Goal: Task Accomplishment & Management: Complete application form

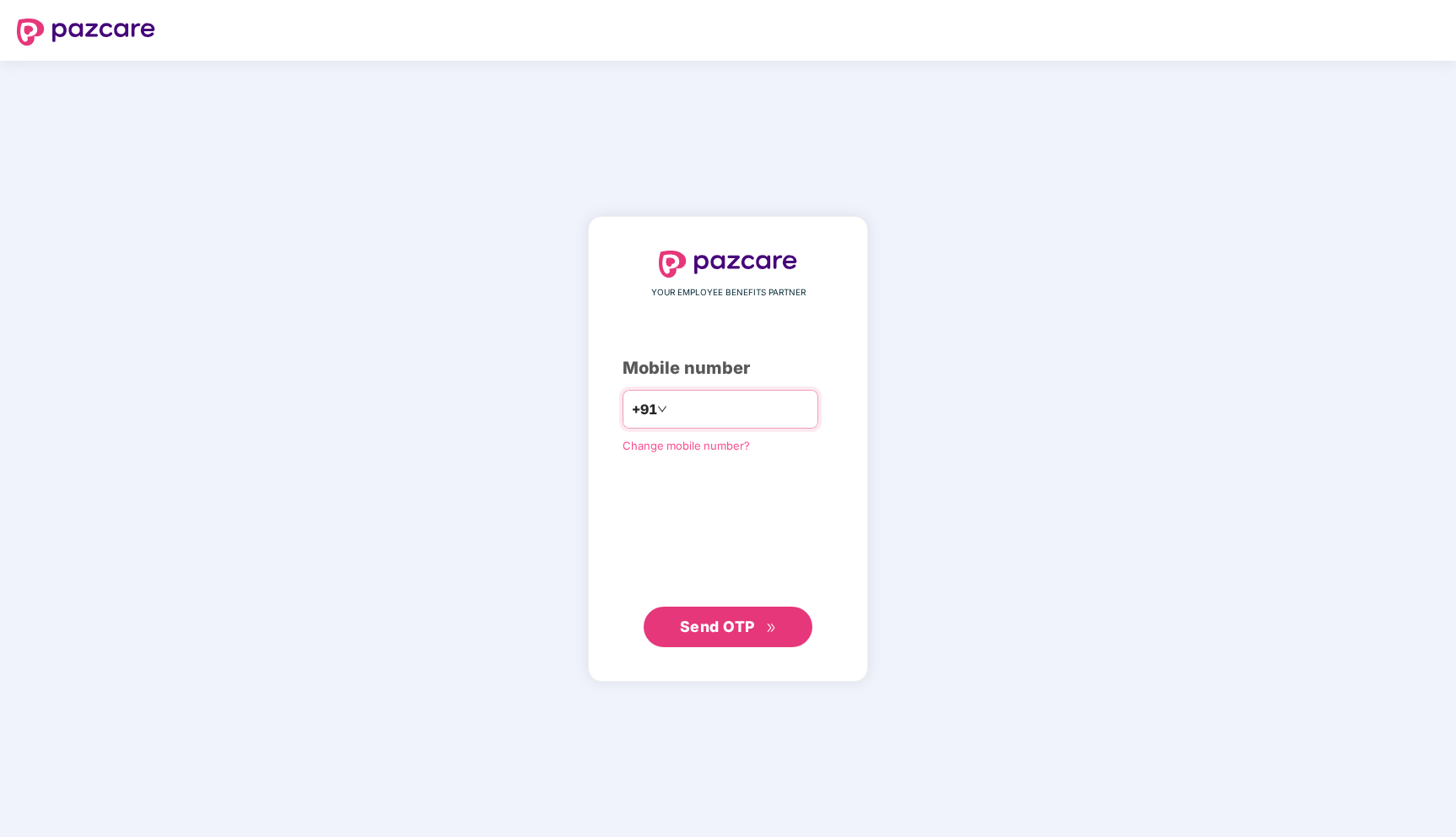
click at [703, 399] on input "number" at bounding box center [739, 409] width 138 height 27
type input "**********"
click at [716, 605] on div "**********" at bounding box center [728, 449] width 211 height 397
click at [716, 623] on span "Send OTP" at bounding box center [717, 626] width 75 height 18
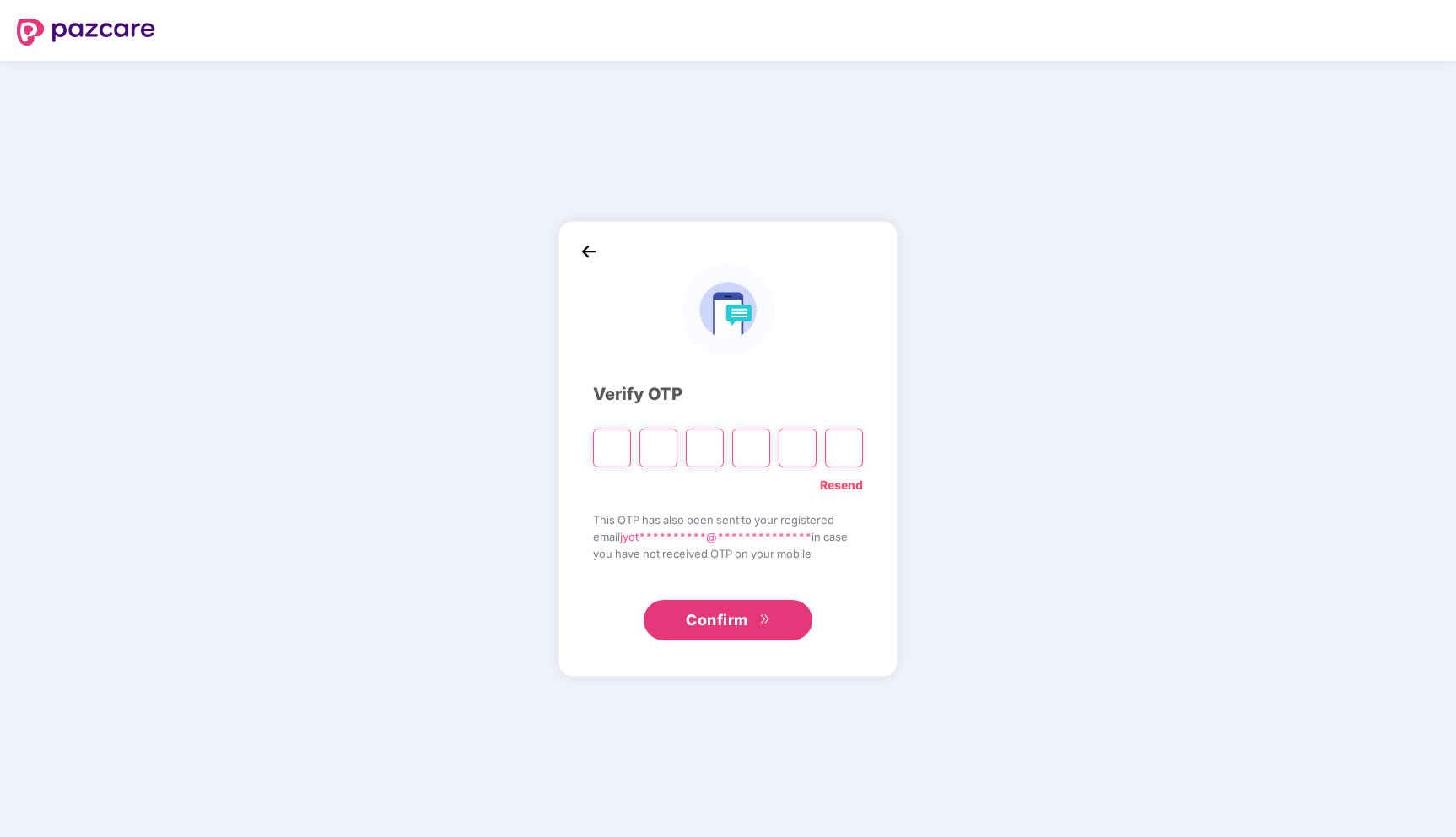
type input "*"
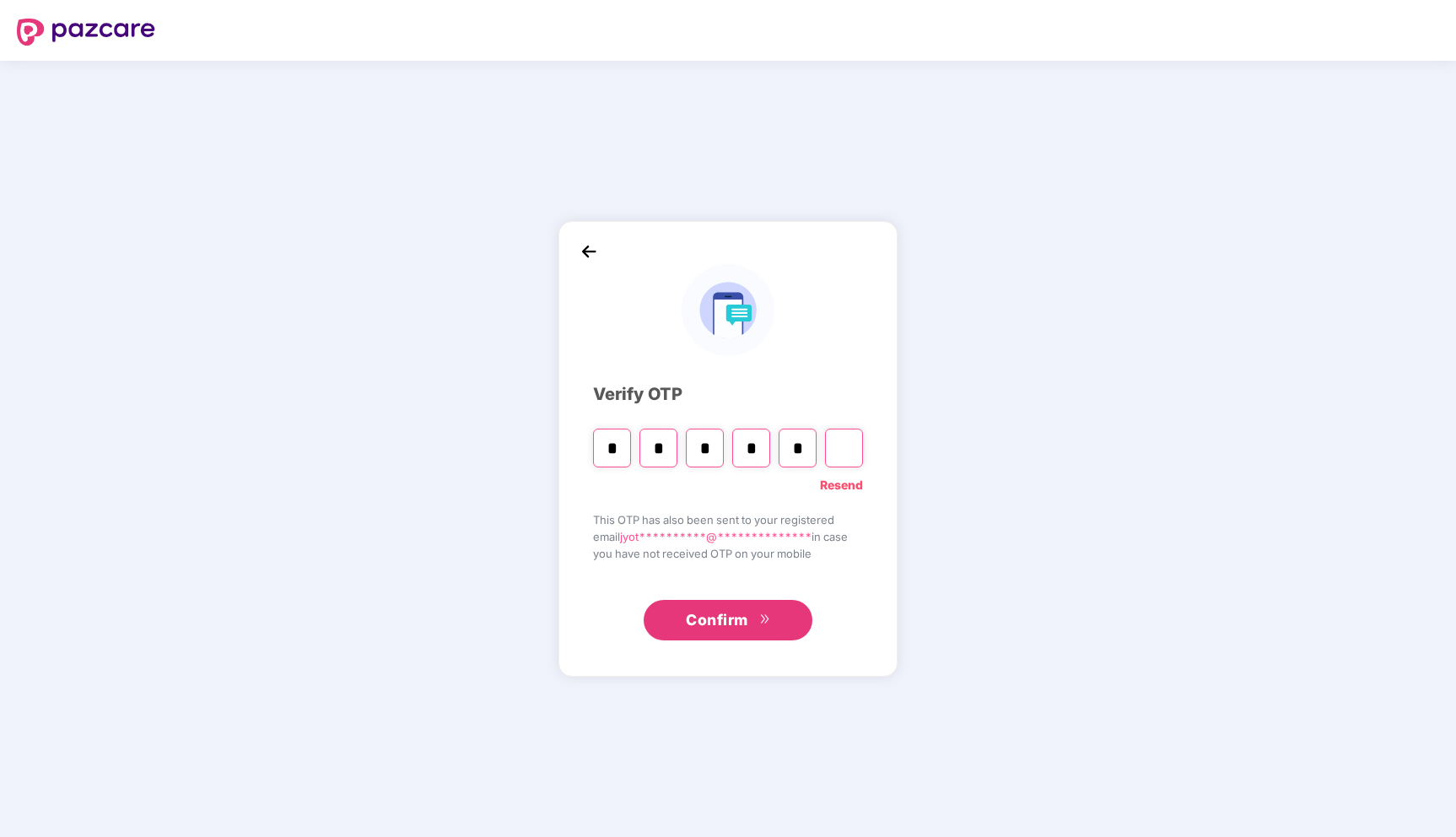
type input "*"
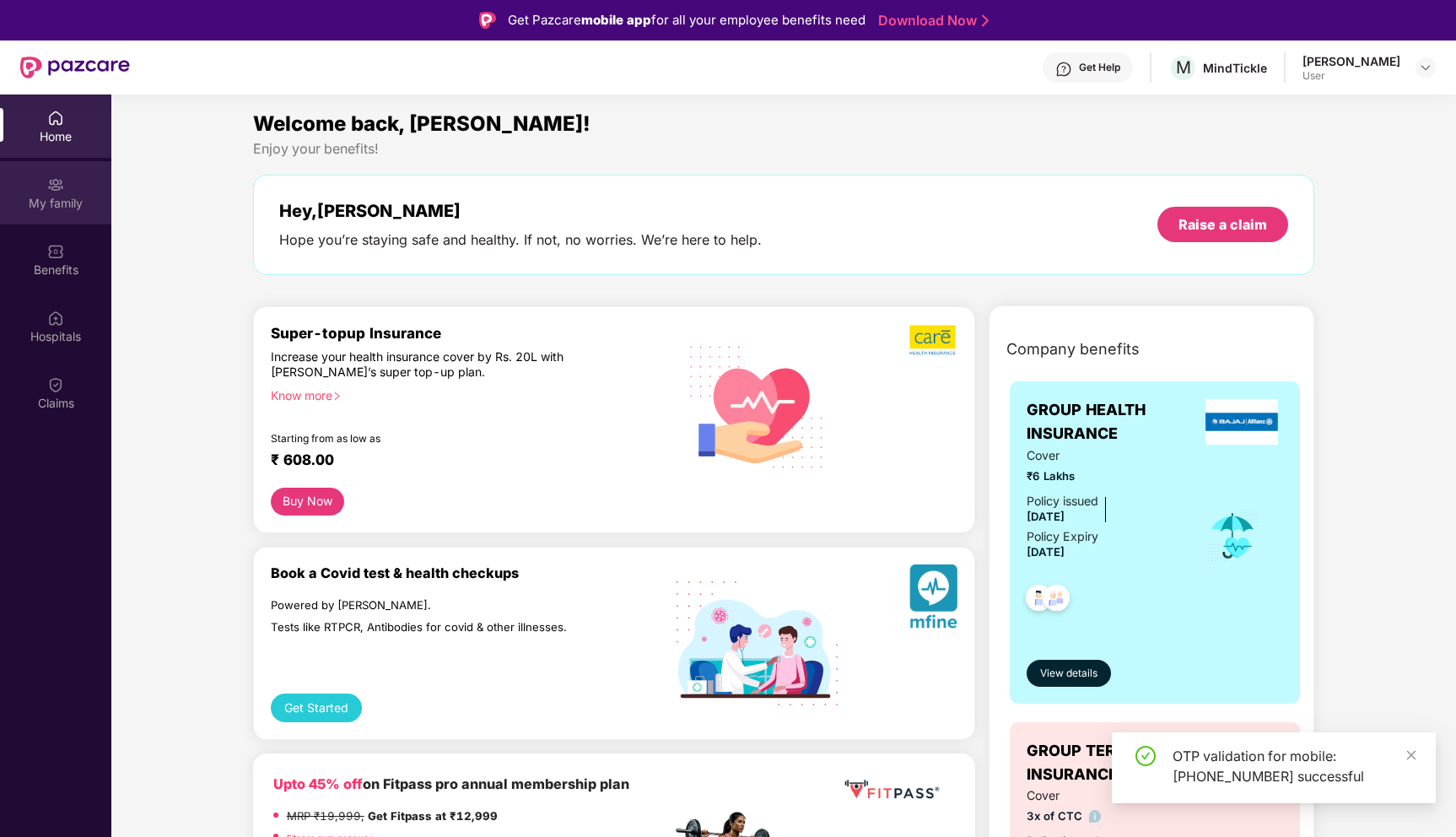
click at [55, 199] on div "My family" at bounding box center [56, 202] width 111 height 17
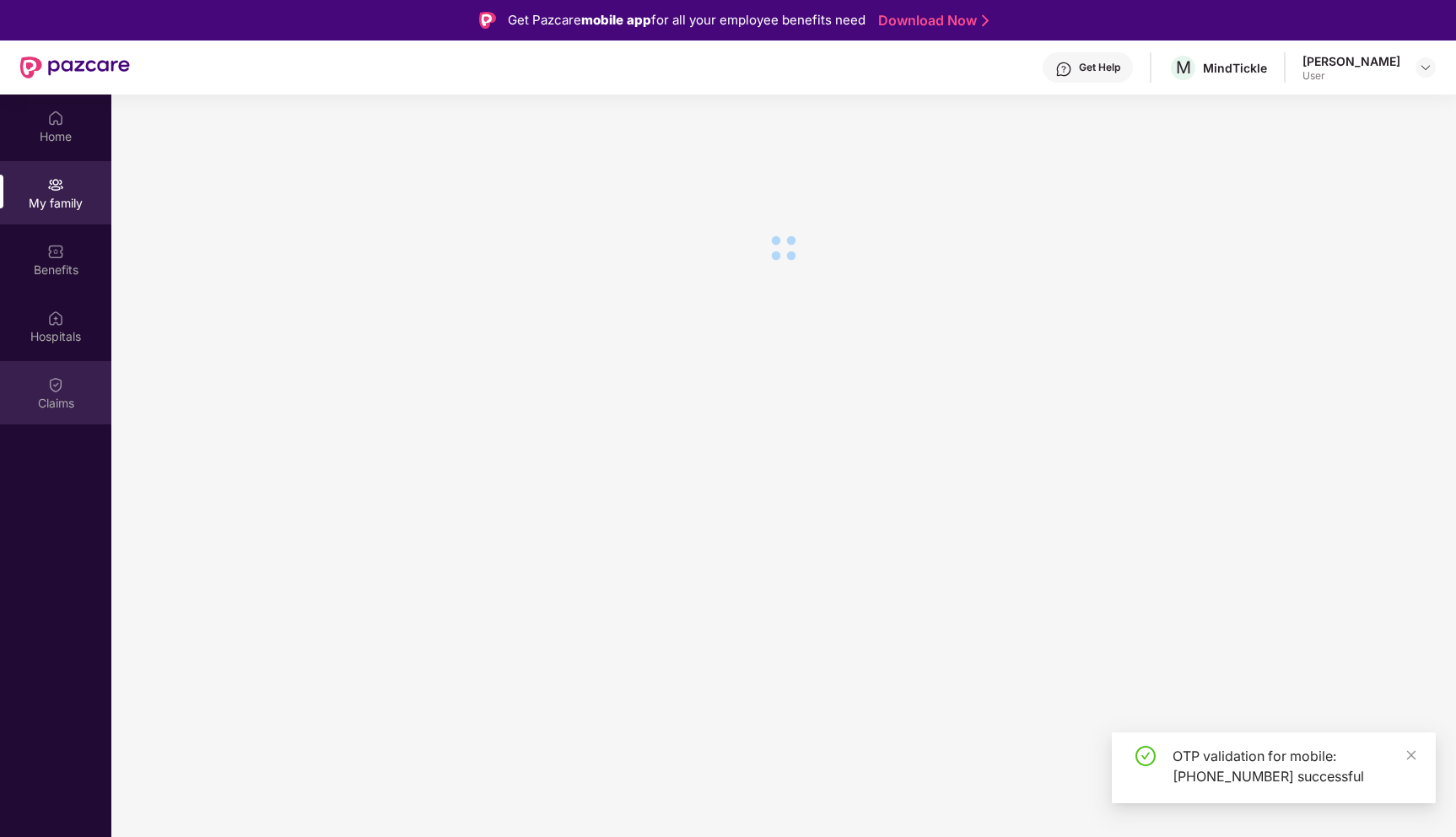
click at [57, 403] on div "Claims" at bounding box center [56, 403] width 111 height 17
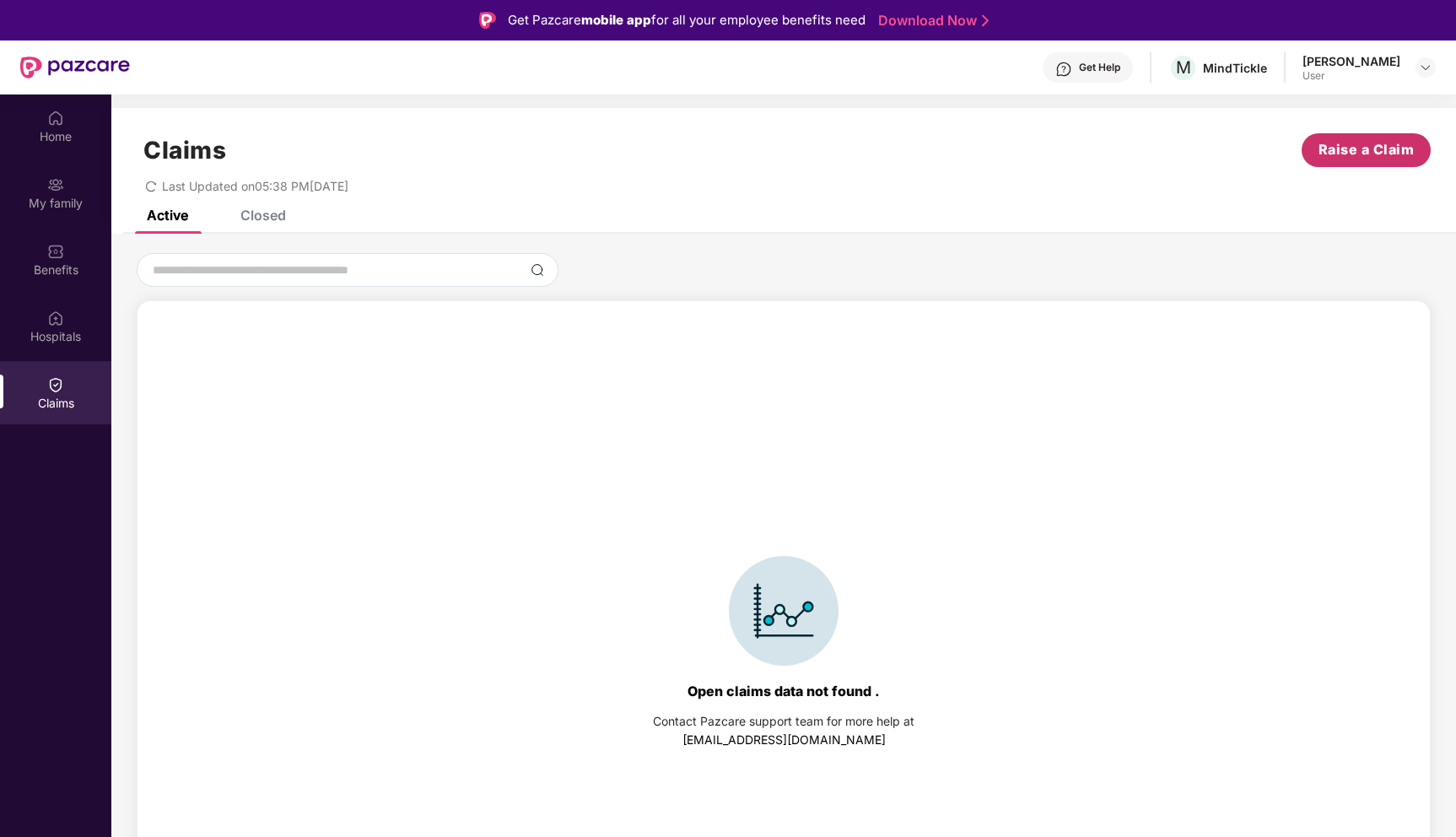
click at [1379, 158] on span "Raise a Claim" at bounding box center [1366, 149] width 96 height 21
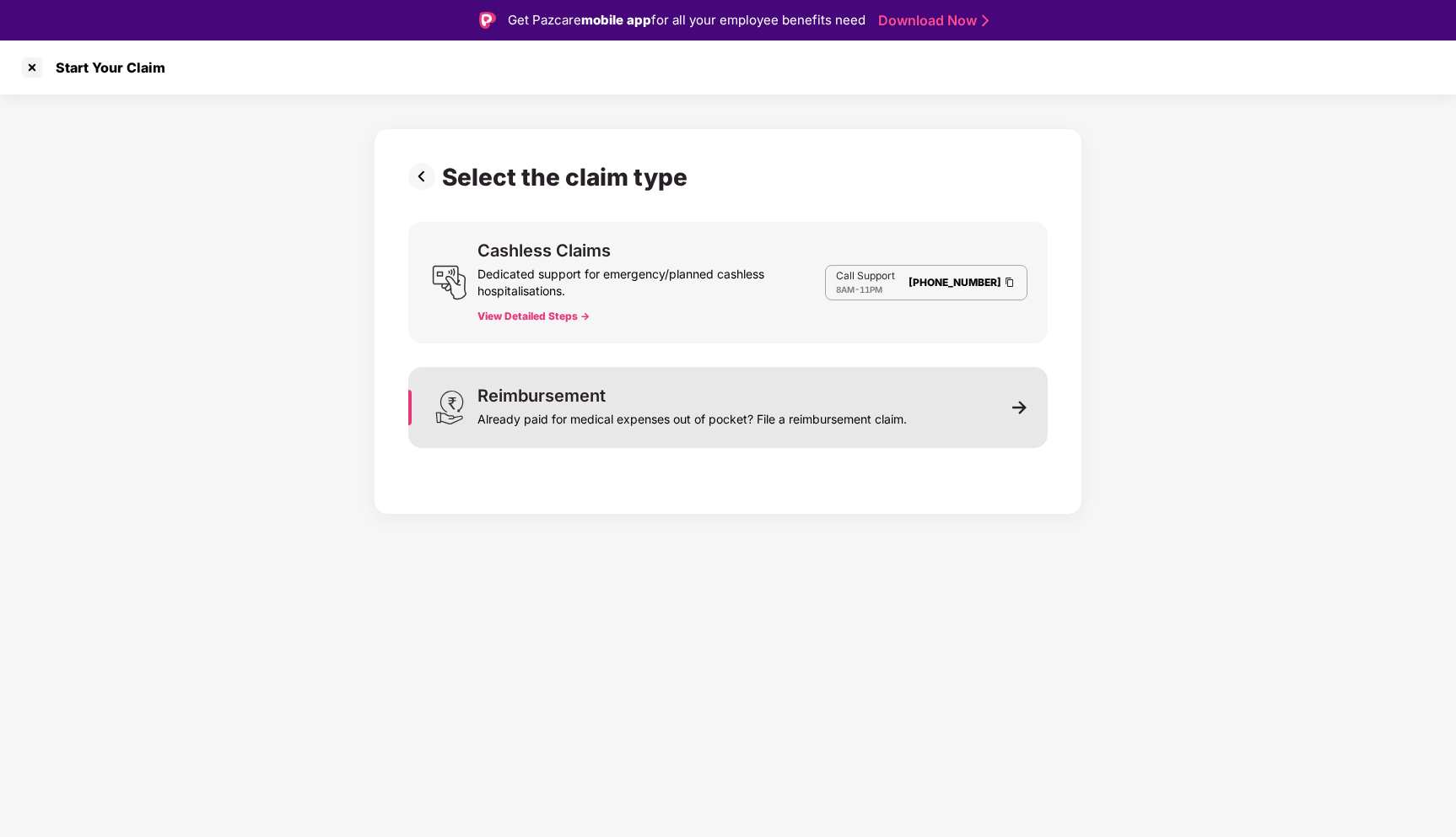
click at [549, 401] on div "Reimbursement" at bounding box center [541, 395] width 128 height 17
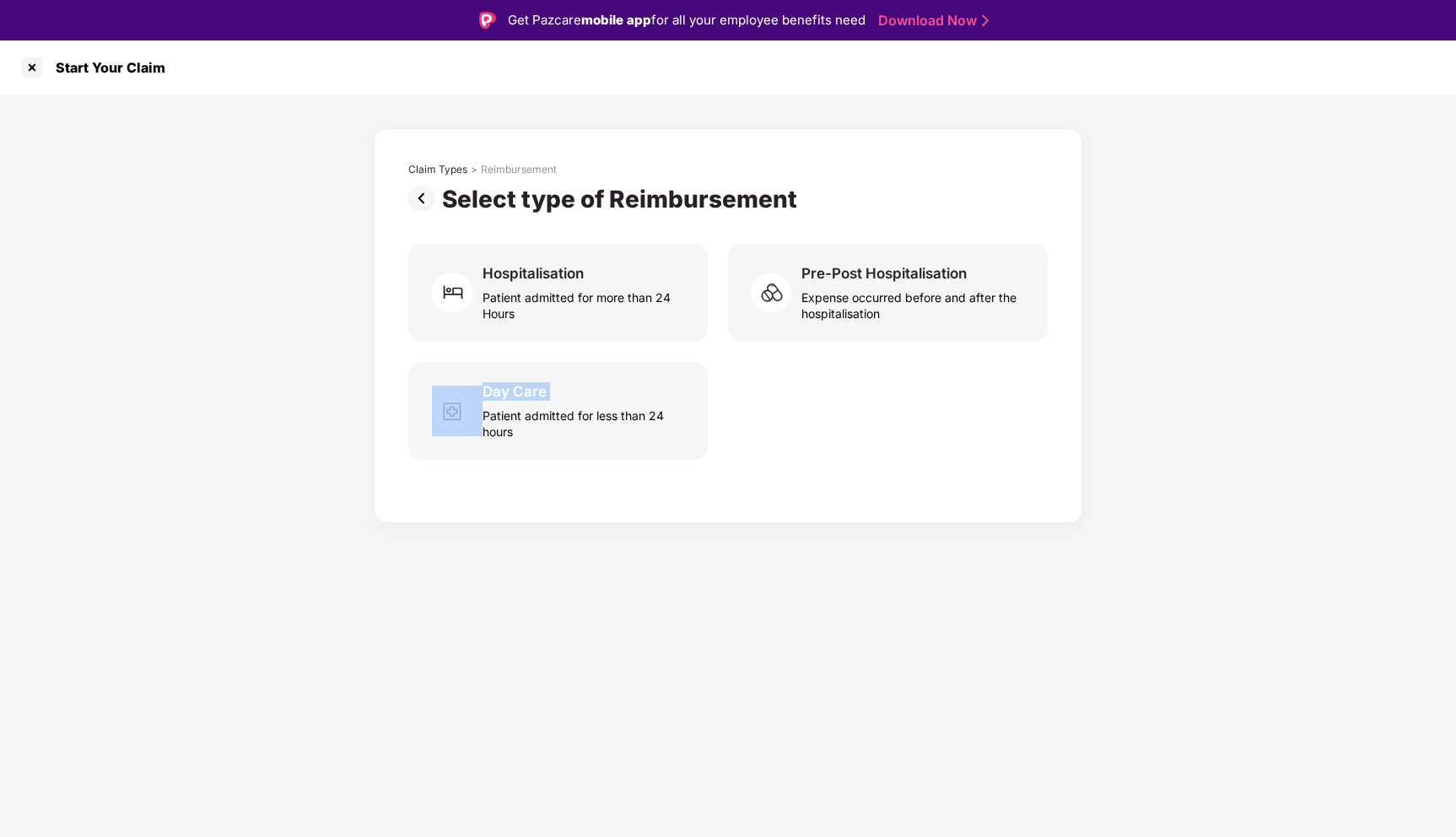
drag, startPoint x: 842, startPoint y: 321, endPoint x: 860, endPoint y: 412, distance: 92.8
click at [860, 408] on div "Claim Types > Reimbursement Select type of Reimbursement Hospitalisation Patien…" at bounding box center [728, 321] width 640 height 317
click at [854, 415] on div "Day Care Patient admitted for less than 24 hours" at bounding box center [728, 411] width 640 height 98
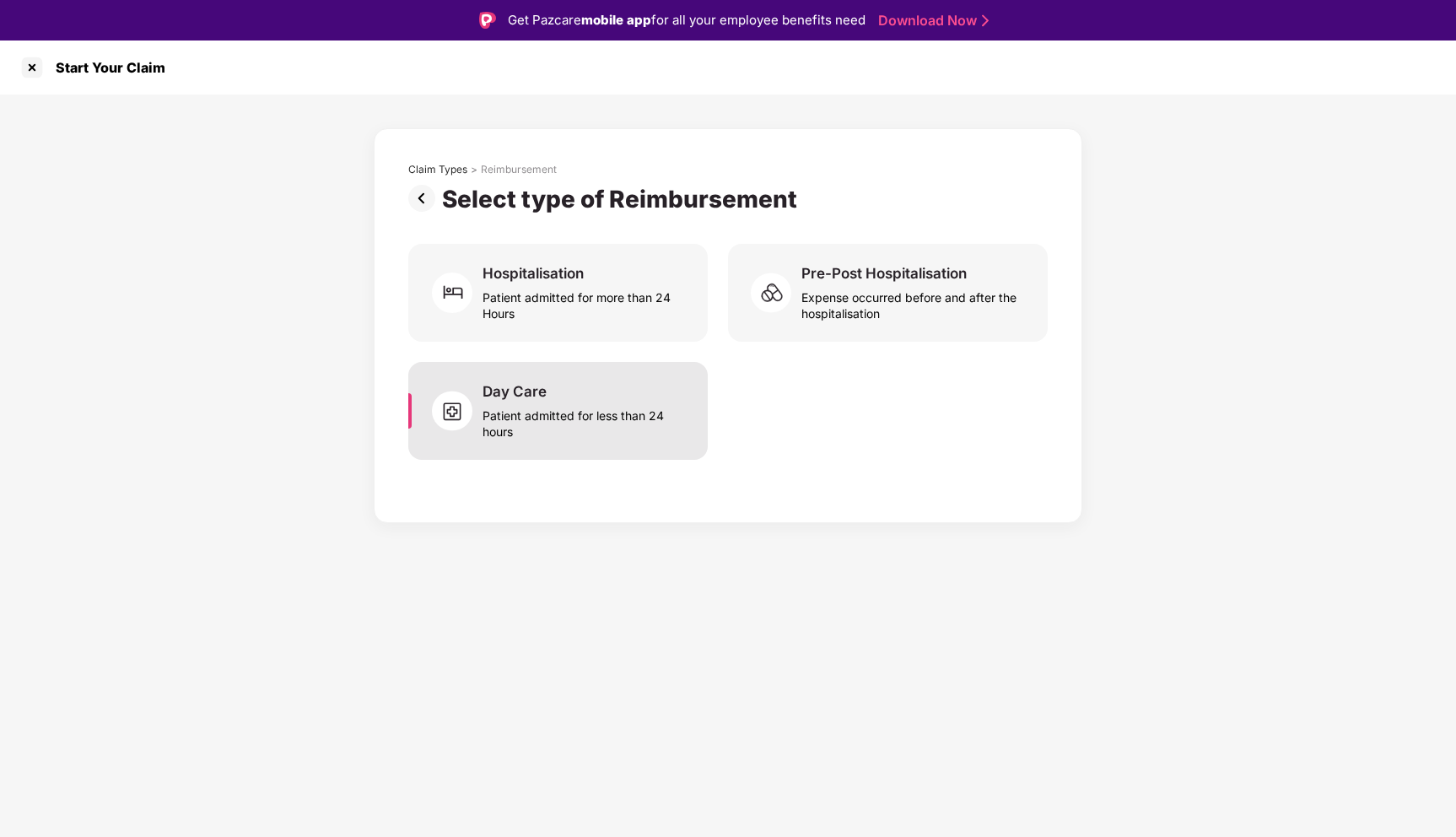
click at [612, 420] on div "Patient admitted for less than 24 hours" at bounding box center [584, 419] width 205 height 39
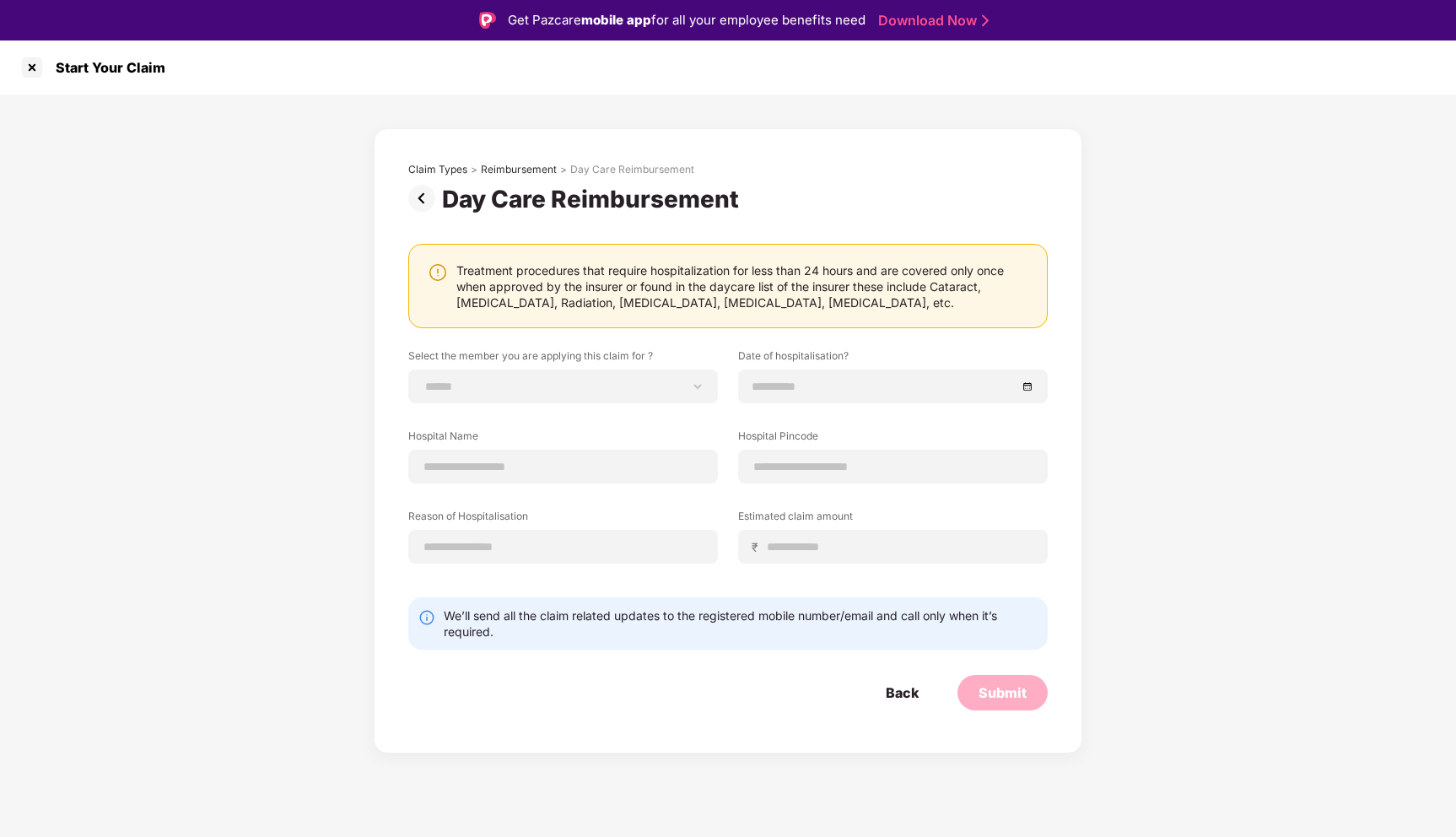
click at [419, 200] on img at bounding box center [425, 197] width 34 height 27
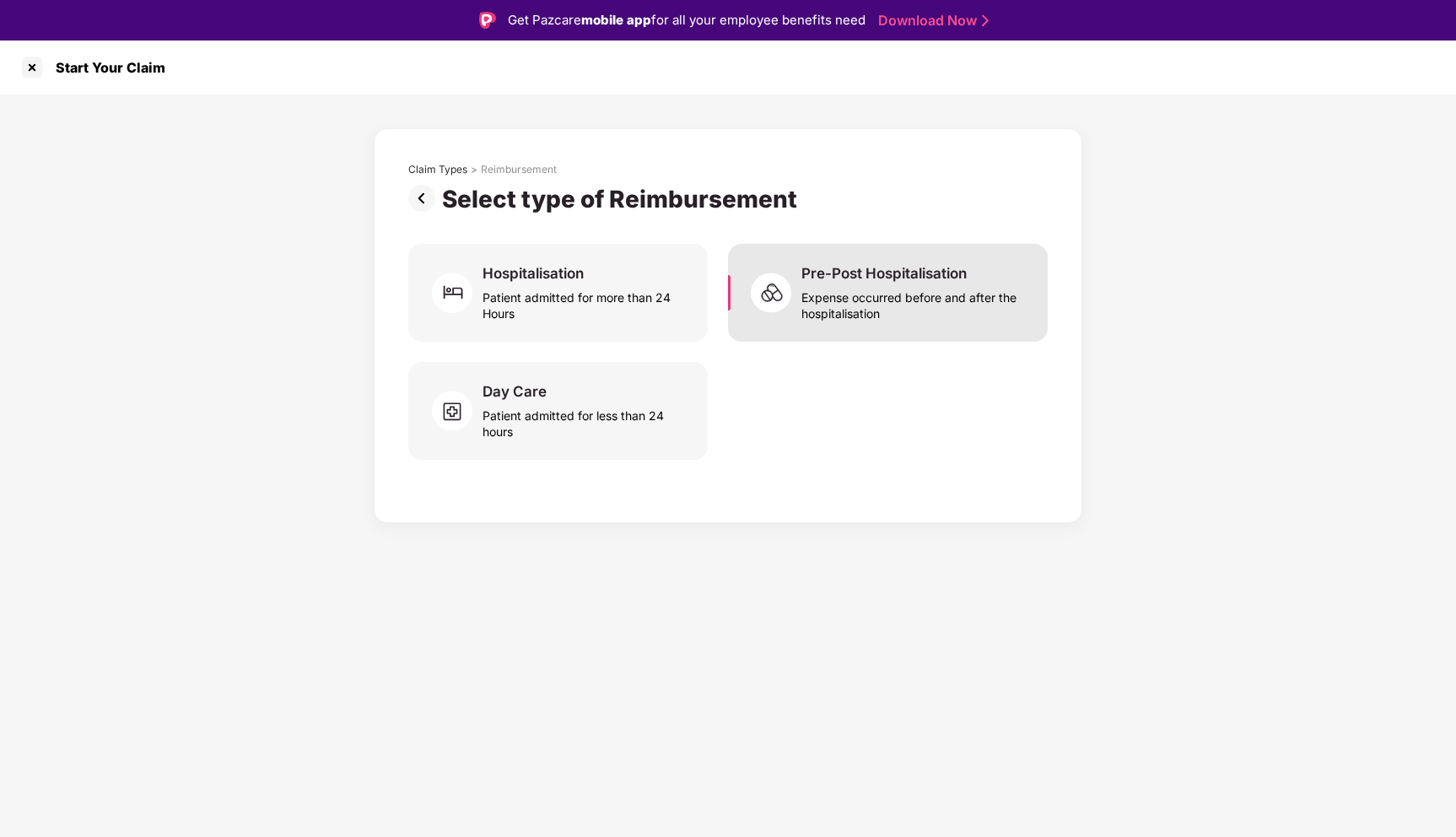
click at [949, 303] on div "Expense occurred before and after the hospitalisation" at bounding box center [914, 301] width 226 height 39
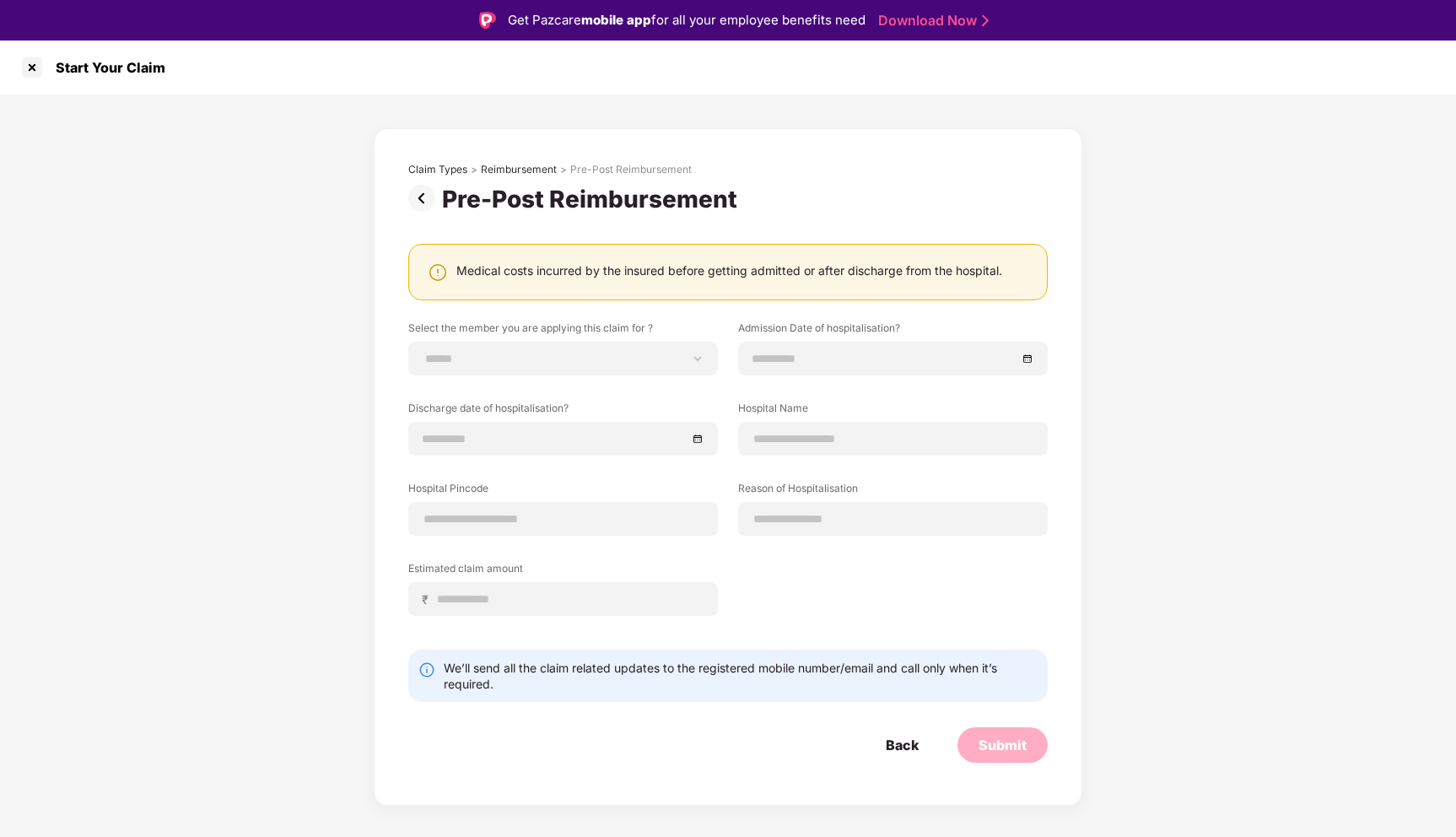
click at [417, 203] on img at bounding box center [425, 197] width 34 height 27
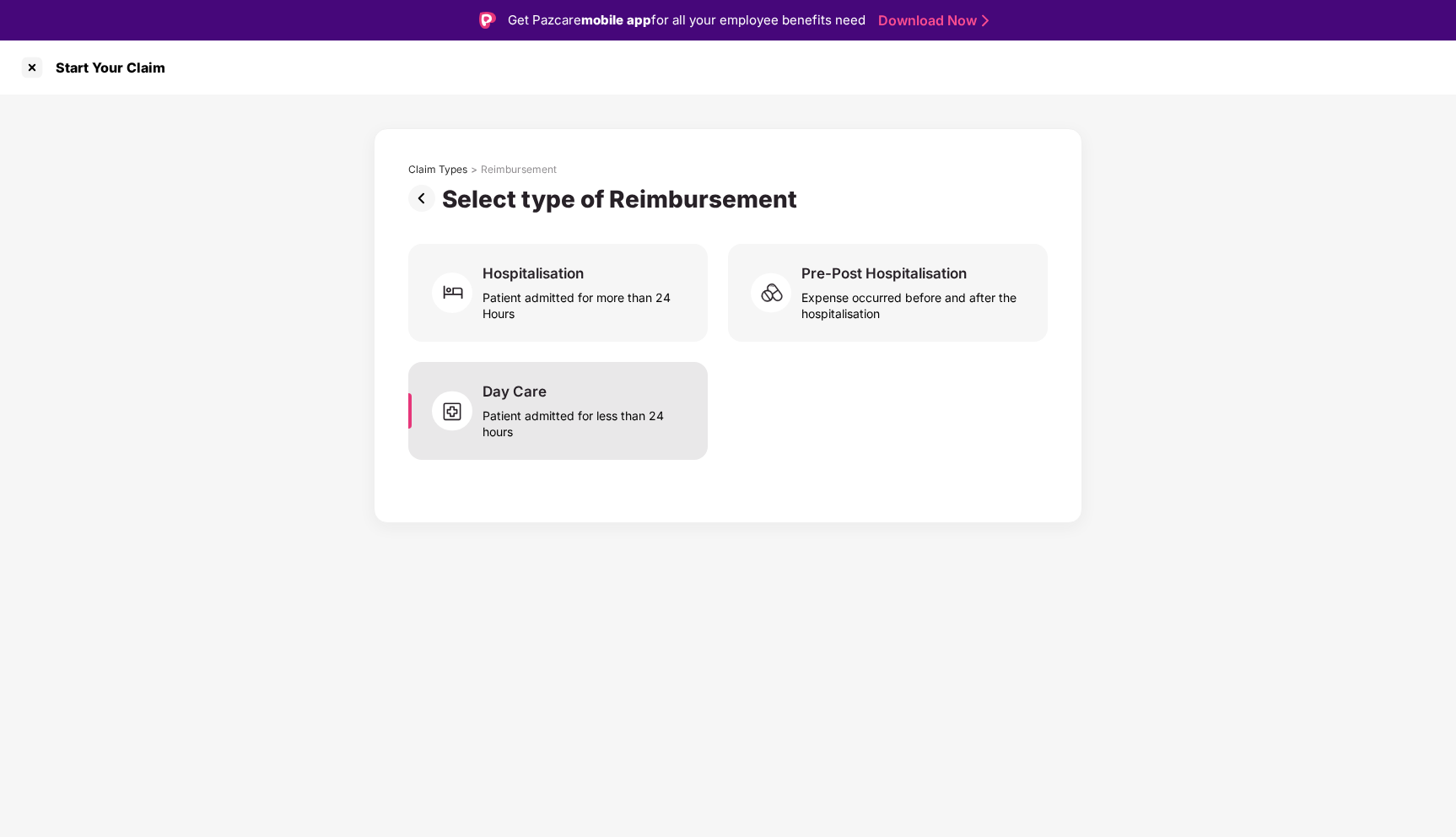
click at [679, 392] on div "Day Care Patient admitted for less than 24 hours" at bounding box center [584, 411] width 205 height 58
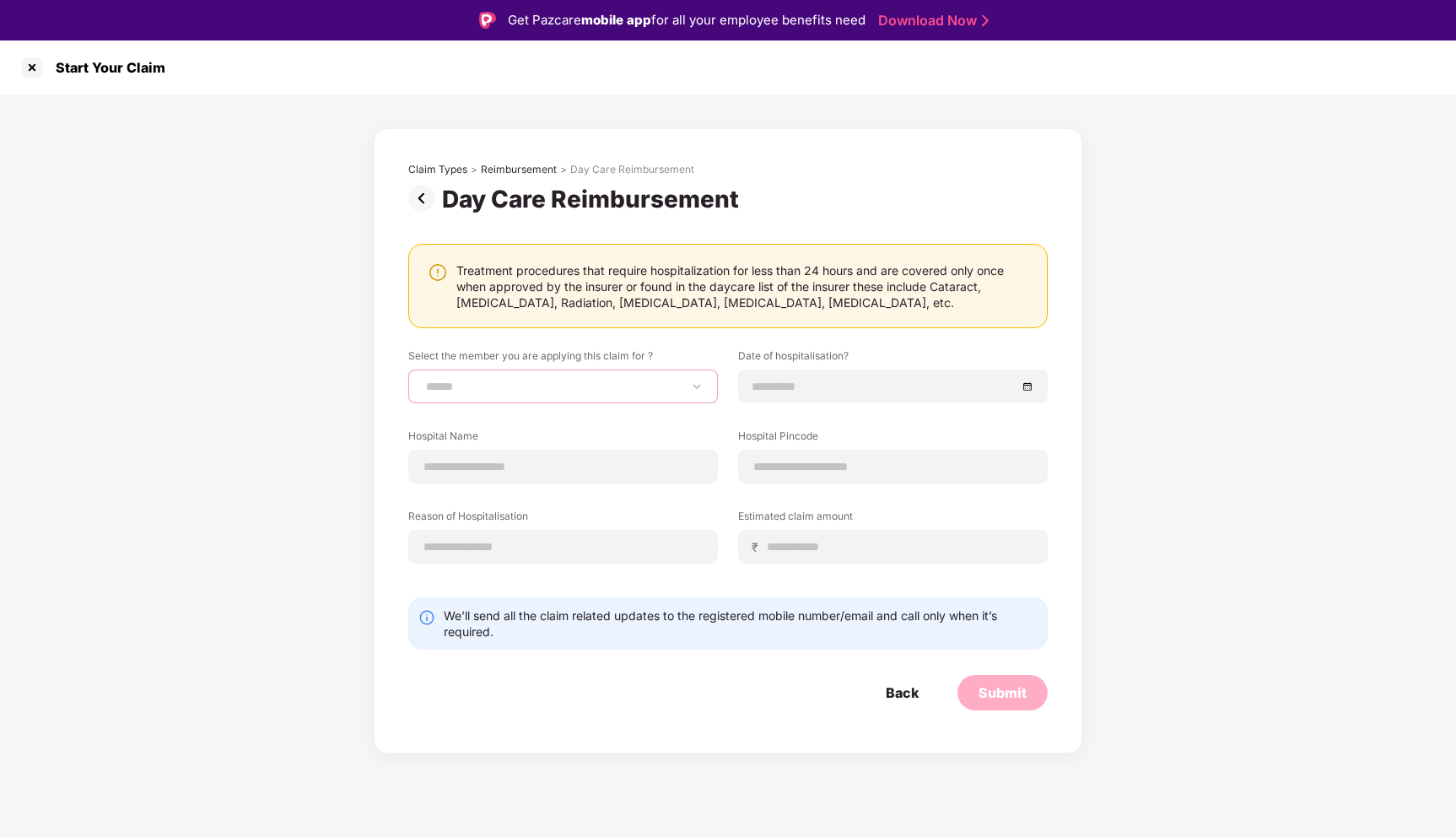
click at [653, 392] on select "**********" at bounding box center [562, 387] width 281 height 14
select select "**********"
click at [423, 380] on select "**********" at bounding box center [562, 387] width 281 height 14
click at [582, 462] on input at bounding box center [562, 467] width 281 height 18
type input "**********"
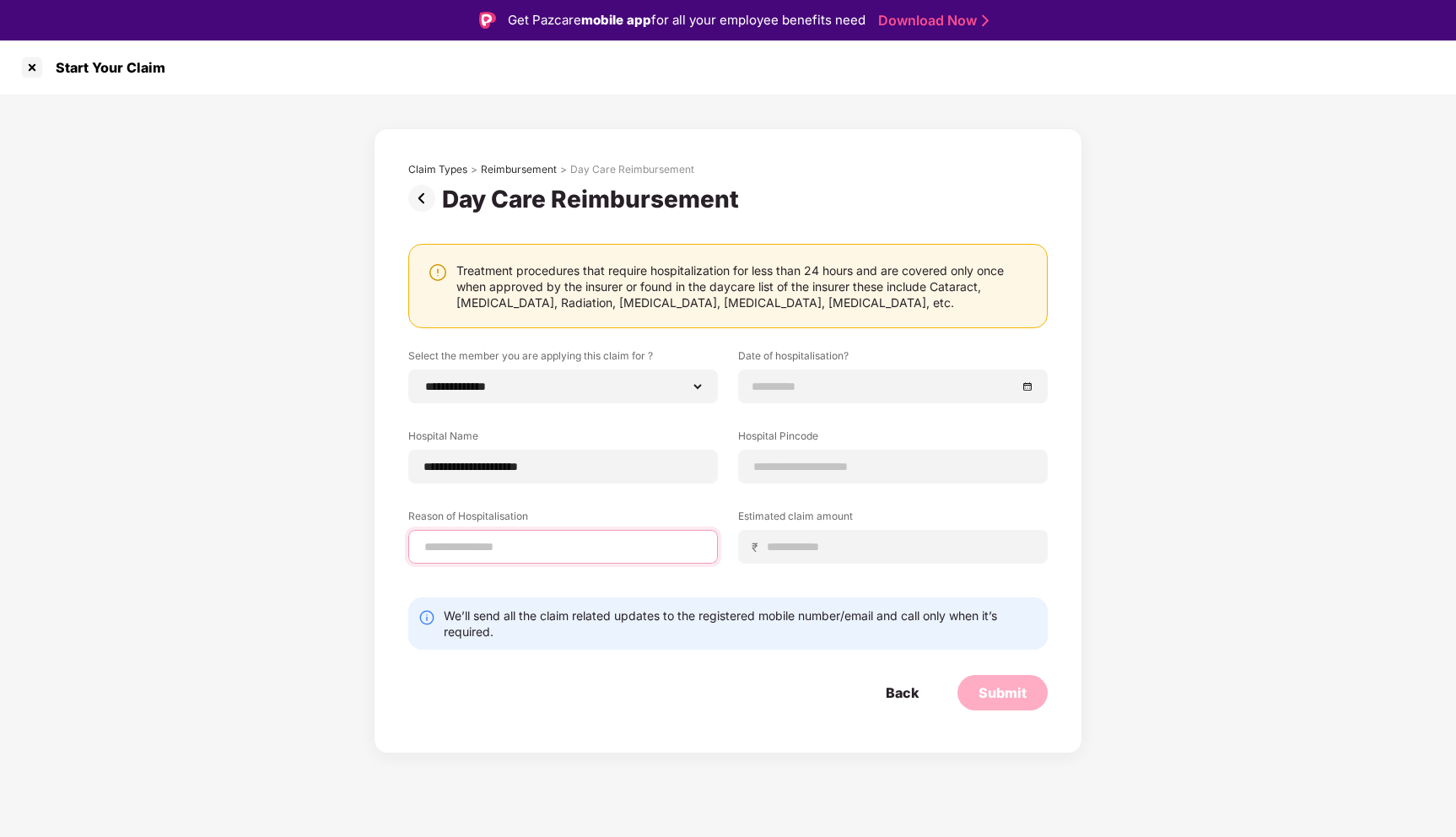
click at [634, 544] on input at bounding box center [562, 547] width 281 height 18
type input "**********"
click at [831, 388] on input at bounding box center [885, 386] width 264 height 19
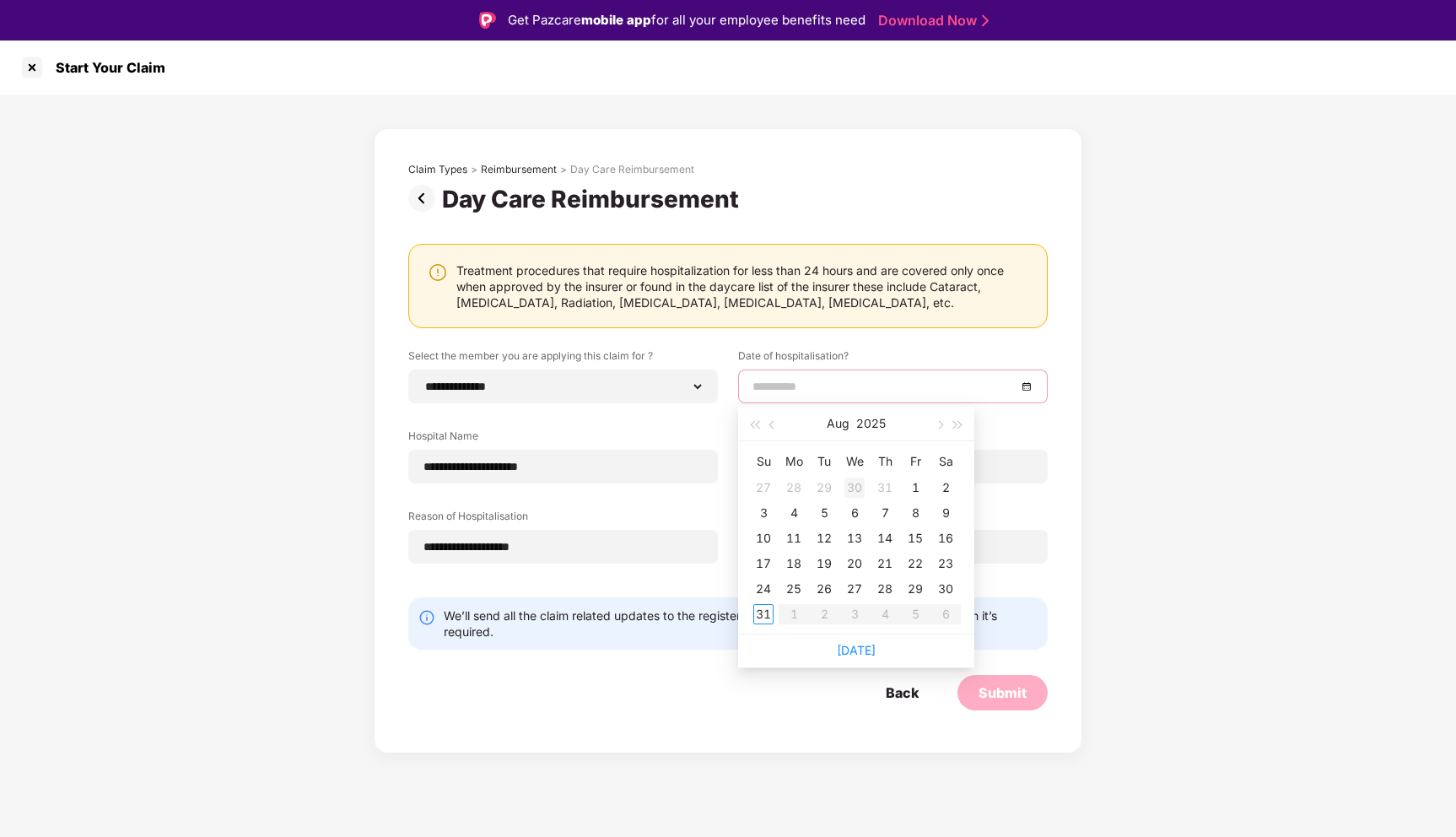
type input "**********"
click at [775, 427] on button "button" at bounding box center [773, 423] width 19 height 34
type input "**********"
click at [917, 538] on div "18" at bounding box center [914, 538] width 20 height 20
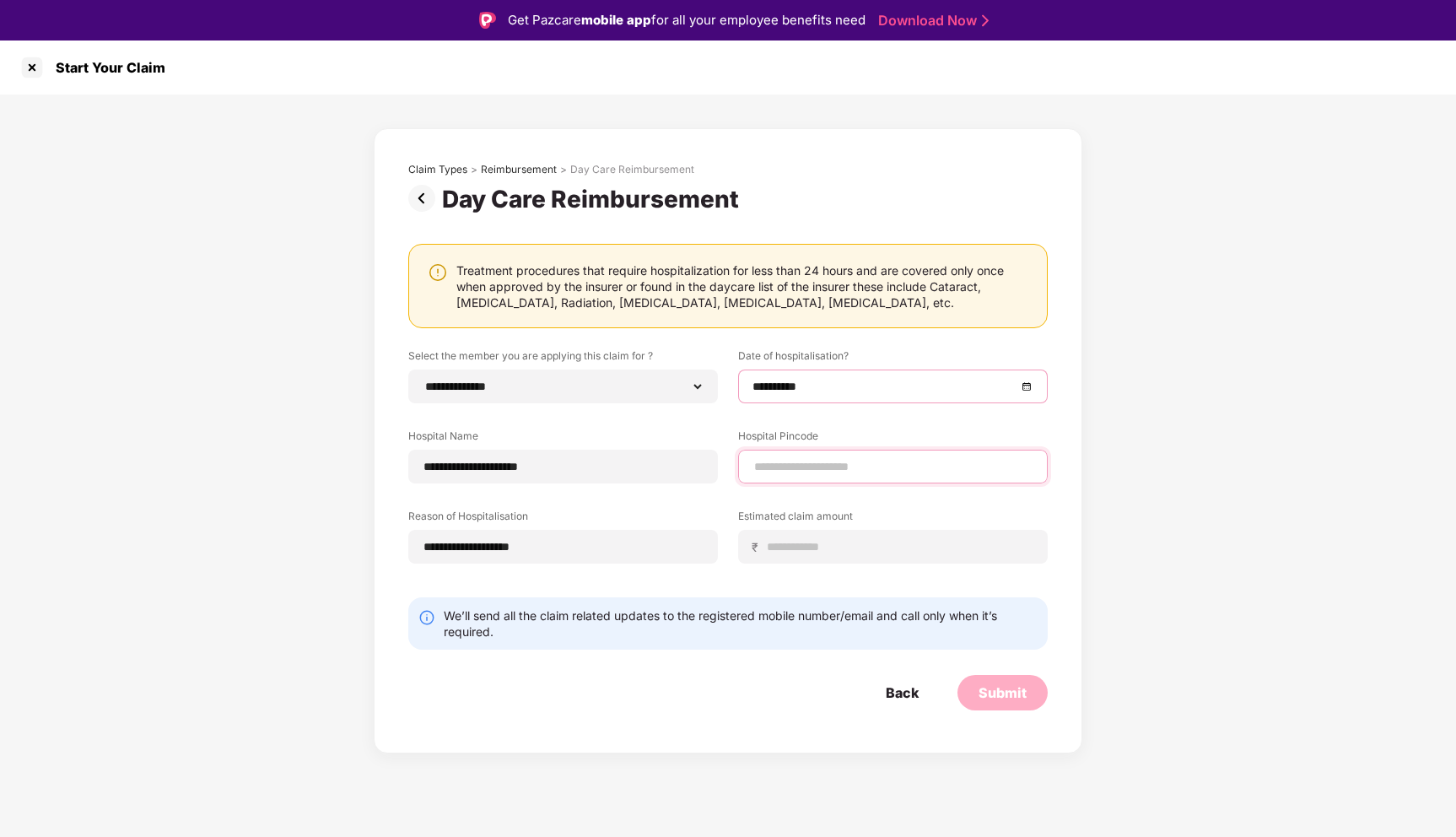
click at [848, 465] on input at bounding box center [893, 467] width 281 height 18
type input "******"
select select "********"
select select "******"
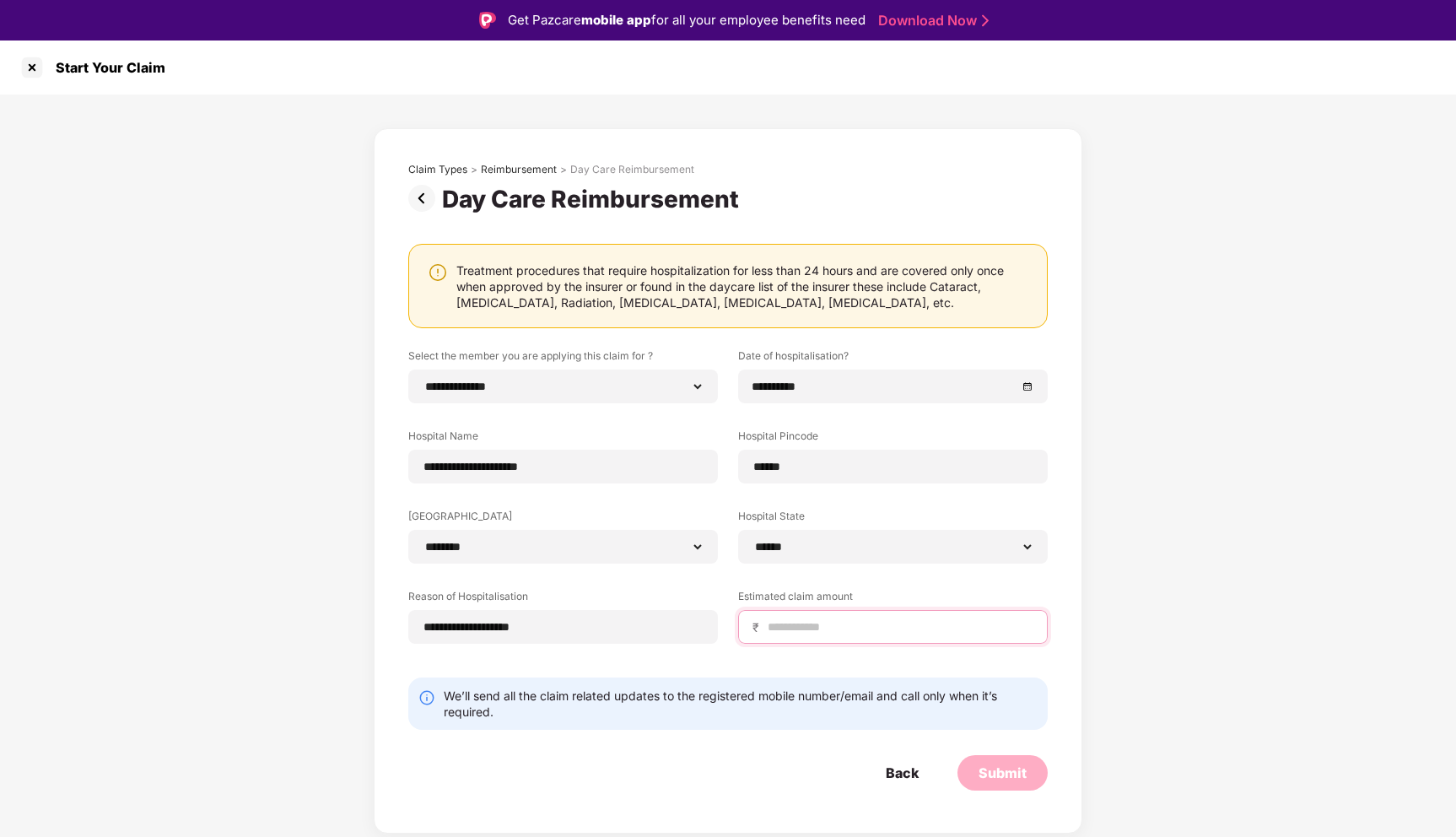
click at [832, 624] on input at bounding box center [900, 627] width 268 height 18
type input "*****"
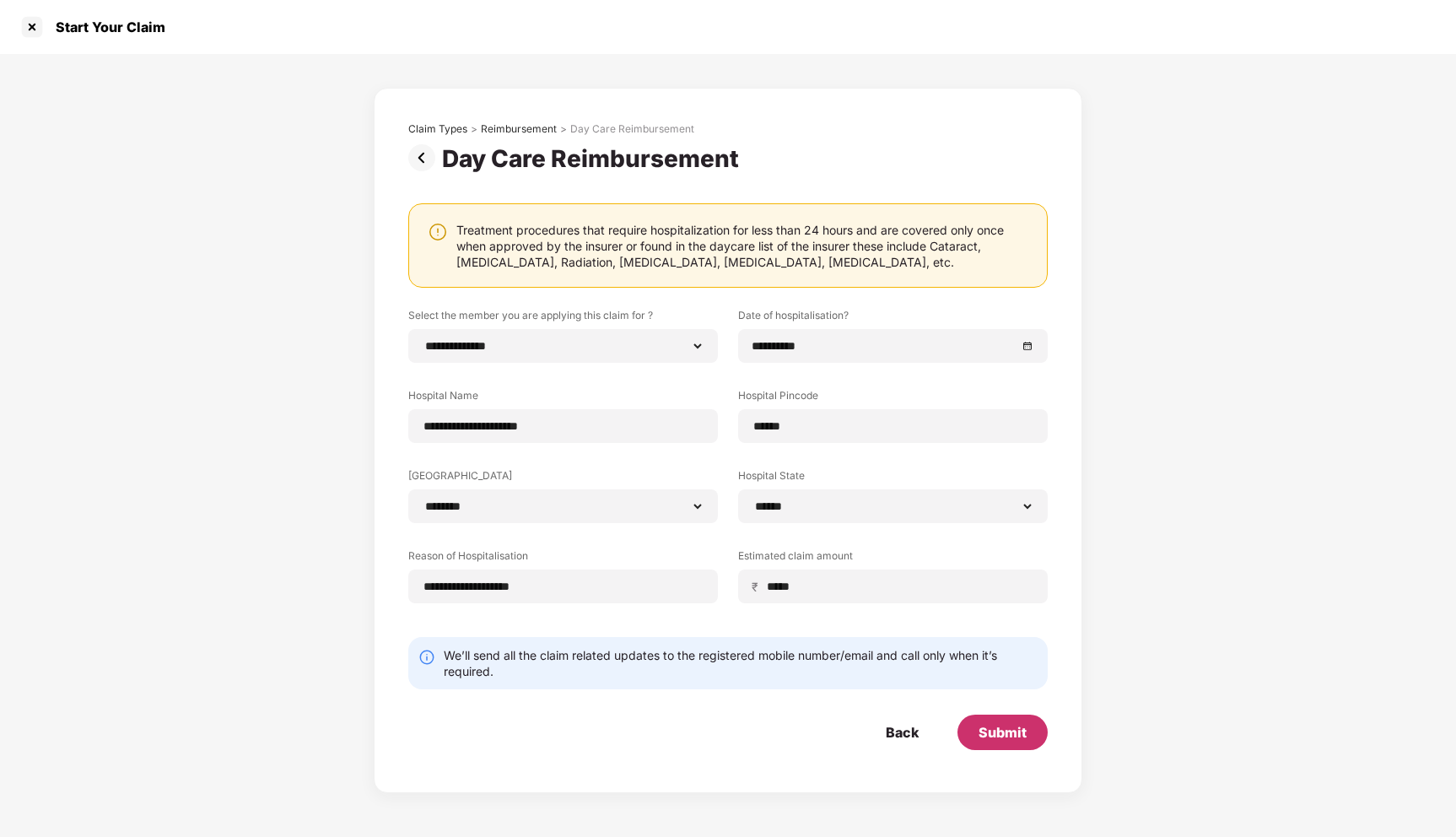
click at [1002, 736] on div "Submit" at bounding box center [1002, 732] width 48 height 19
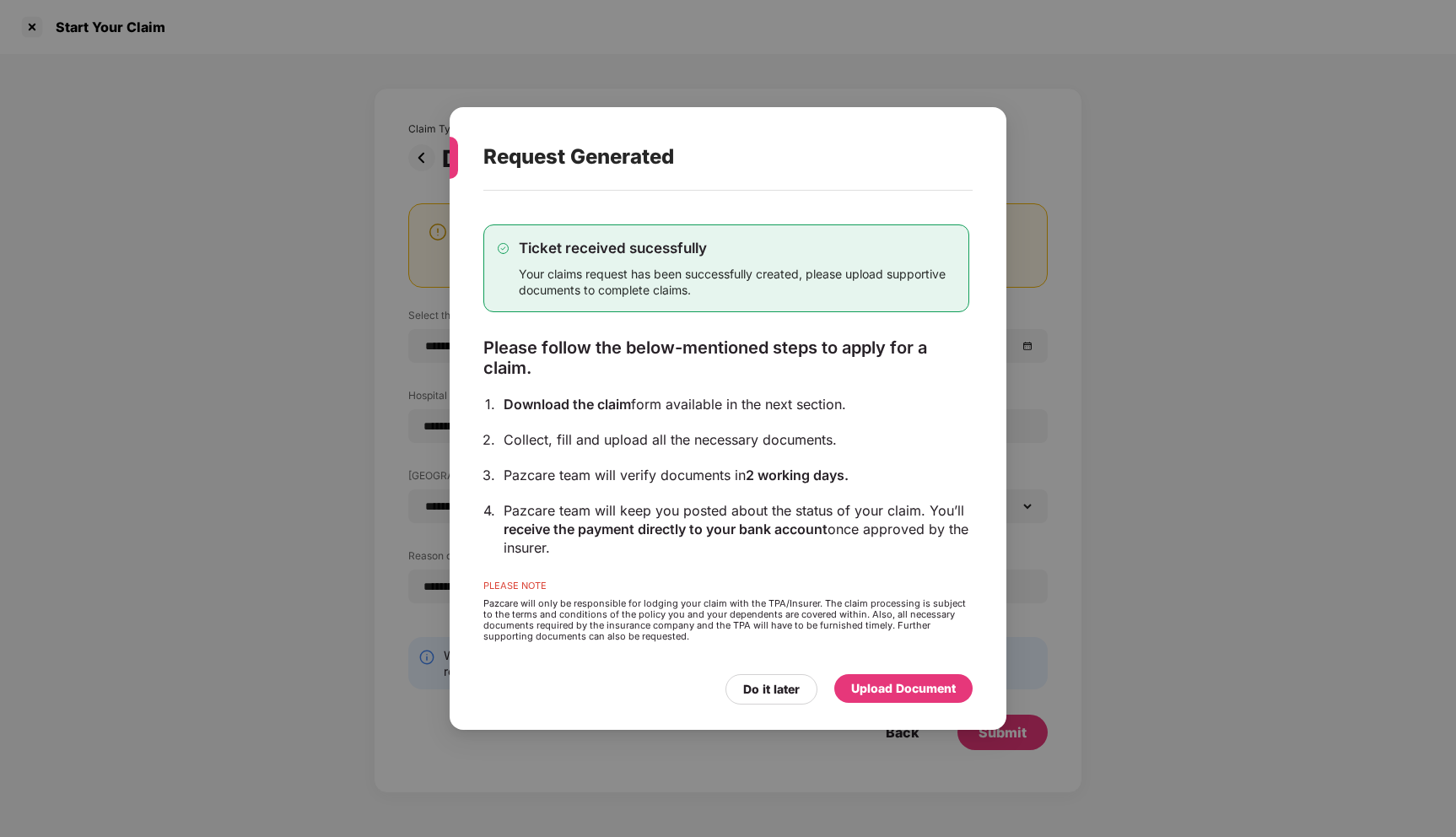
click at [899, 687] on div "Upload Document" at bounding box center [903, 688] width 104 height 19
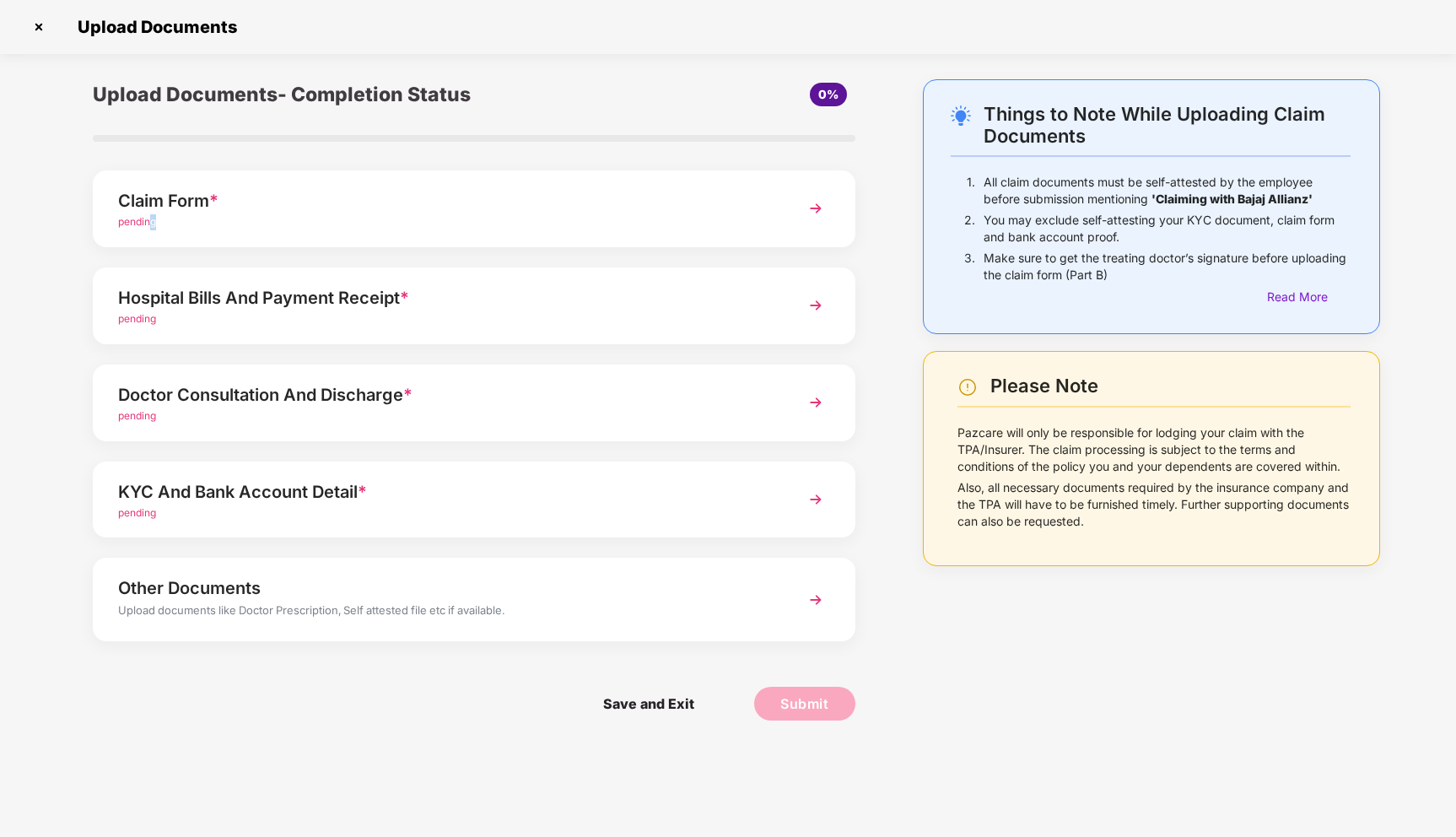
click at [154, 224] on span "pending" at bounding box center [137, 221] width 38 height 13
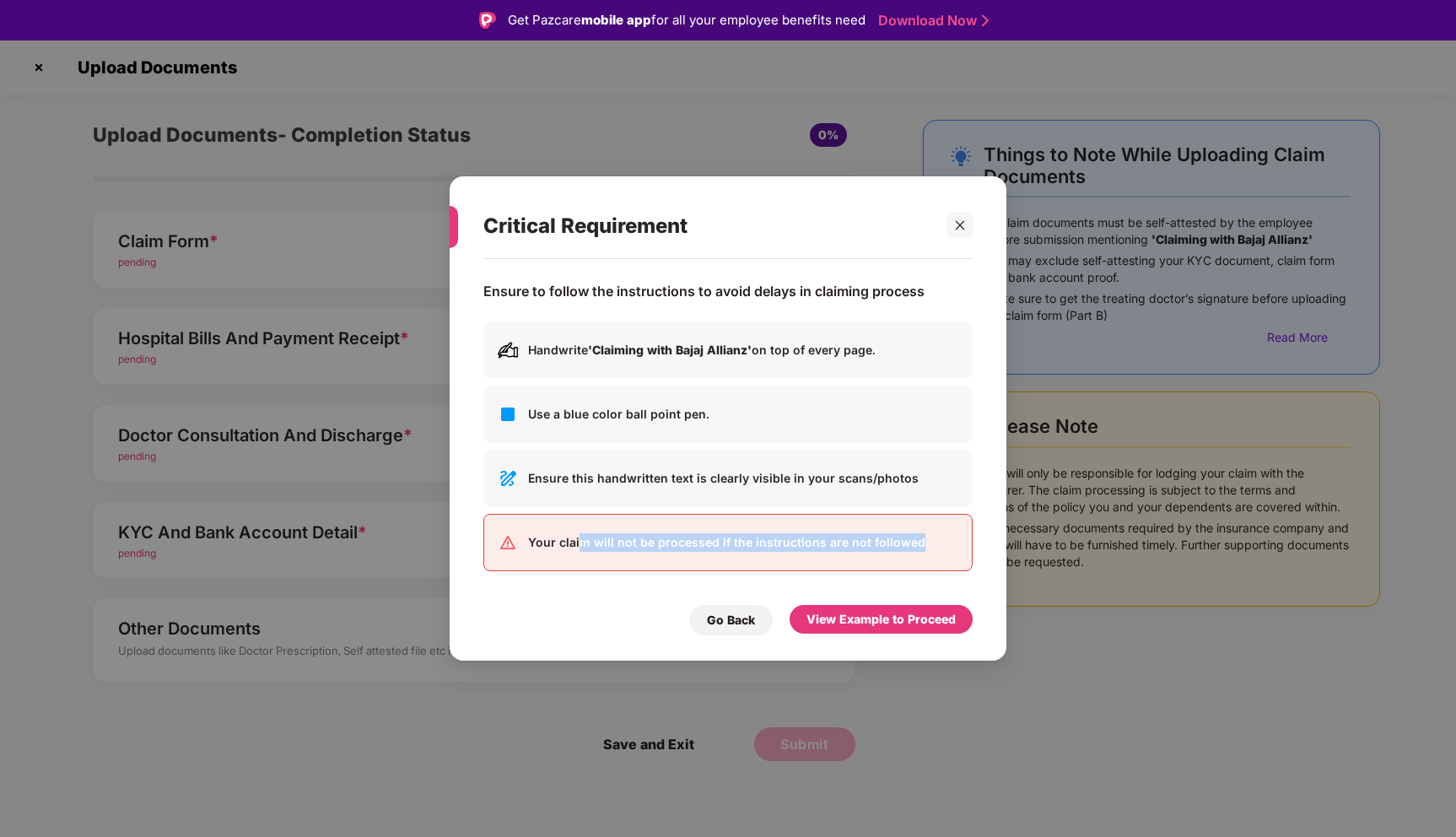
drag, startPoint x: 577, startPoint y: 549, endPoint x: 926, endPoint y: 539, distance: 349.1
click at [926, 539] on p "Your claim will not be processed if the instructions are not followed" at bounding box center [743, 541] width 430 height 19
click at [901, 558] on div "Your claim will not be processed if the instructions are not followed" at bounding box center [727, 542] width 489 height 58
click at [904, 617] on div "View Example to Proceed" at bounding box center [881, 619] width 150 height 19
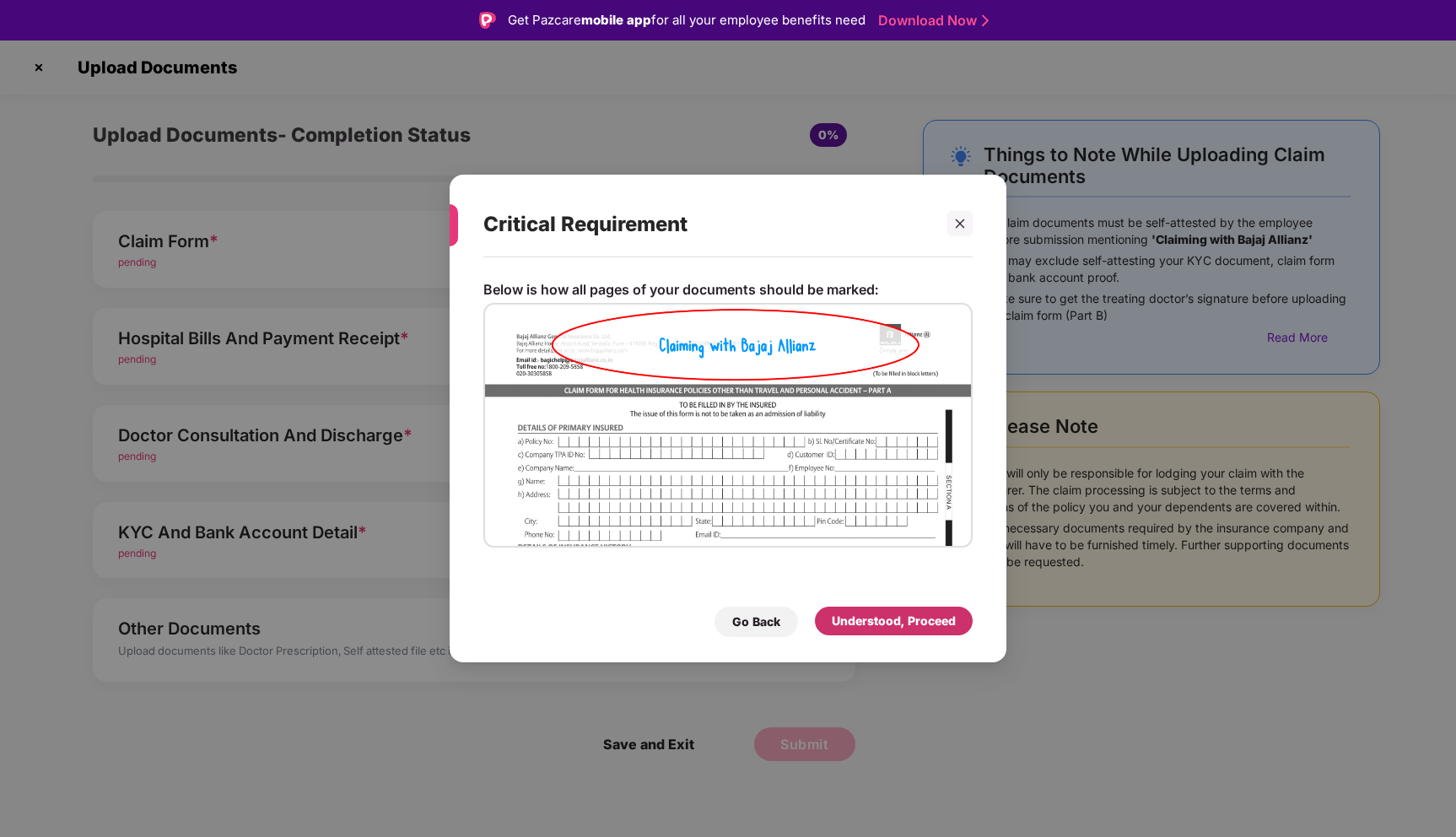
click at [900, 623] on div "Understood, Proceed" at bounding box center [893, 621] width 124 height 19
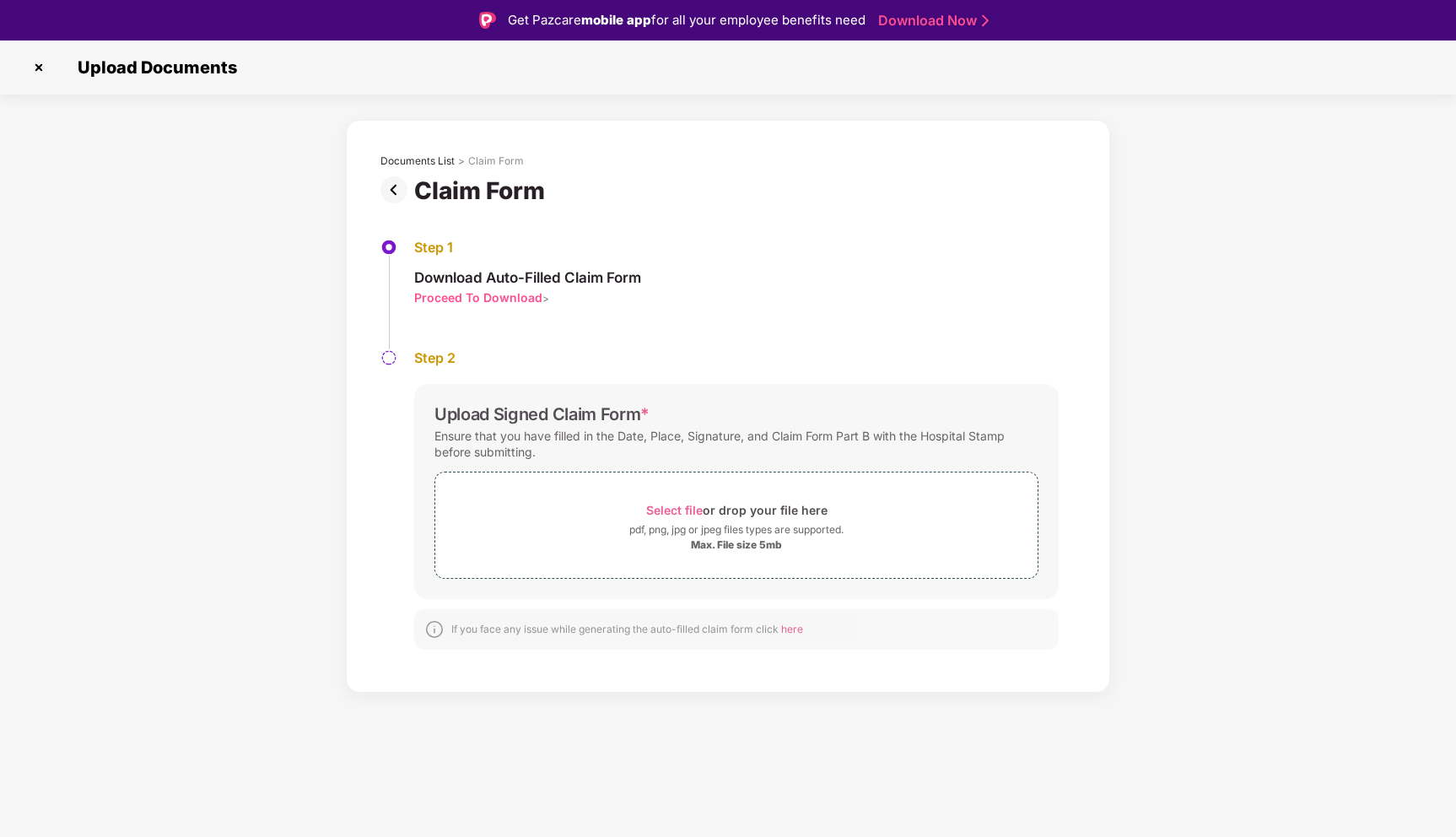
click at [493, 293] on div "Proceed To Download" at bounding box center [478, 298] width 128 height 16
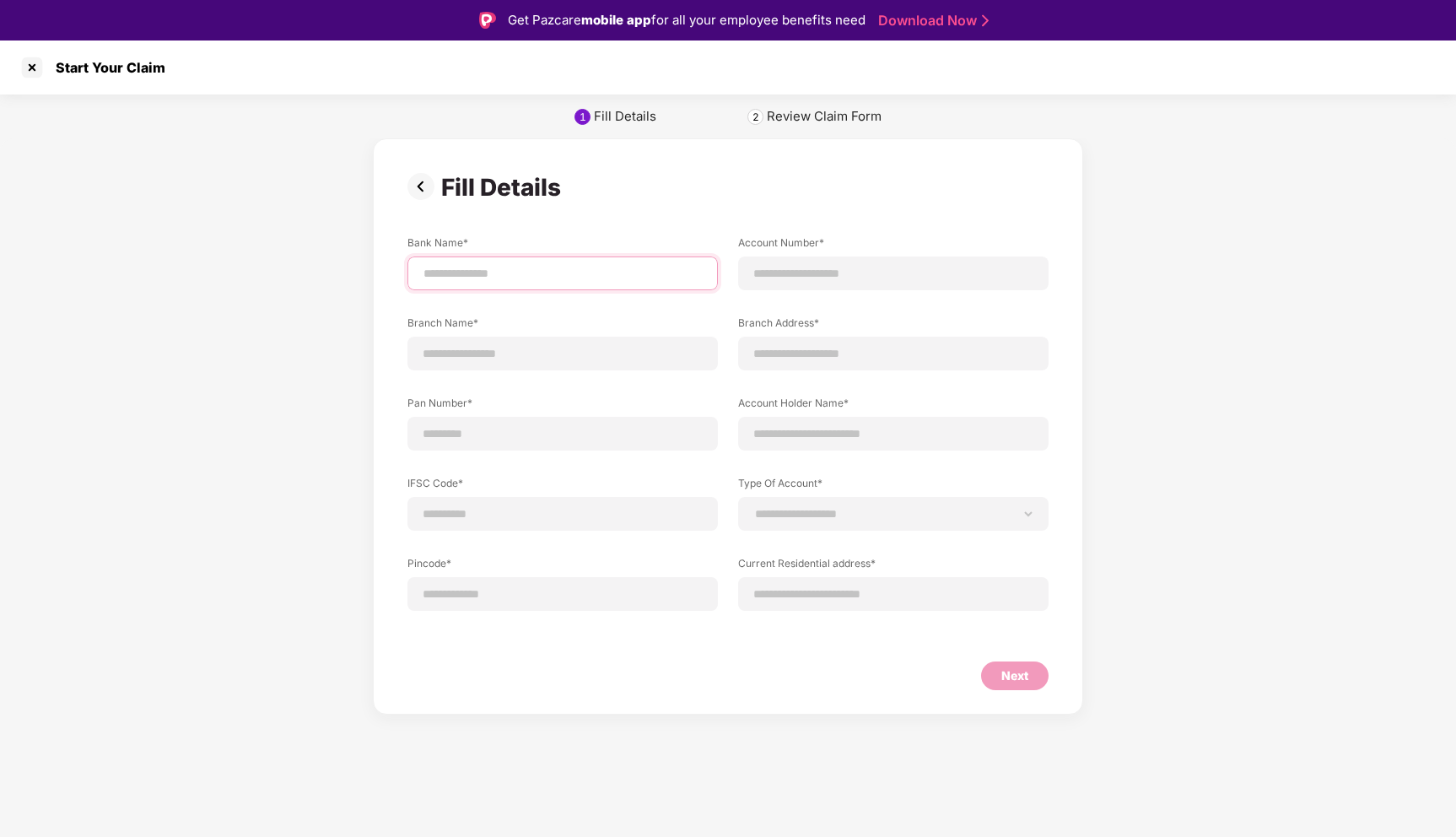
click at [527, 276] on input at bounding box center [562, 274] width 282 height 18
click at [422, 183] on img at bounding box center [425, 185] width 34 height 27
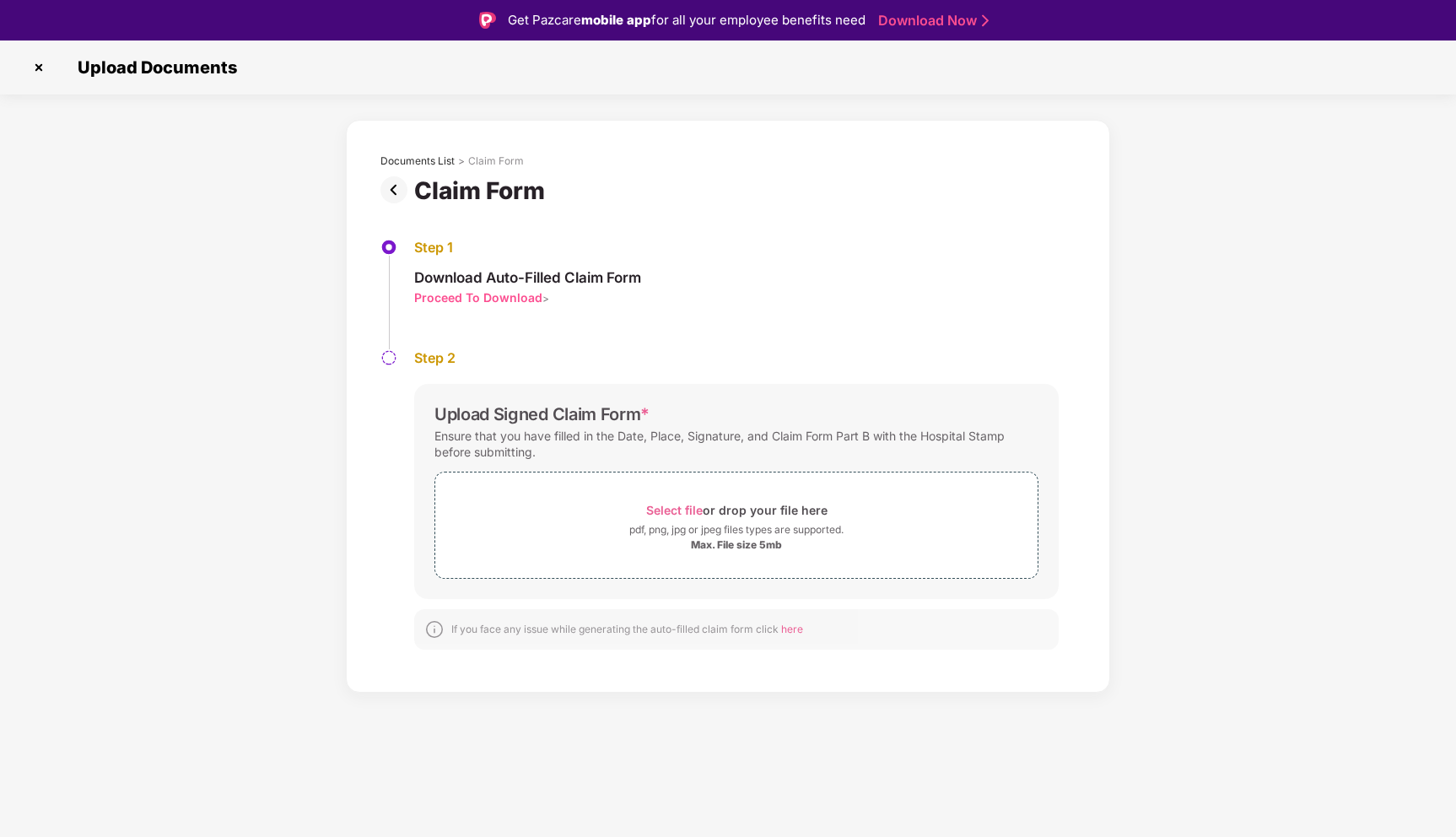
click at [401, 194] on img at bounding box center [398, 189] width 34 height 27
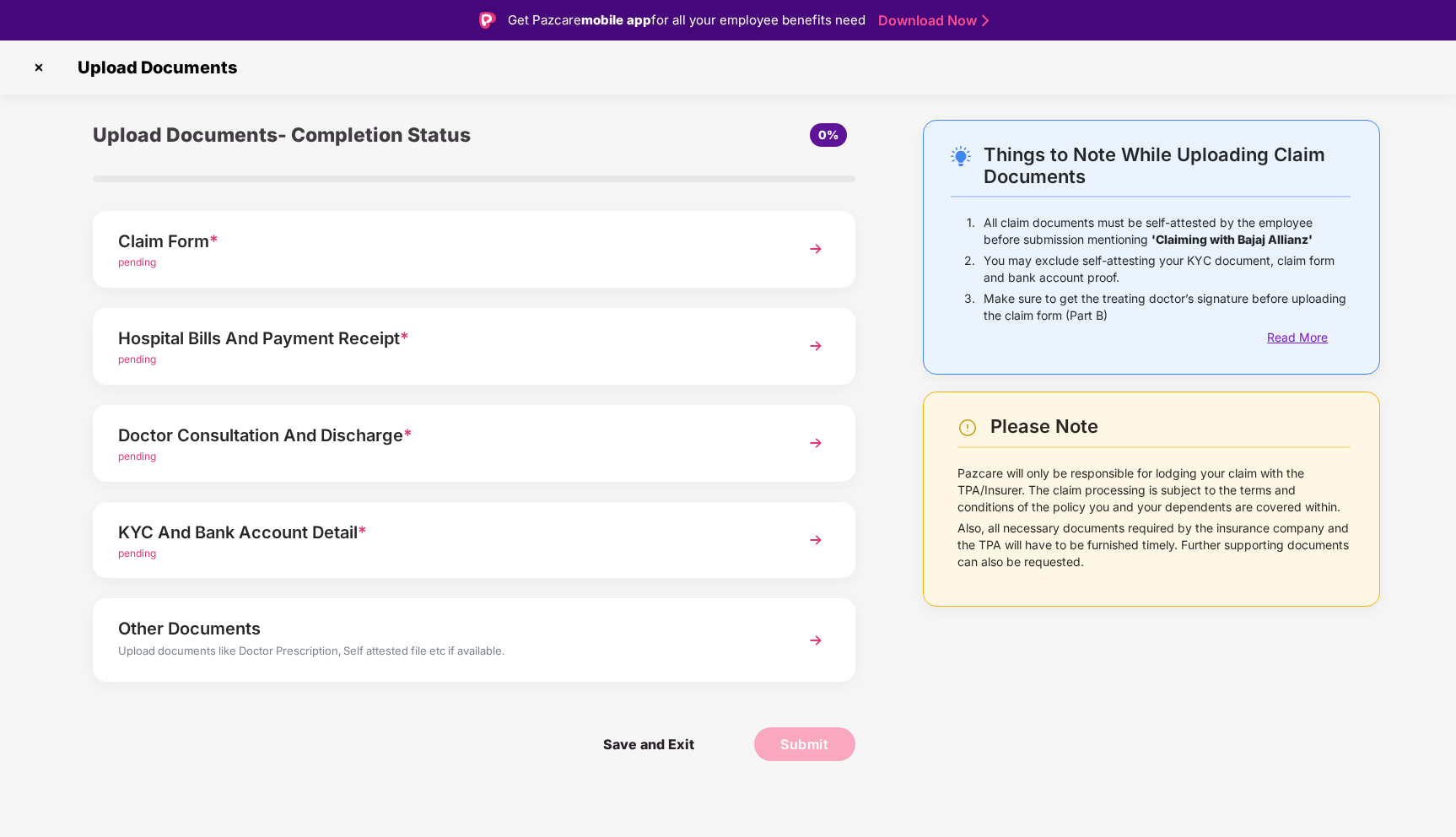
click at [1298, 329] on div "Read More" at bounding box center [1308, 337] width 83 height 19
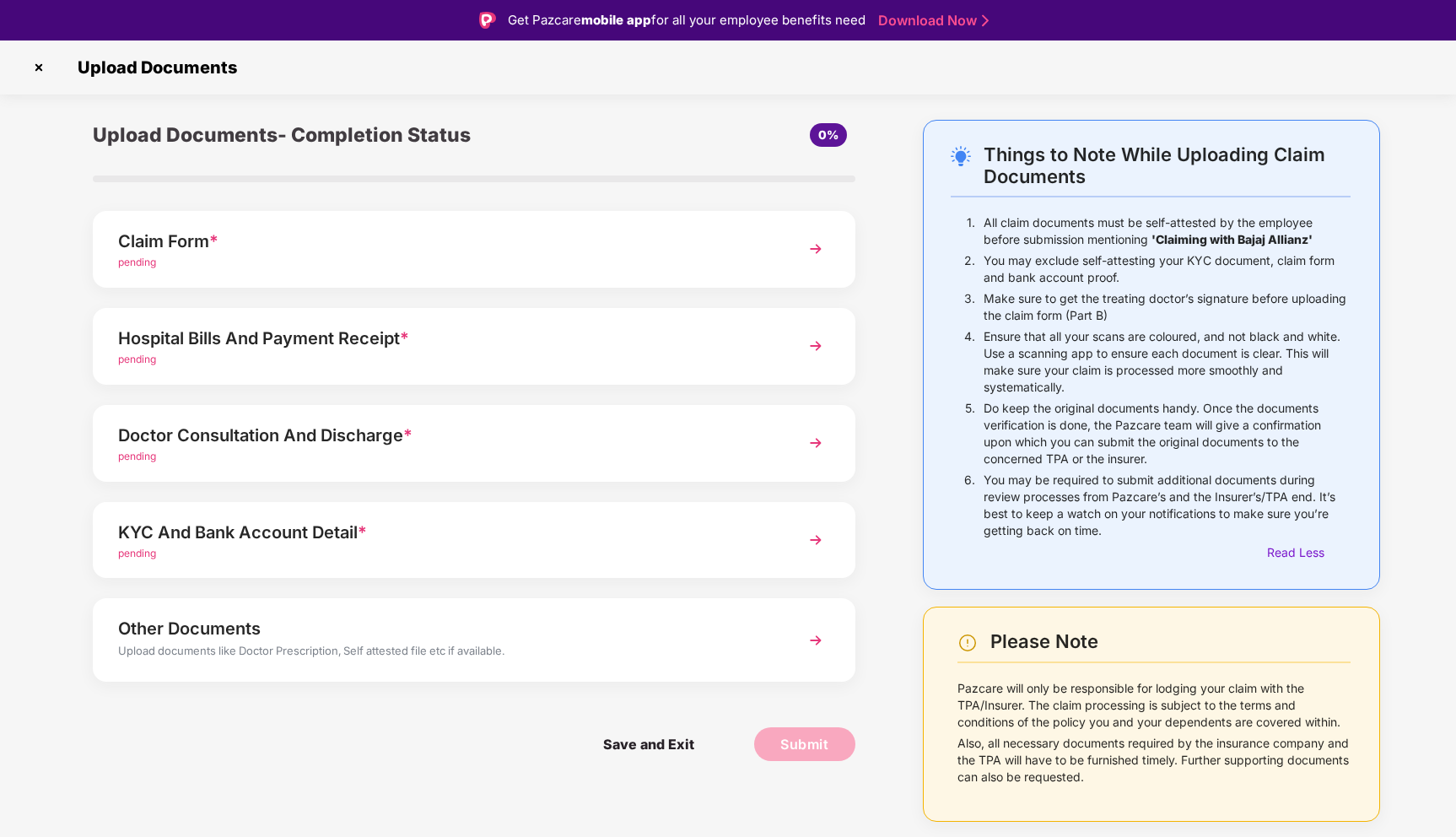
click at [150, 452] on span "pending" at bounding box center [137, 455] width 38 height 13
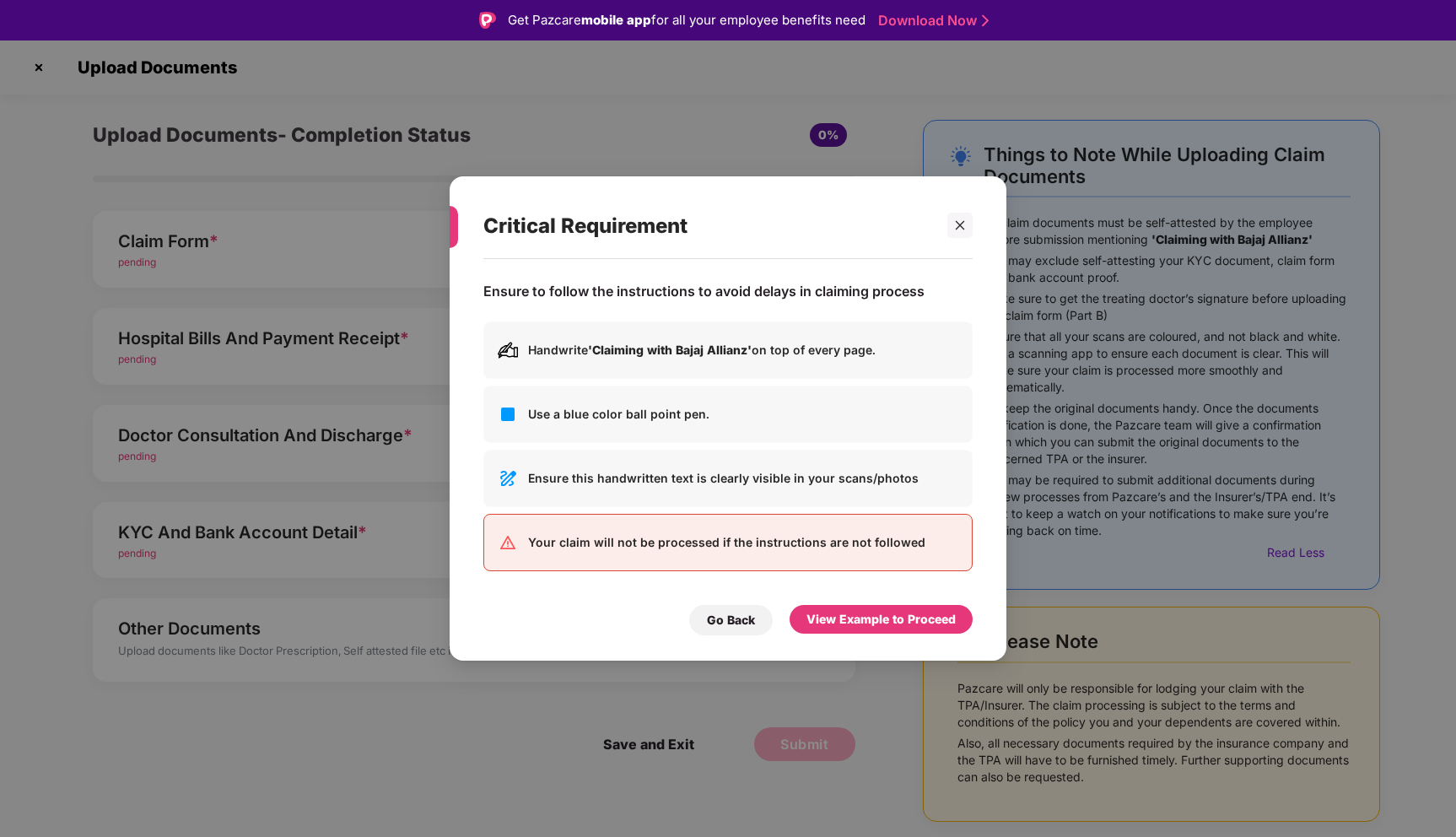
click at [191, 442] on div "Critical Requirement Ensure to follow the instructions to avoid delays in claim…" at bounding box center [728, 418] width 1456 height 837
click at [327, 440] on div "Critical Requirement Ensure to follow the instructions to avoid delays in claim…" at bounding box center [728, 418] width 1456 height 837
click at [972, 228] on div "Critical Requirement Ensure to follow the instructions to avoid delays in claim…" at bounding box center [727, 418] width 556 height 485
click at [966, 228] on div at bounding box center [960, 225] width 26 height 26
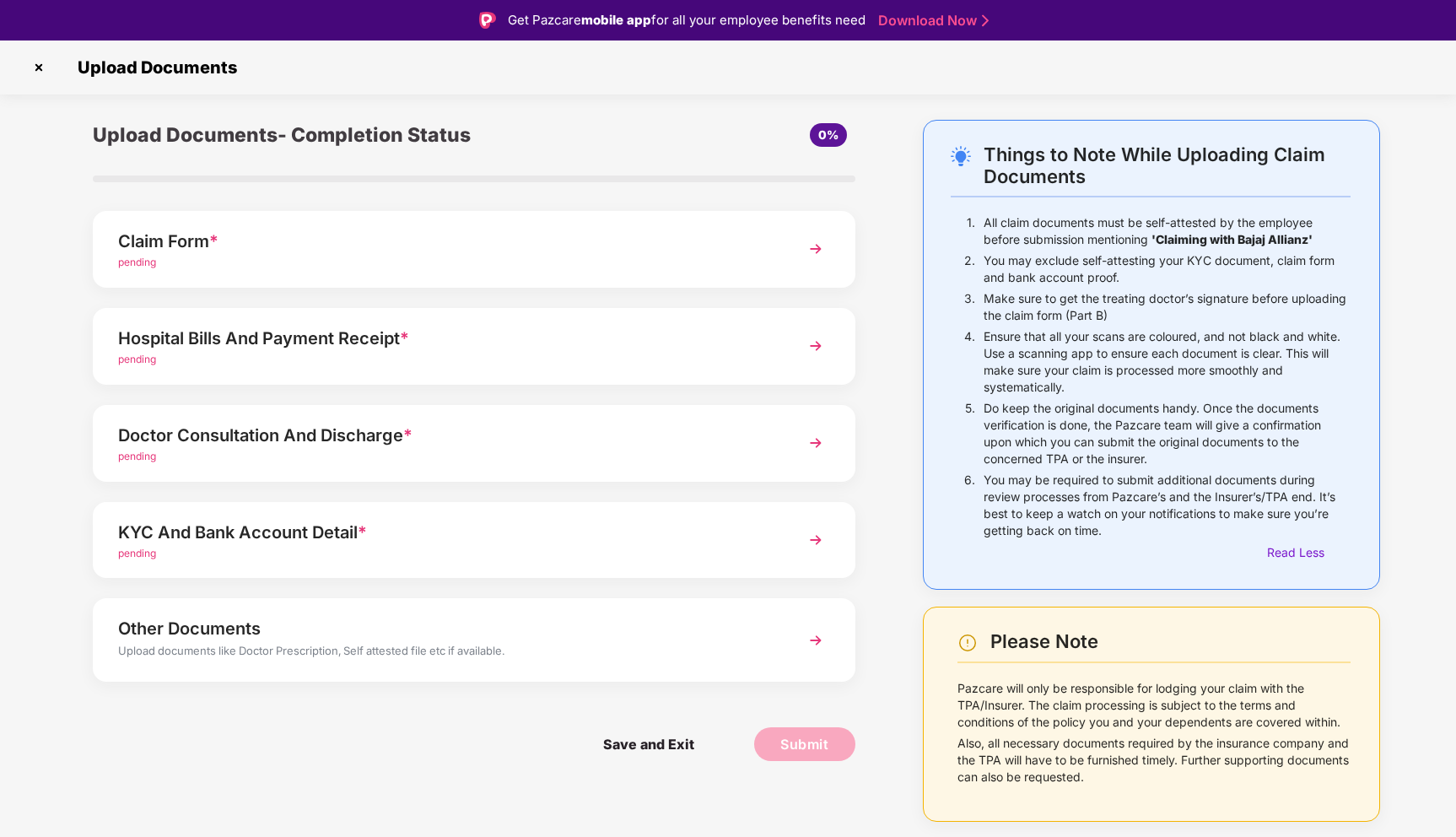
click at [298, 254] on div "Claim Form * pending" at bounding box center [443, 249] width 652 height 43
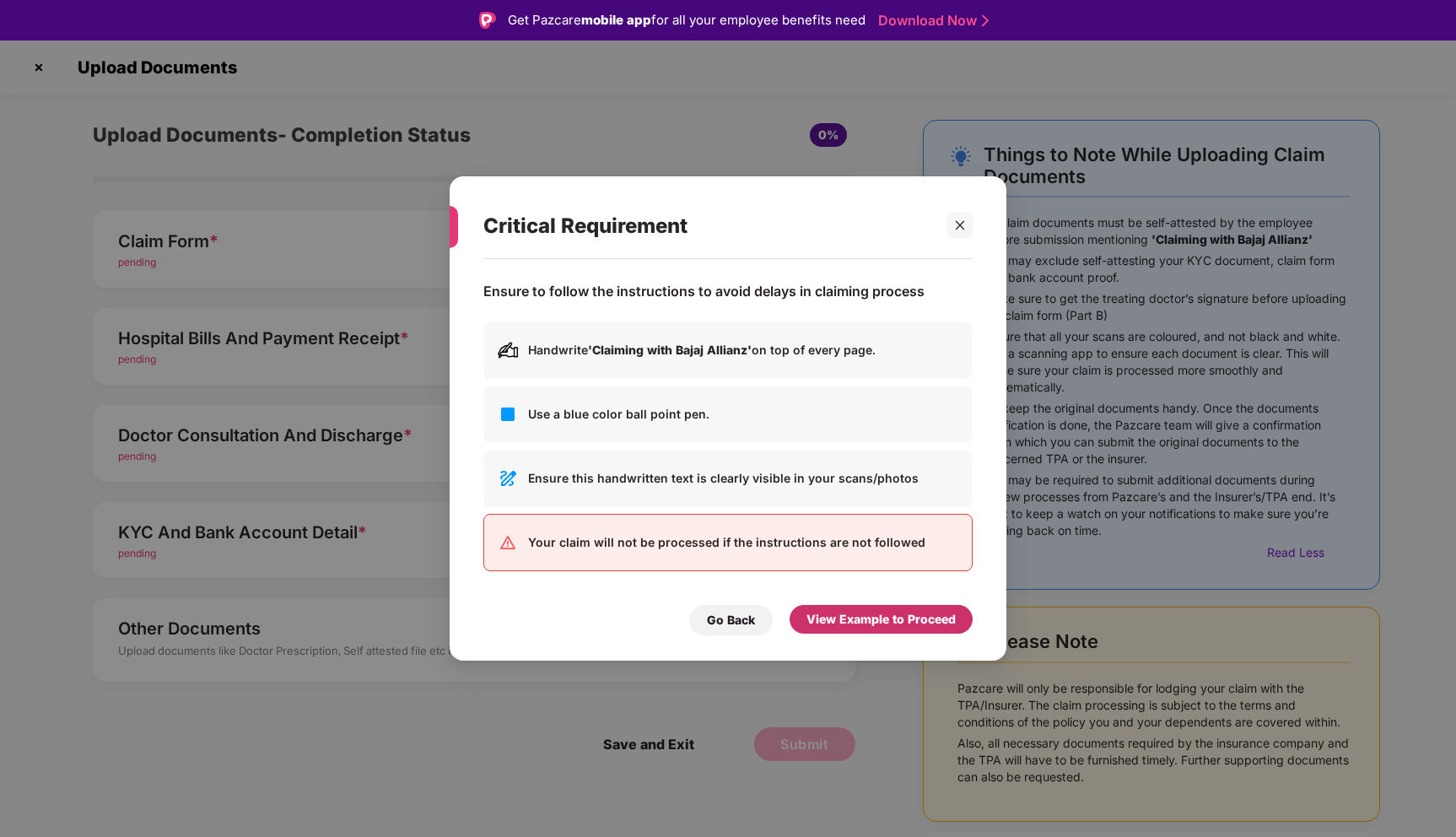
click at [895, 624] on div "View Example to Proceed" at bounding box center [881, 619] width 150 height 19
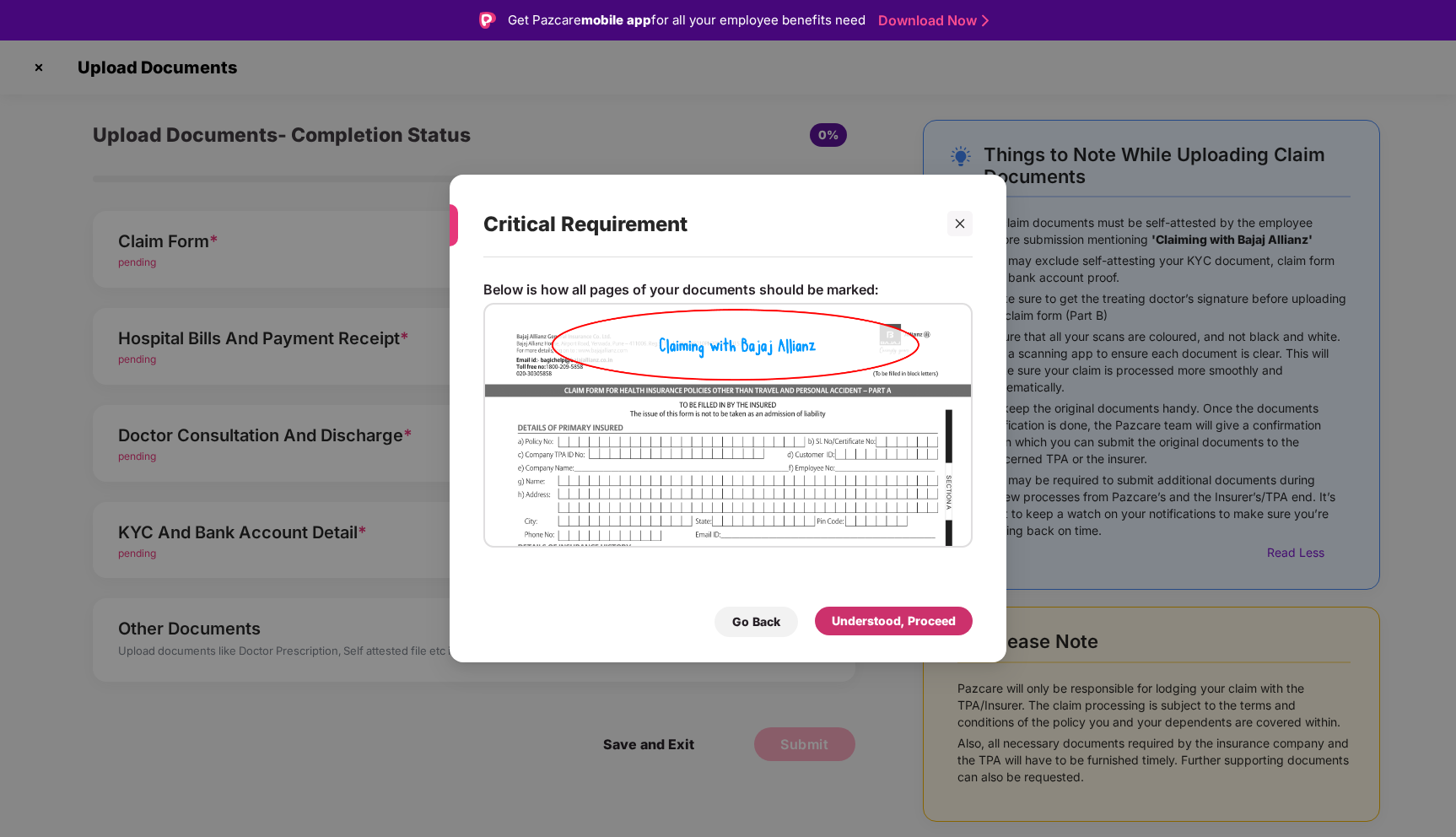
click at [884, 621] on div "Understood, Proceed" at bounding box center [893, 621] width 124 height 19
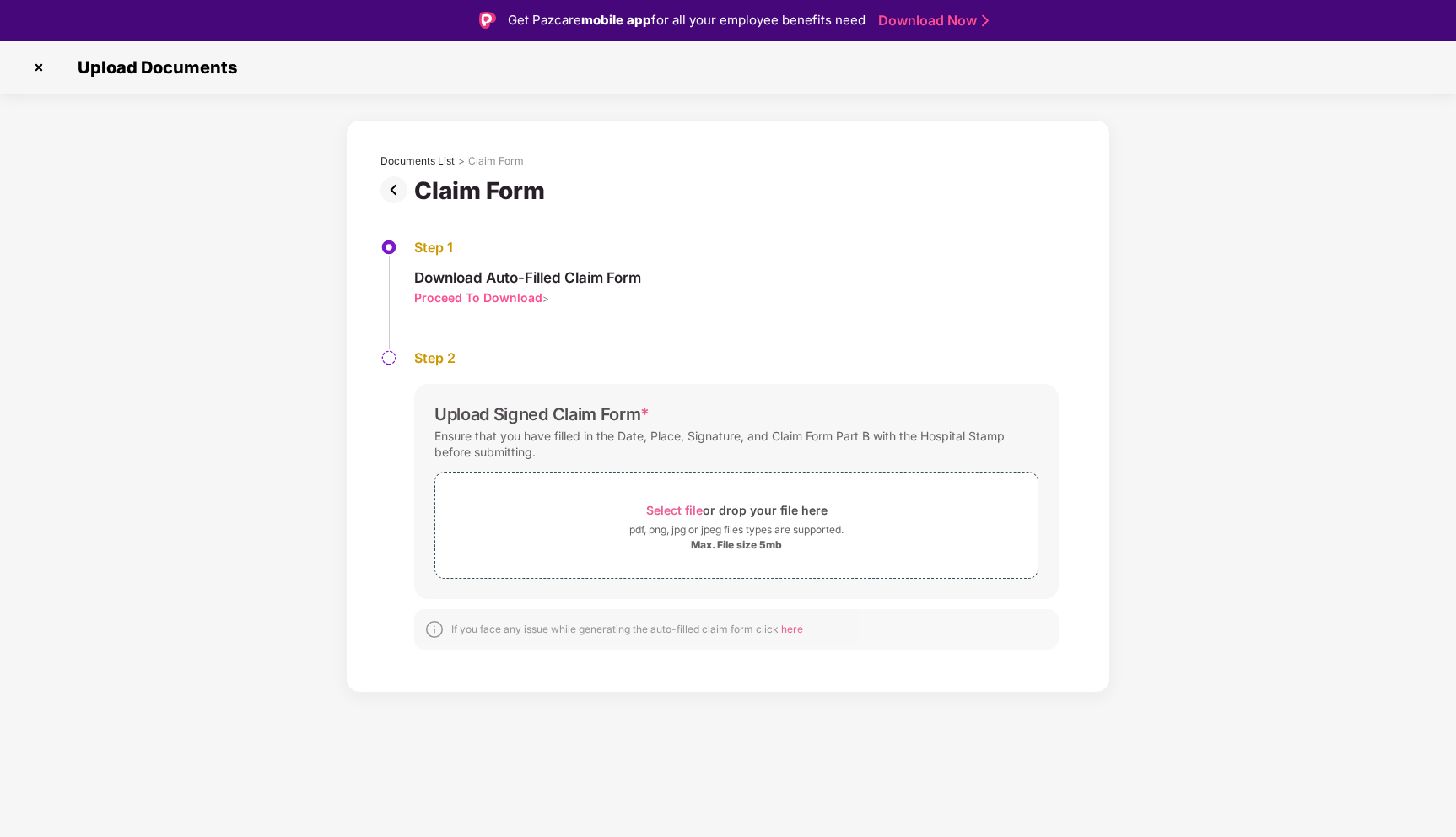
click at [486, 299] on div "Proceed To Download" at bounding box center [478, 298] width 128 height 16
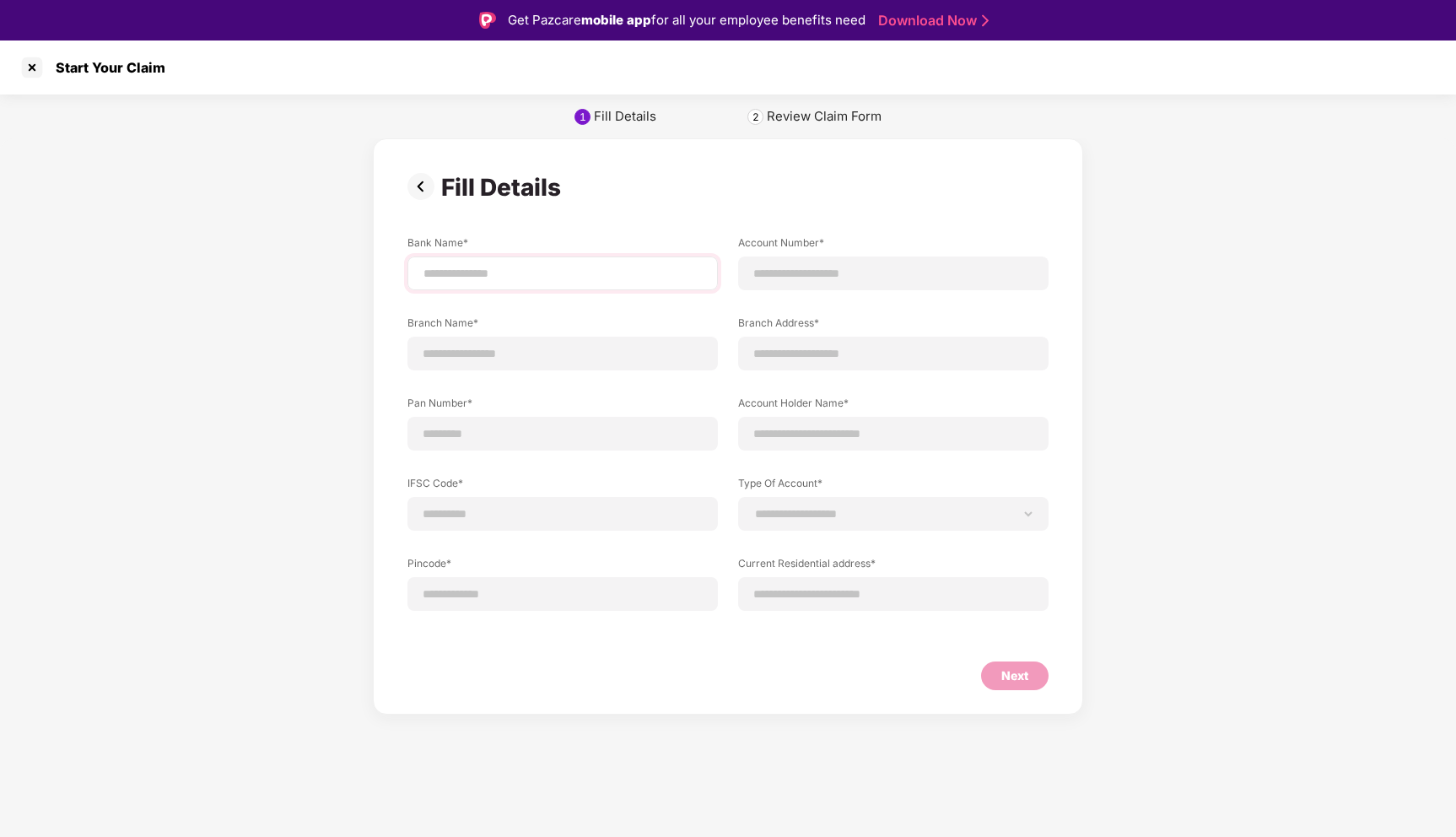
click at [481, 288] on div at bounding box center [562, 274] width 310 height 34
click at [485, 276] on input at bounding box center [562, 274] width 282 height 18
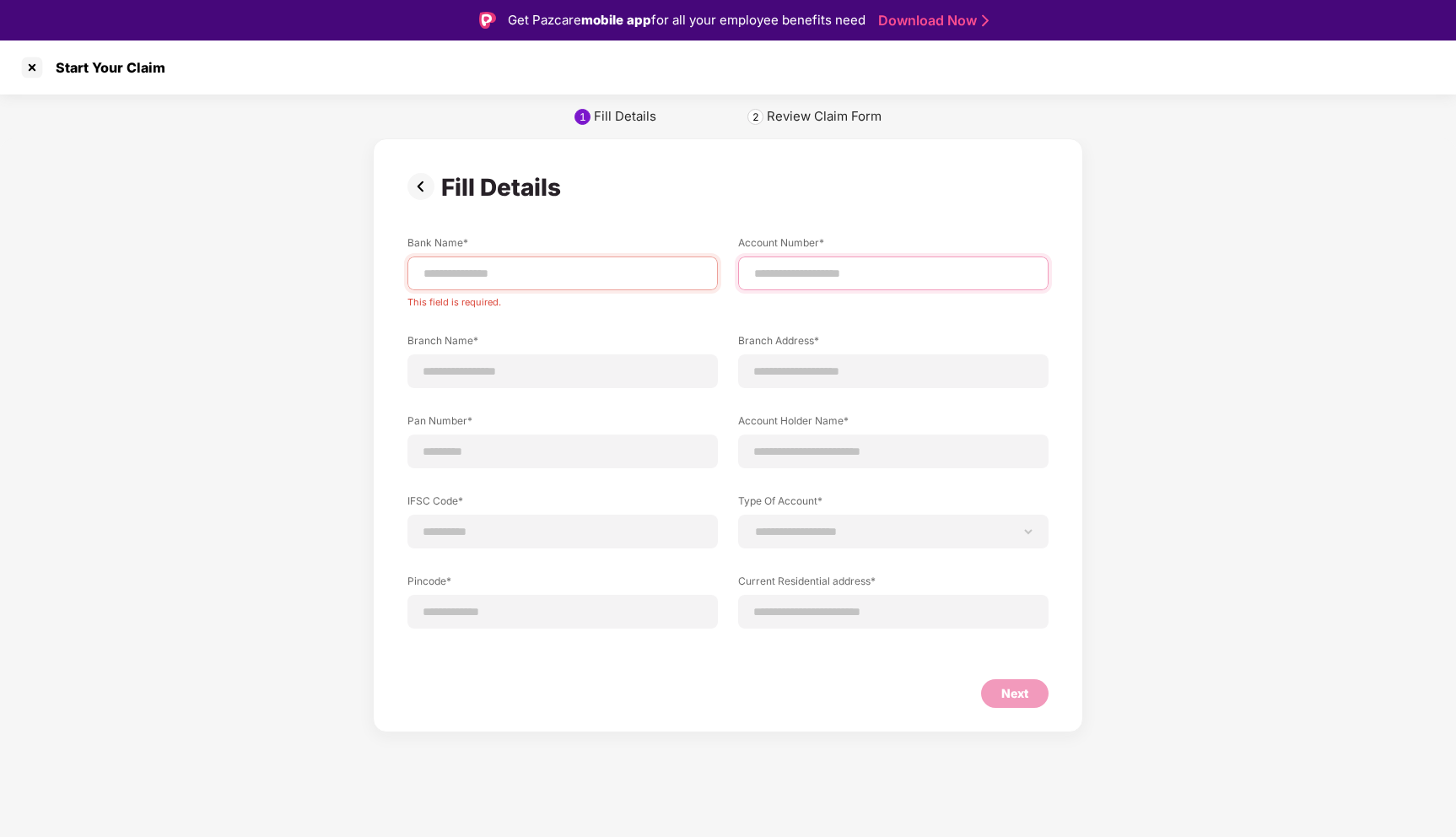
click at [808, 265] on input at bounding box center [894, 274] width 282 height 18
click at [596, 371] on input at bounding box center [562, 372] width 282 height 18
click at [811, 377] on input at bounding box center [894, 372] width 282 height 18
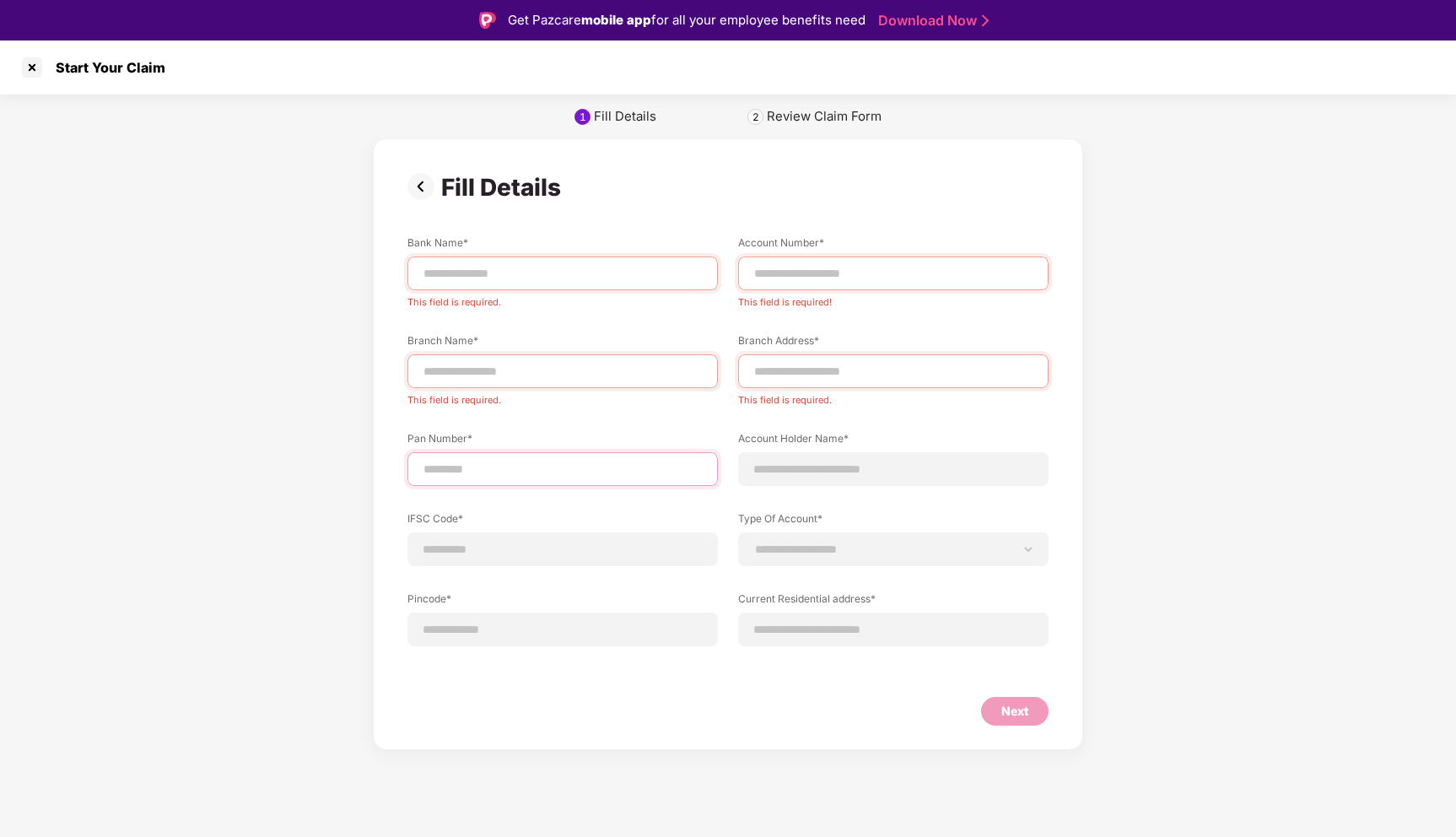
click at [603, 465] on input at bounding box center [562, 469] width 282 height 18
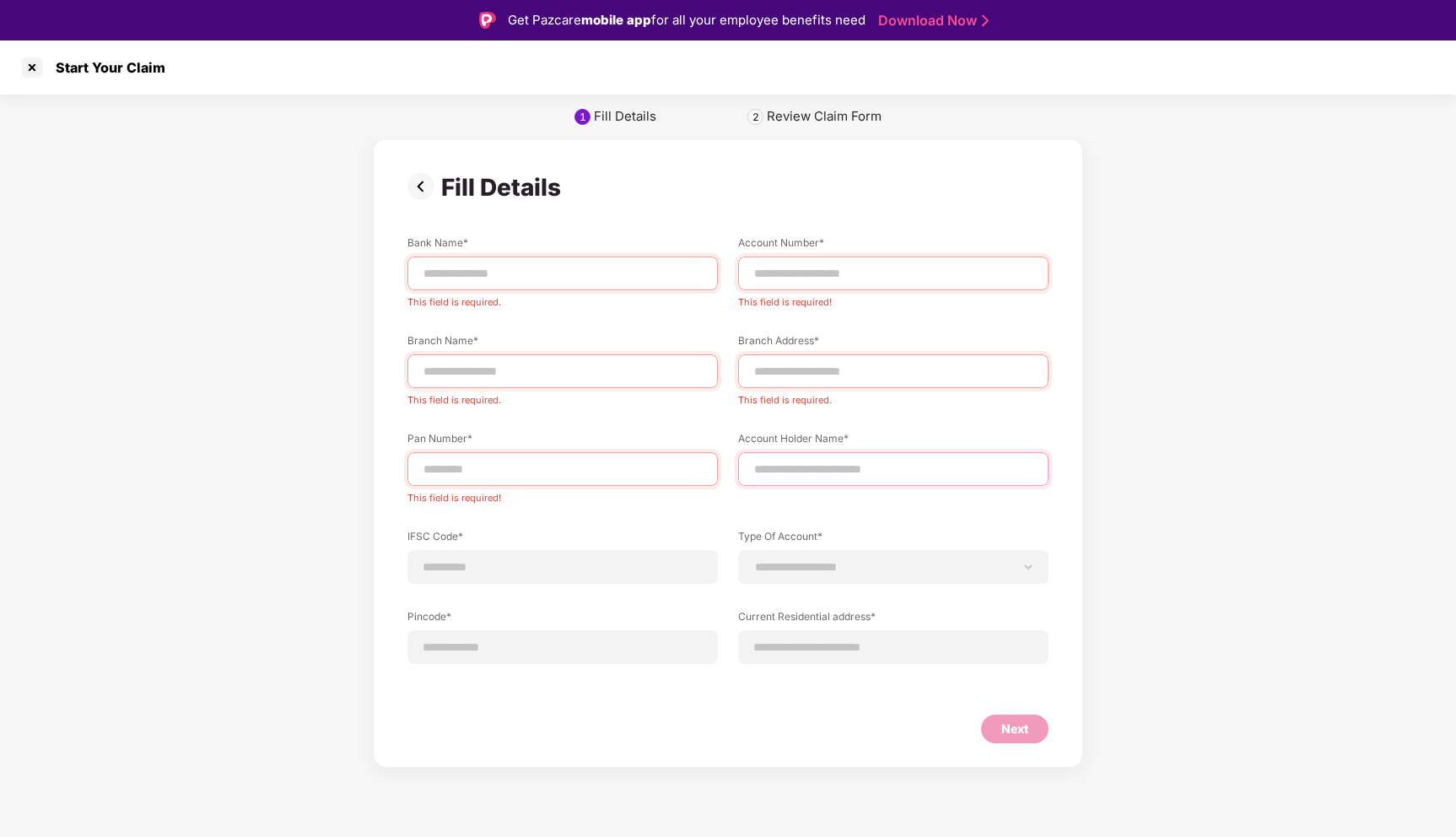
click at [828, 466] on input at bounding box center [894, 469] width 282 height 18
click at [579, 559] on input at bounding box center [562, 567] width 282 height 18
click at [848, 560] on select "**********" at bounding box center [894, 567] width 282 height 14
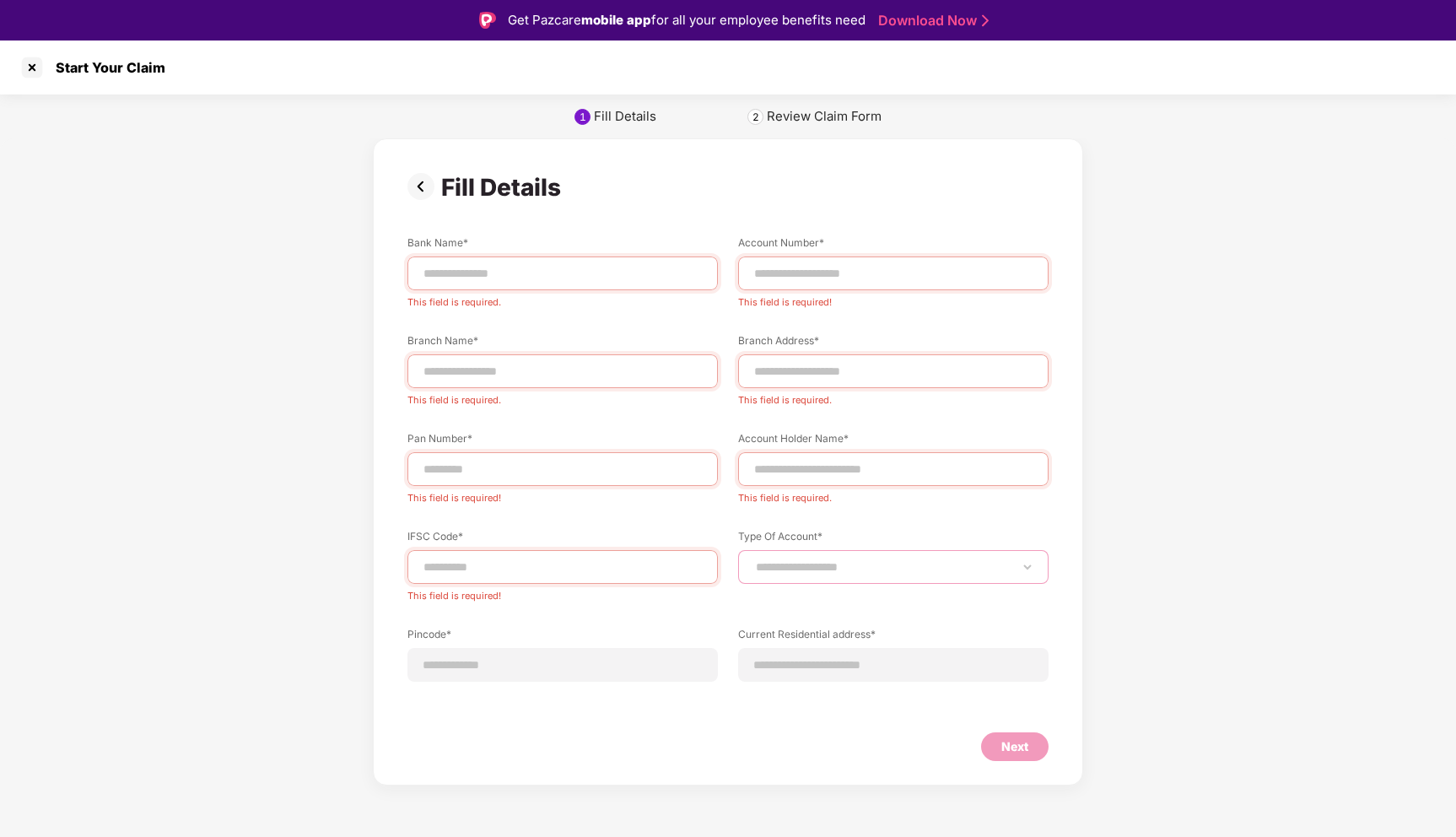
select select "*******"
click at [753, 560] on select "**********" at bounding box center [894, 567] width 282 height 14
click at [589, 666] on input at bounding box center [562, 665] width 282 height 18
click at [797, 669] on input at bounding box center [894, 665] width 282 height 18
click at [498, 282] on div at bounding box center [562, 274] width 310 height 34
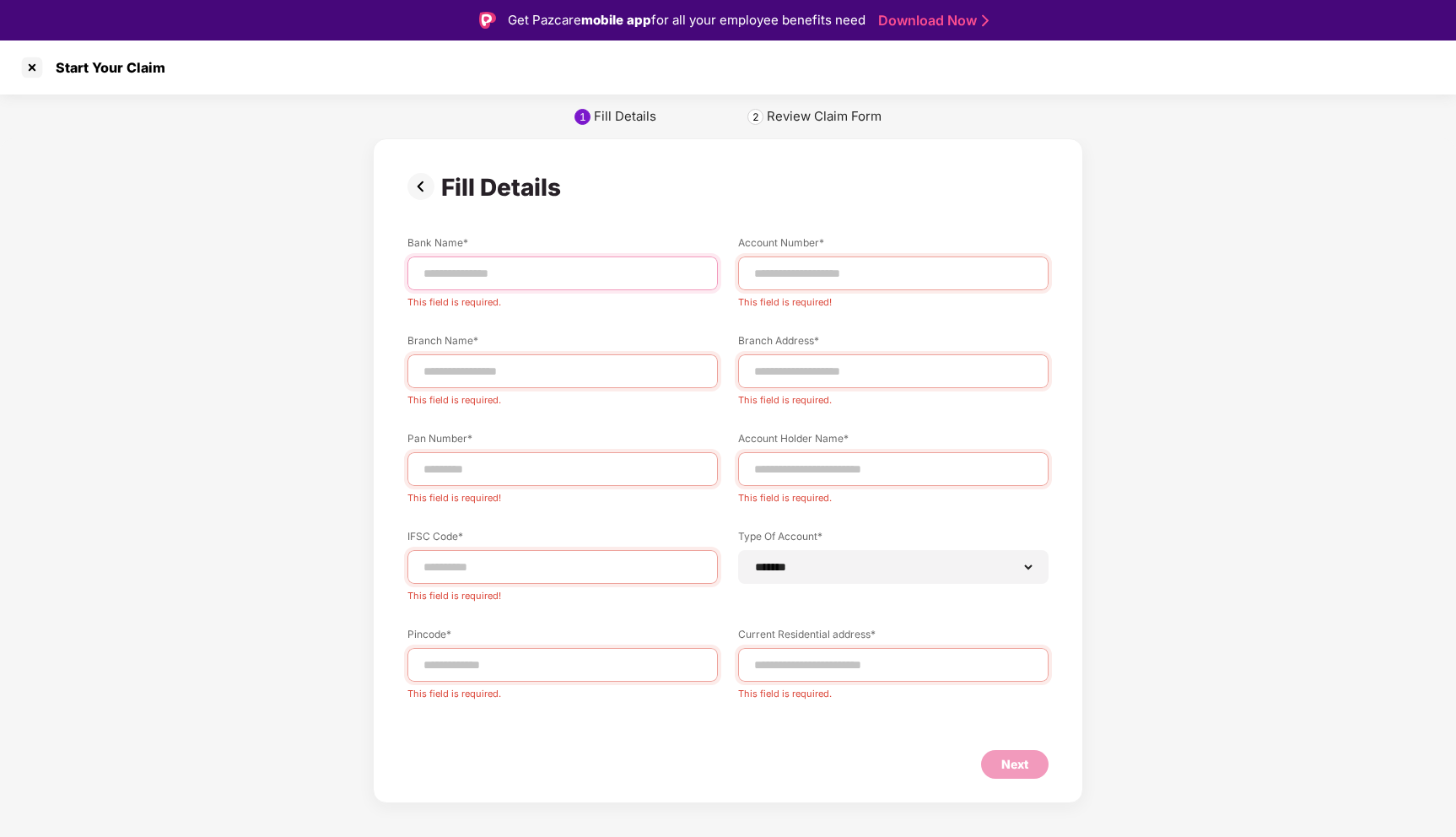
click at [496, 281] on input at bounding box center [562, 274] width 282 height 18
click at [468, 472] on input at bounding box center [562, 469] width 282 height 18
click at [469, 280] on input at bounding box center [562, 274] width 282 height 18
click at [420, 192] on img at bounding box center [425, 185] width 34 height 27
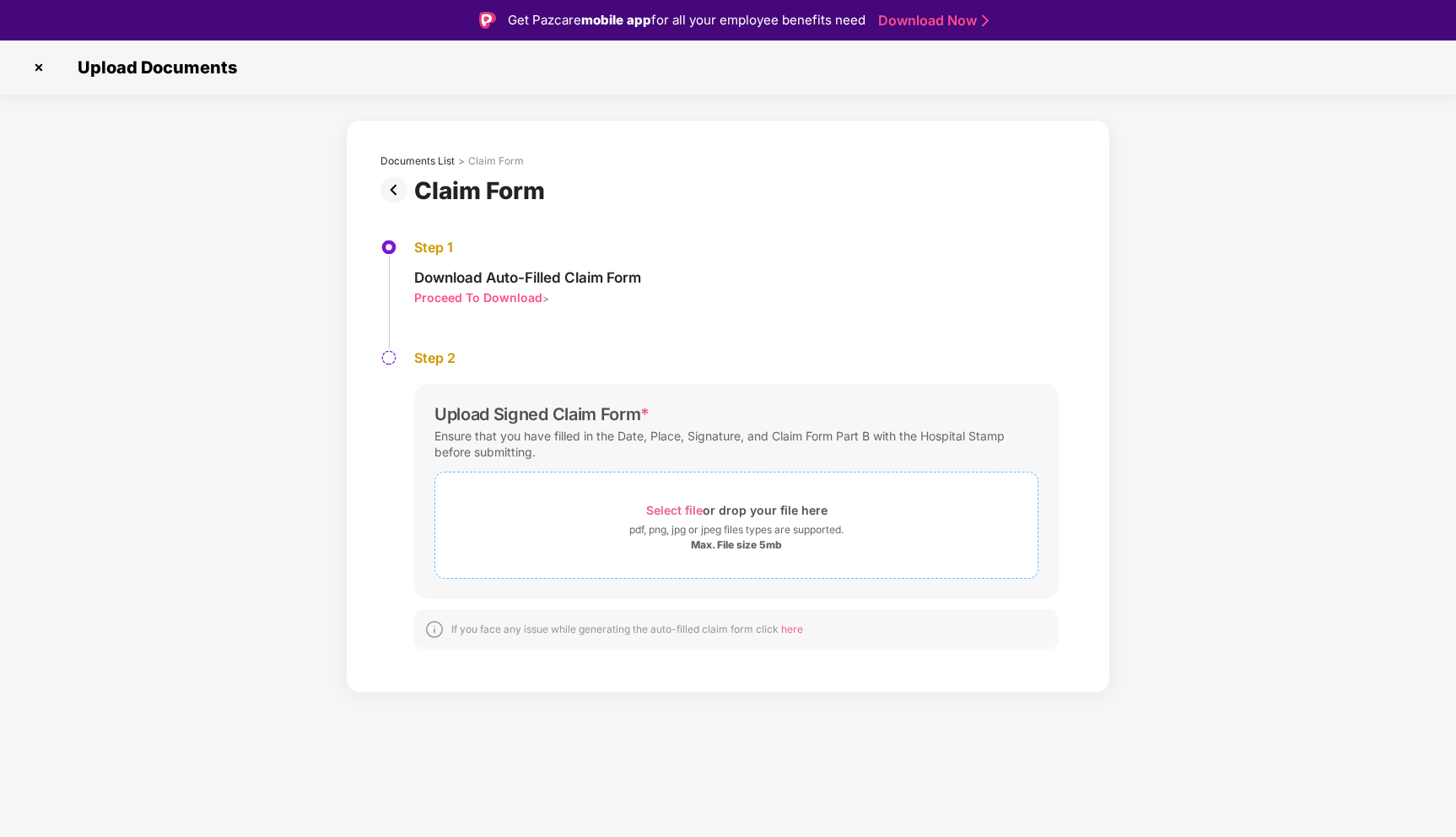
click at [672, 493] on span "Select file or drop your file here pdf, png, jpg or jpeg files types are suppor…" at bounding box center [736, 525] width 602 height 80
click at [671, 629] on div "If you face any issue while generating the auto-filled claim form click here" at bounding box center [627, 630] width 352 height 14
click at [745, 632] on div "If you face any issue while generating the auto-filled claim form click here" at bounding box center [627, 630] width 352 height 14
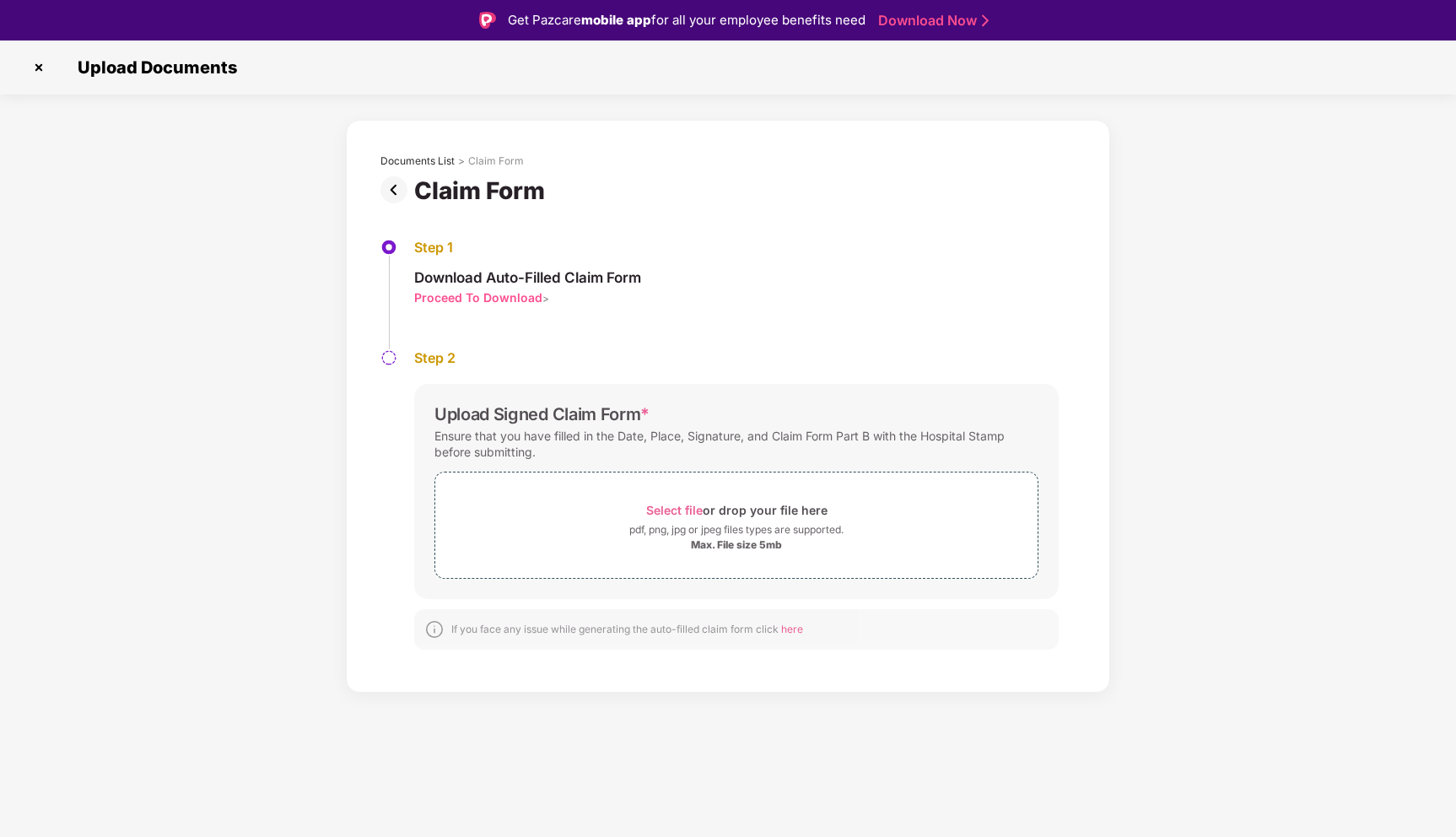
click at [795, 625] on span "here" at bounding box center [791, 629] width 22 height 13
click at [514, 296] on div "Proceed To Download" at bounding box center [478, 298] width 128 height 16
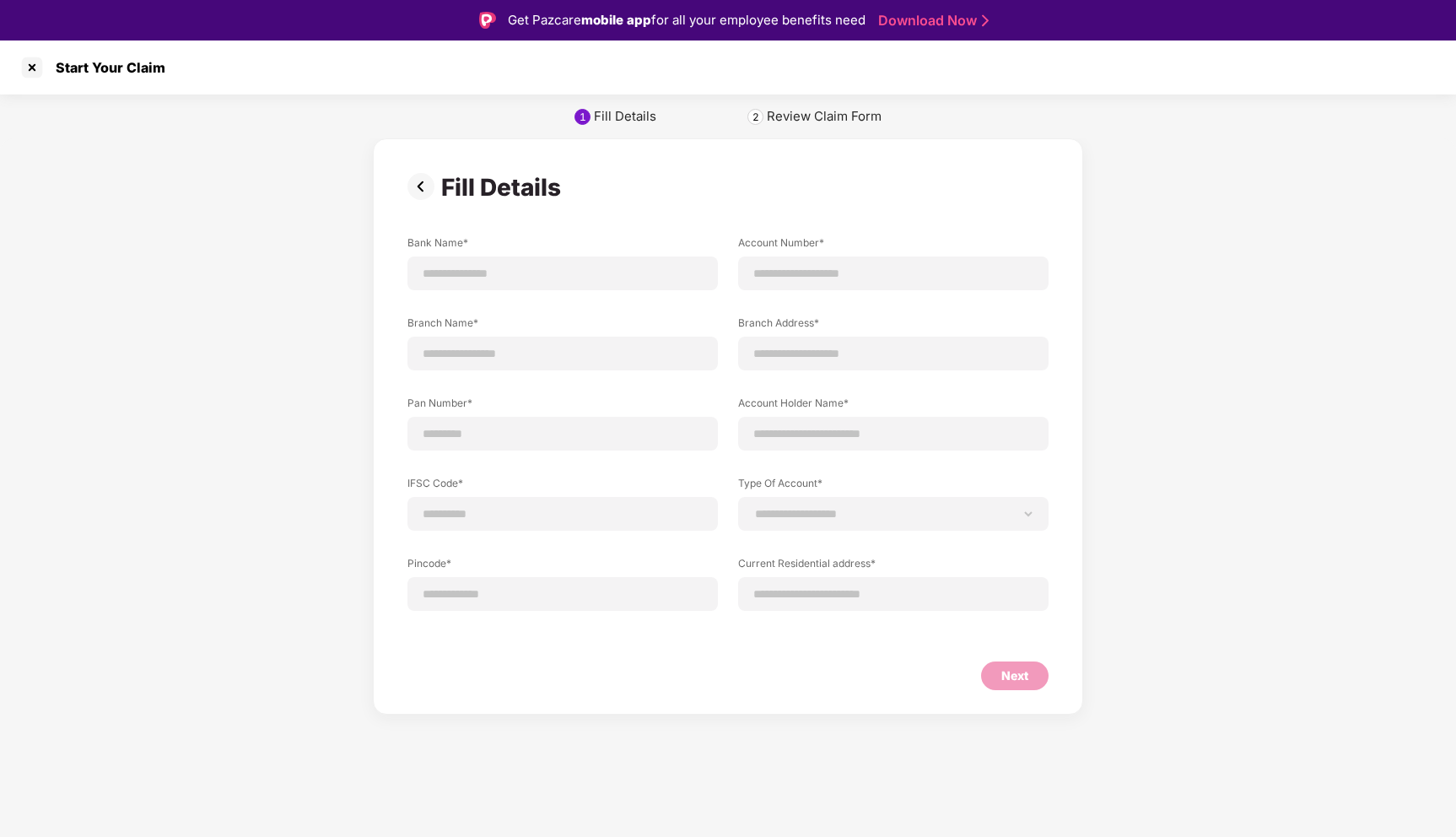
click at [420, 184] on img at bounding box center [425, 185] width 34 height 27
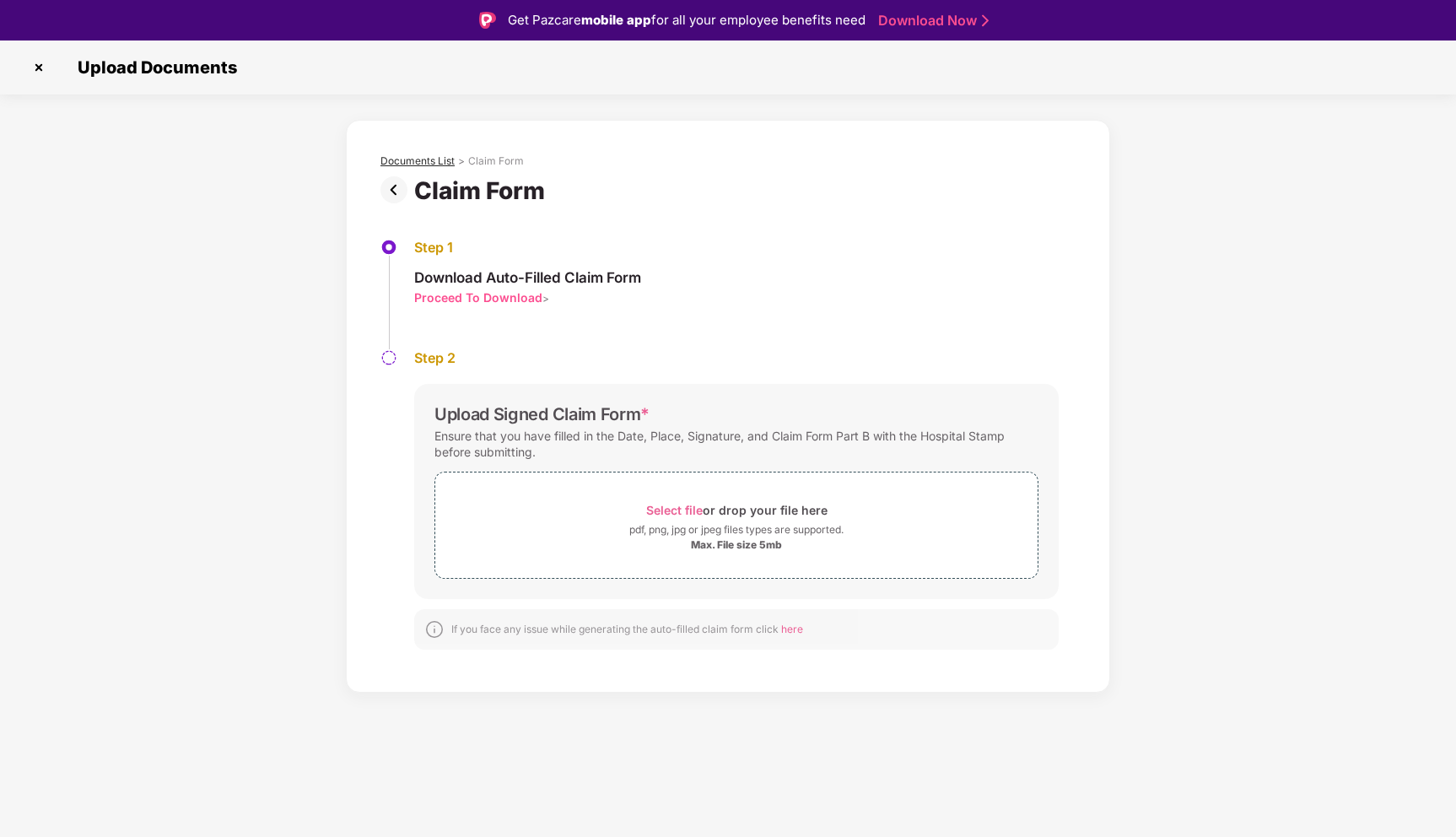
click at [429, 160] on div "Documents List" at bounding box center [418, 162] width 74 height 14
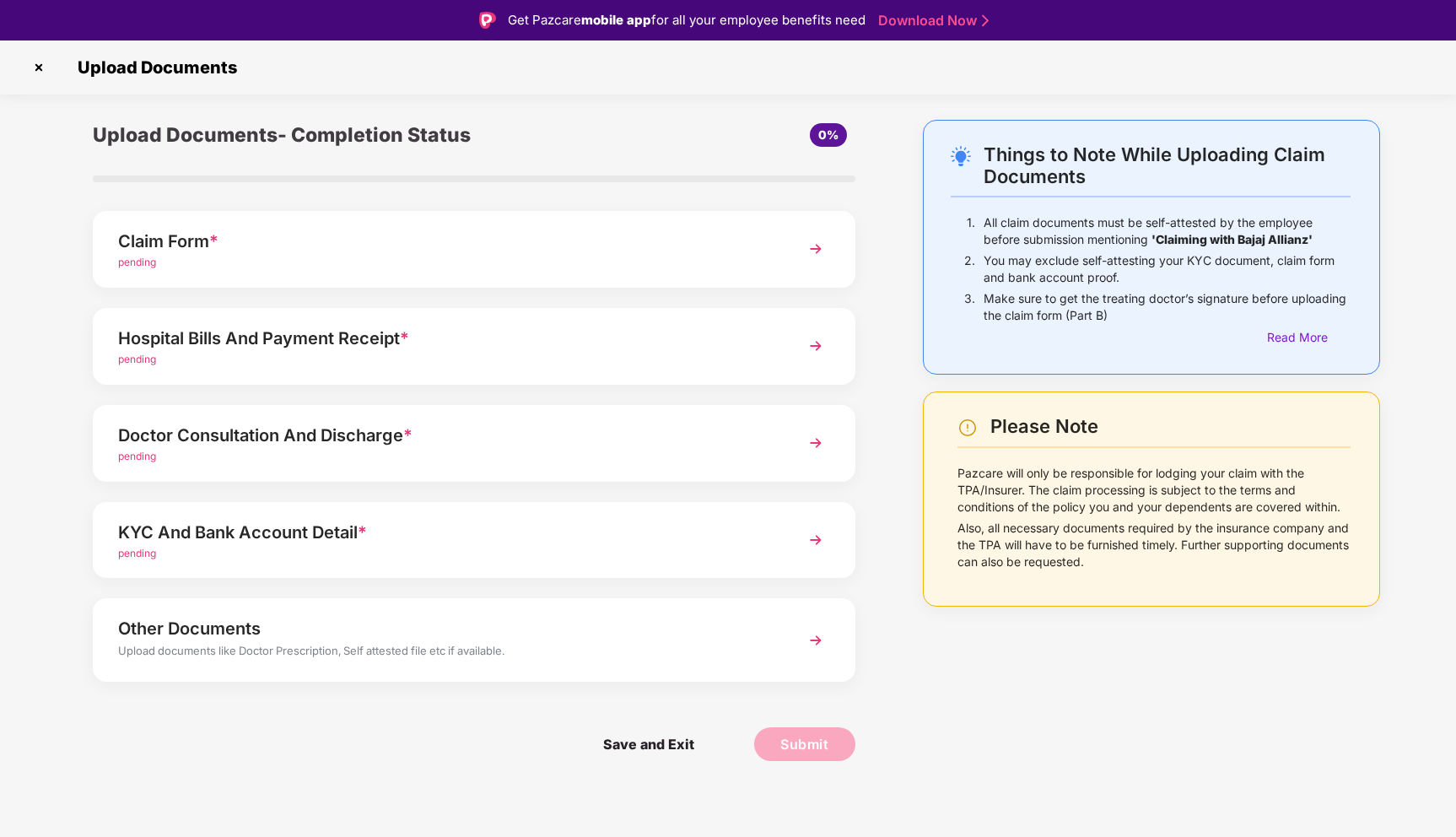
click at [231, 640] on div "Other Documents" at bounding box center [443, 628] width 652 height 27
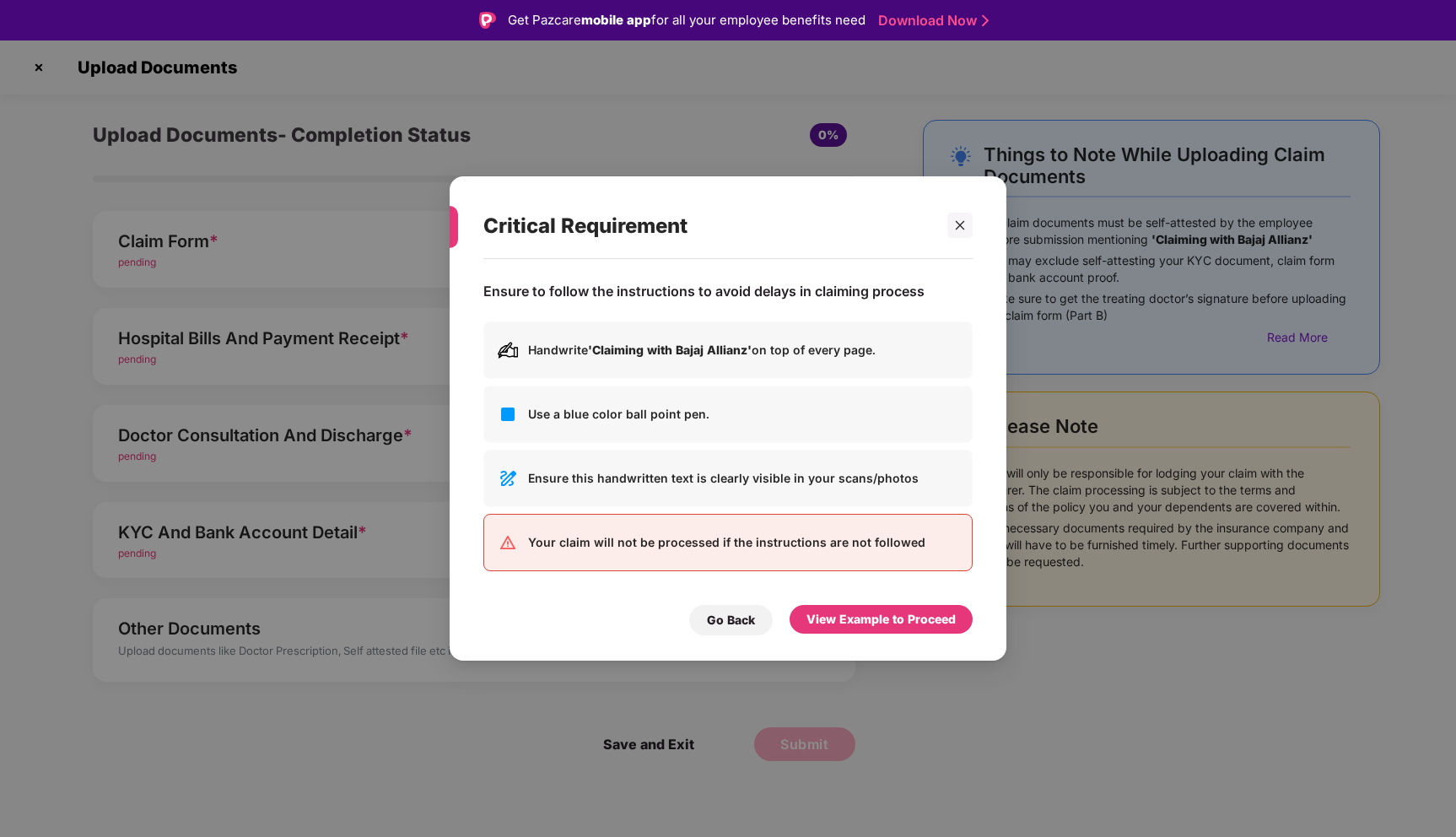
click at [234, 532] on div "Critical Requirement Ensure to follow the instructions to avoid delays in claim…" at bounding box center [728, 418] width 1456 height 837
click at [144, 555] on div "Critical Requirement Ensure to follow the instructions to avoid delays in claim…" at bounding box center [728, 418] width 1456 height 837
click at [733, 625] on div "Go Back" at bounding box center [731, 620] width 48 height 19
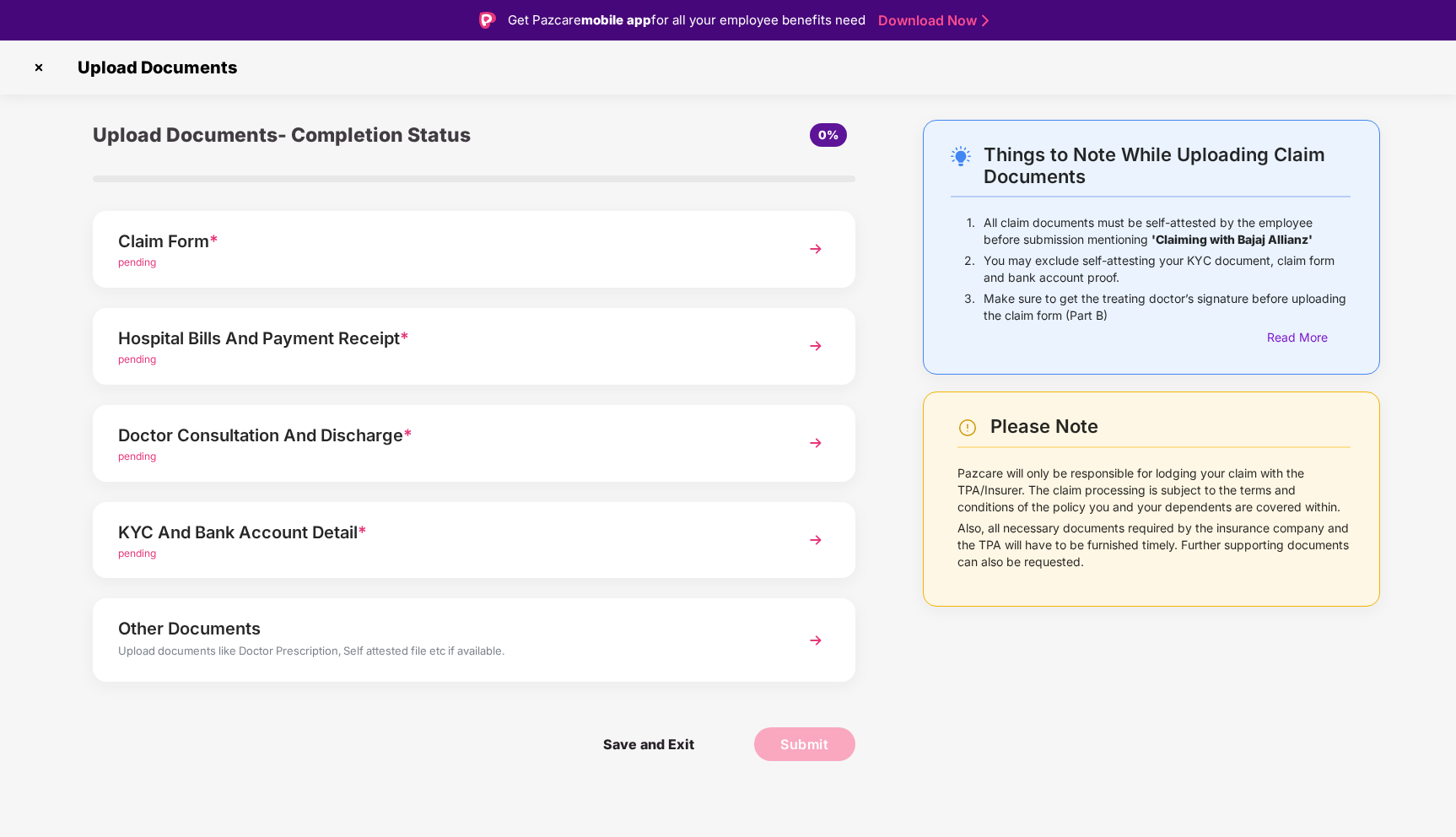
click at [144, 548] on span "pending" at bounding box center [137, 552] width 38 height 13
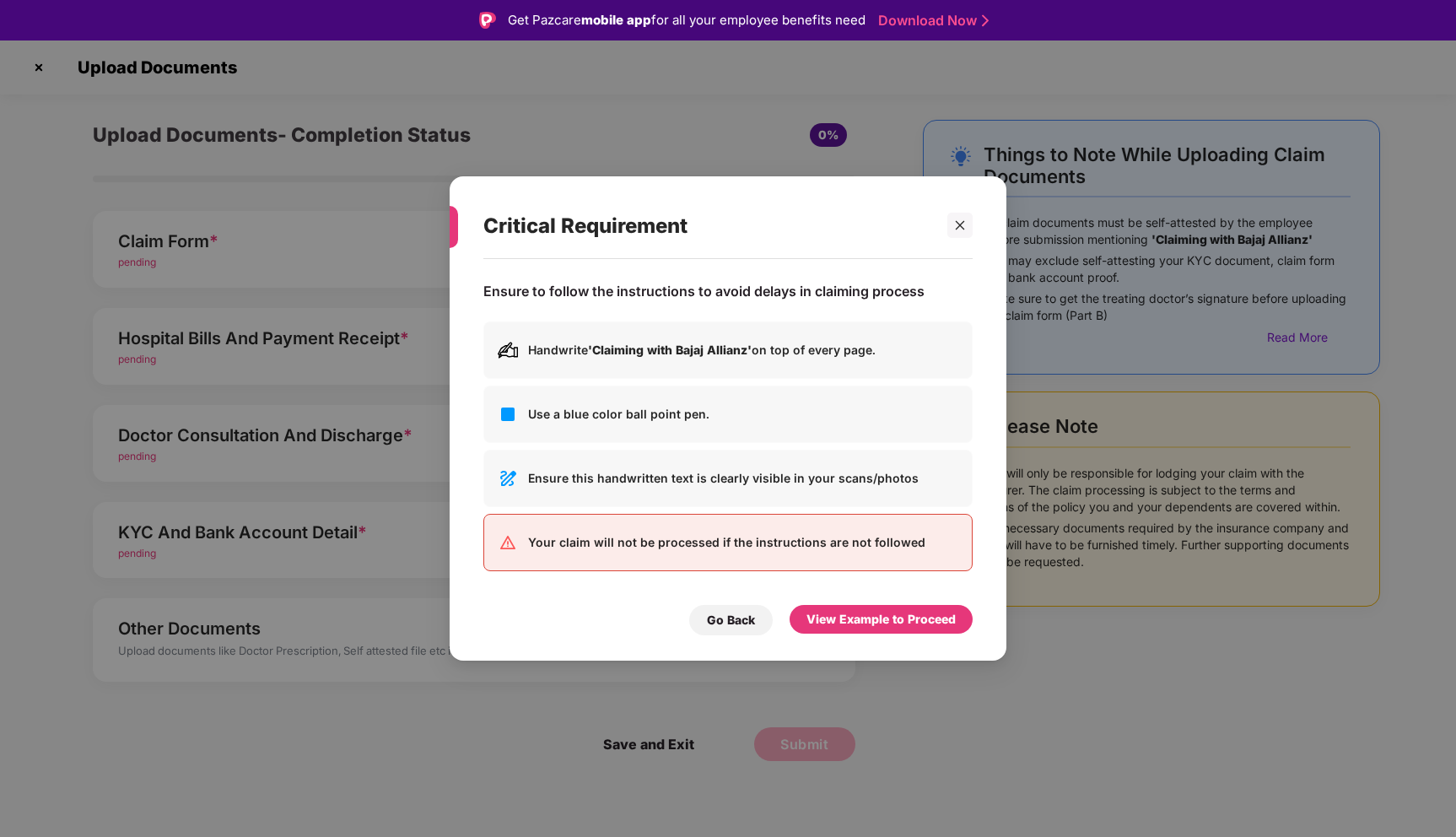
click at [144, 548] on div "Critical Requirement Ensure to follow the instructions to avoid delays in claim…" at bounding box center [728, 418] width 1456 height 837
click at [174, 337] on div "Critical Requirement Ensure to follow the instructions to avoid delays in claim…" at bounding box center [728, 418] width 1456 height 837
click at [971, 231] on div at bounding box center [960, 225] width 26 height 26
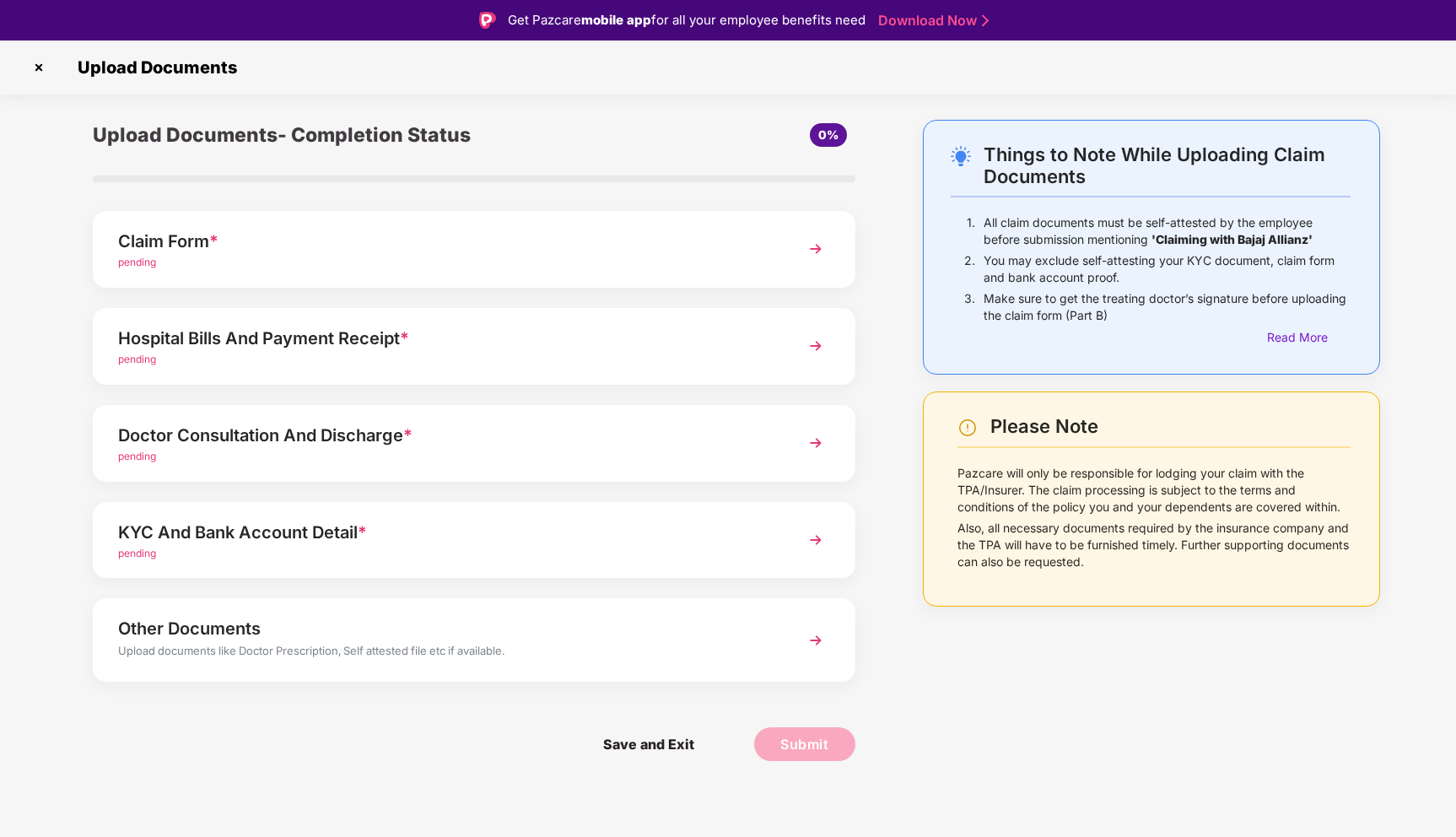
click at [161, 360] on div "pending" at bounding box center [443, 360] width 652 height 16
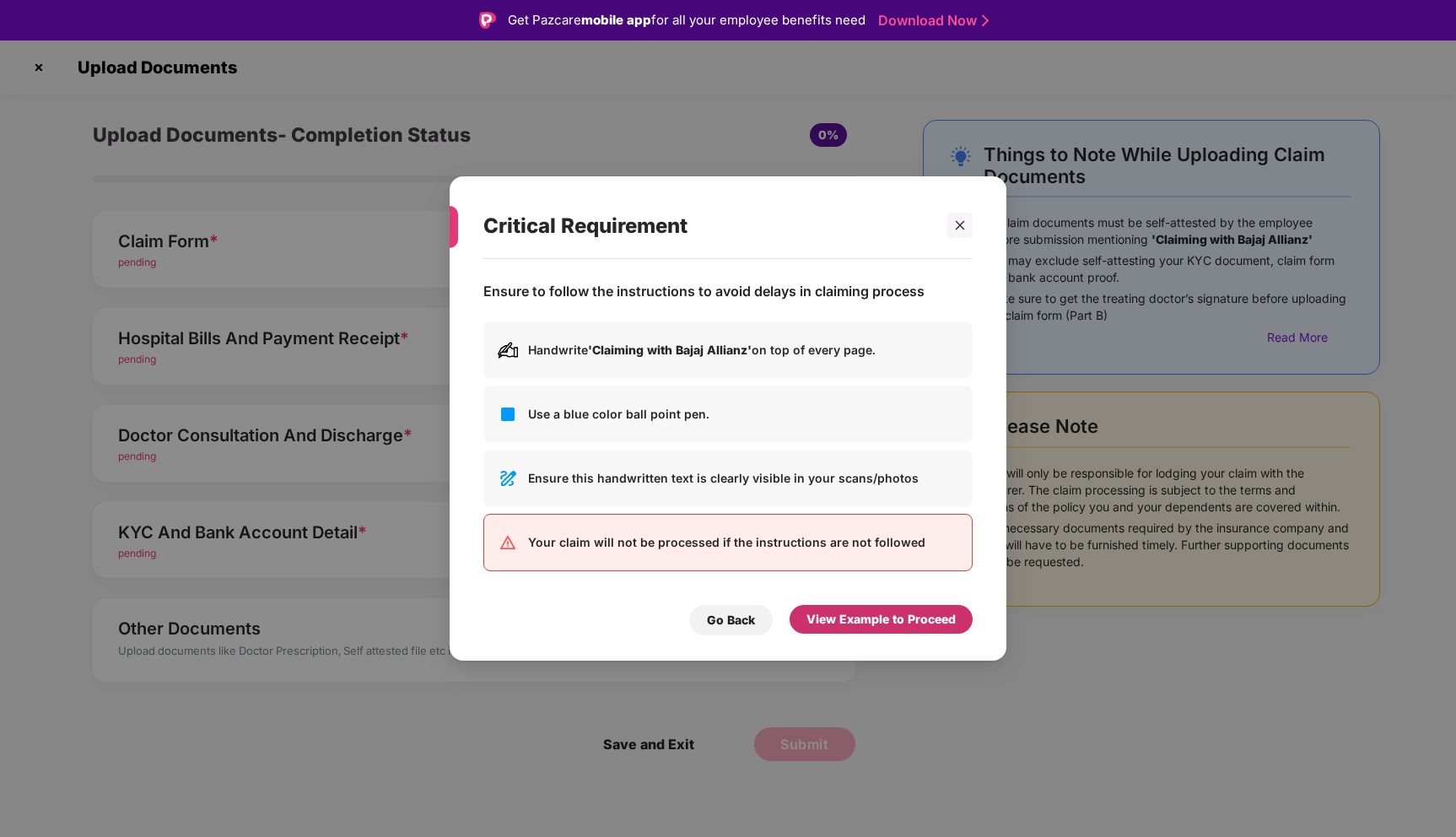
click at [898, 617] on div "View Example to Proceed" at bounding box center [881, 619] width 150 height 19
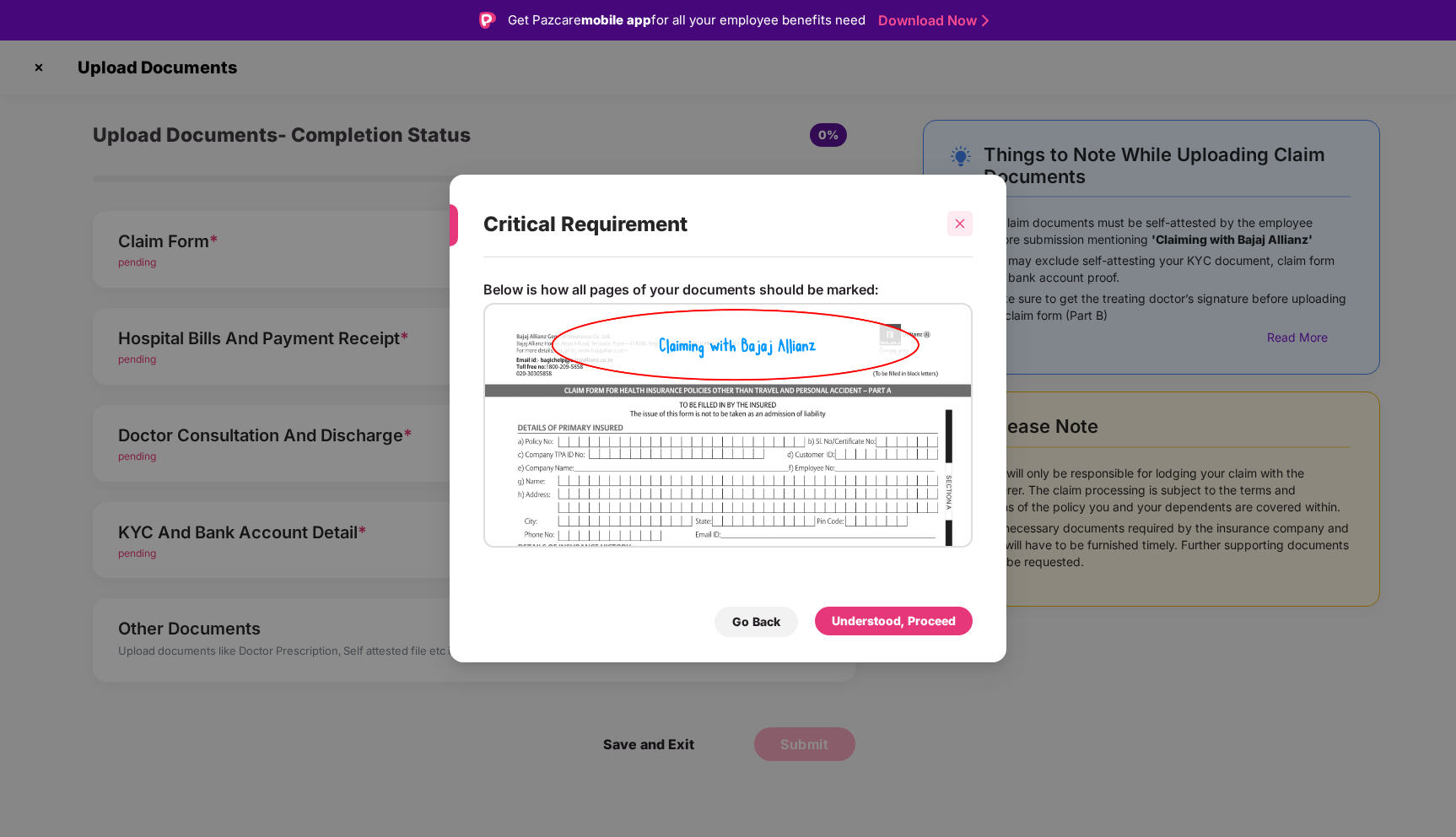
click at [954, 228] on icon "close" at bounding box center [960, 223] width 12 height 12
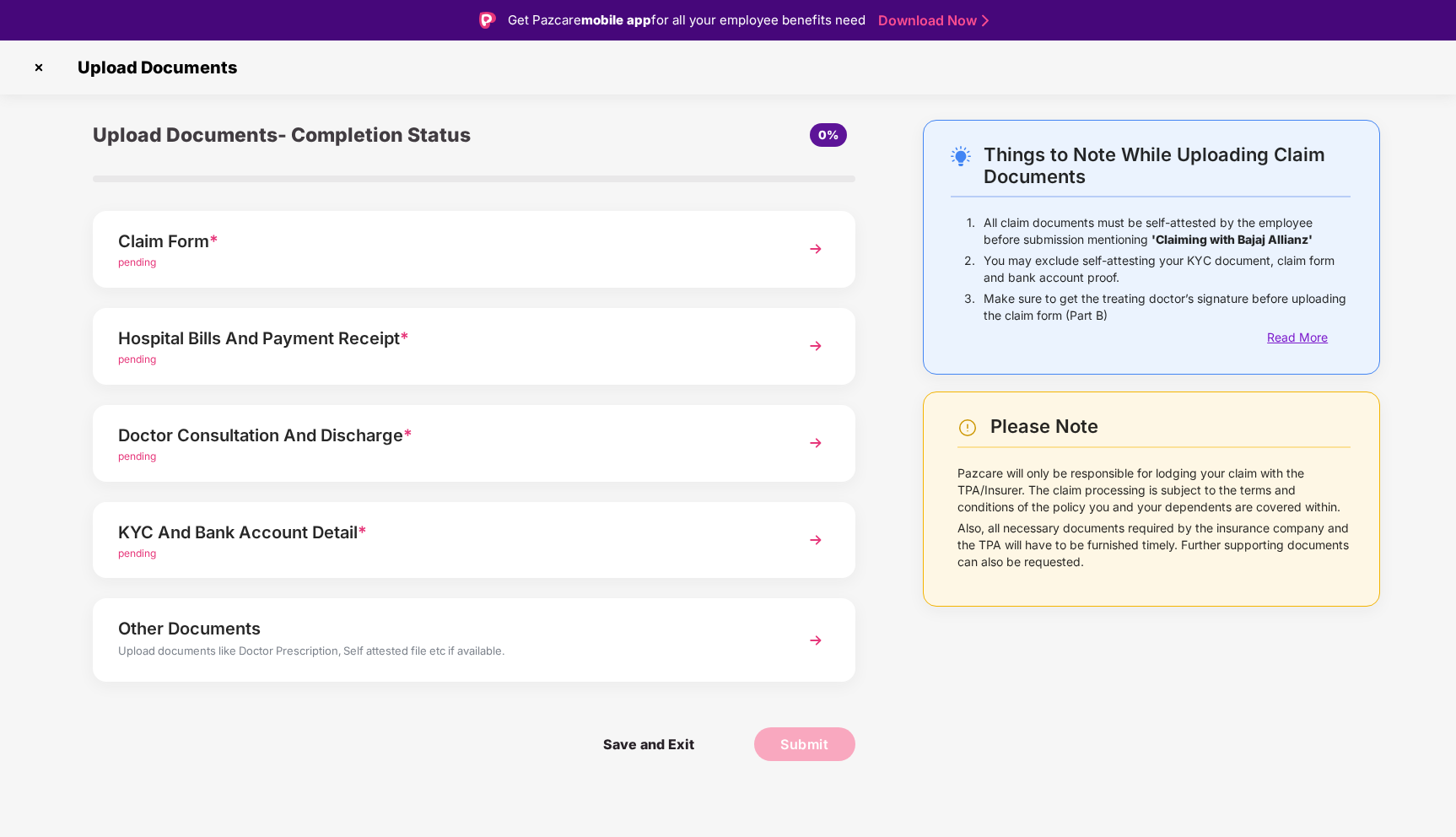
click at [1297, 333] on div "Read More" at bounding box center [1308, 337] width 83 height 19
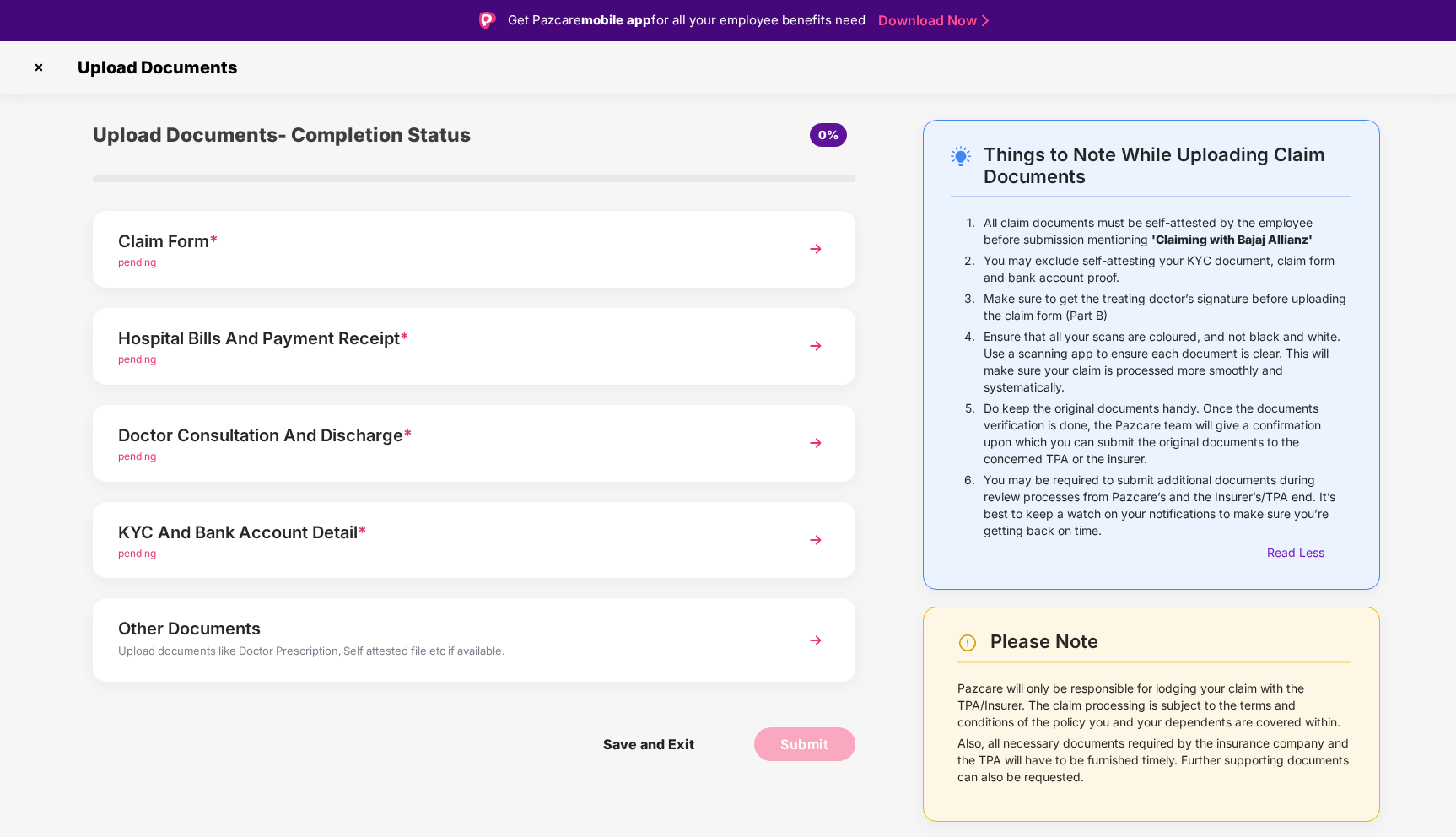
click at [133, 461] on span "pending" at bounding box center [137, 455] width 38 height 13
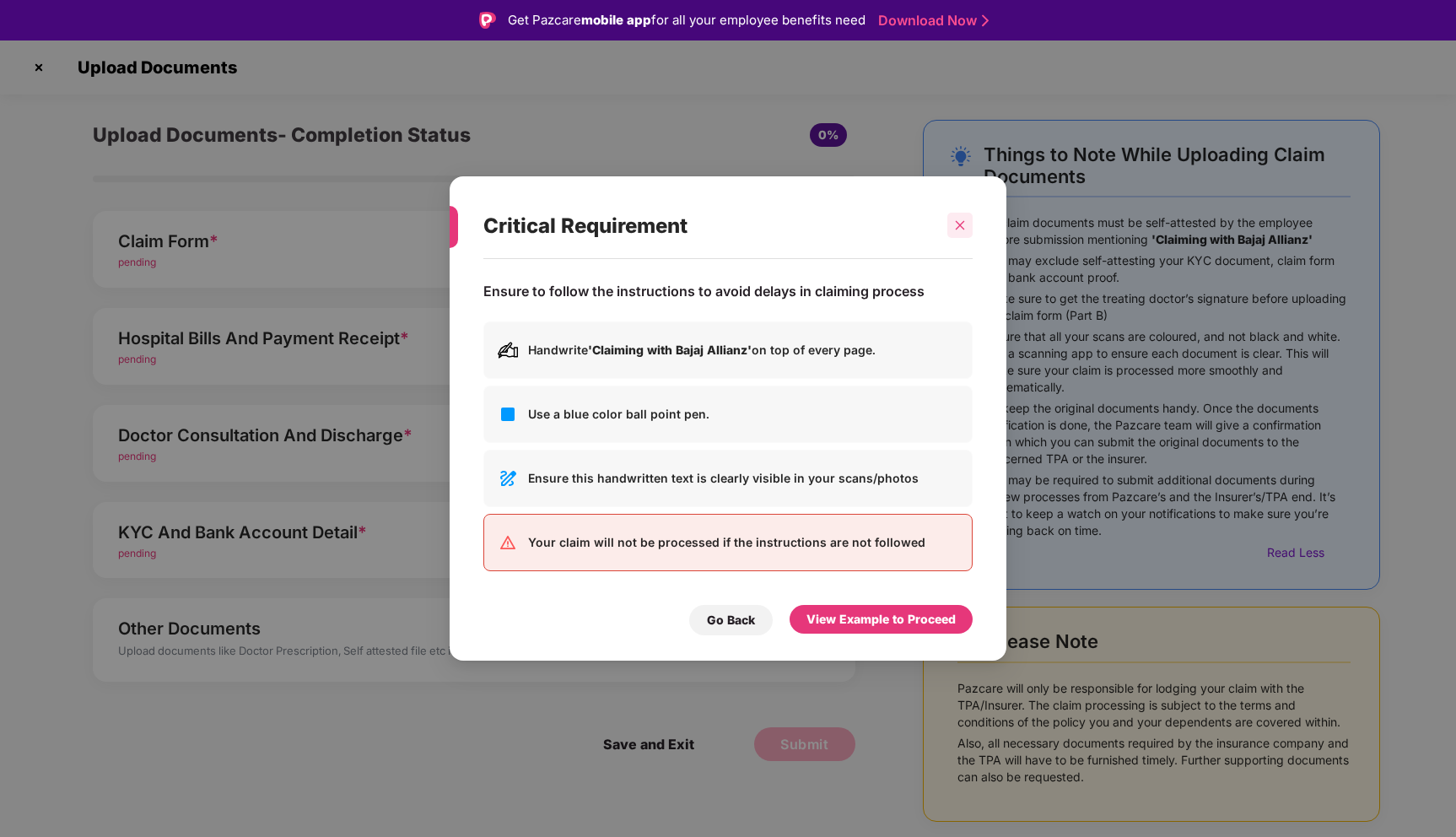
click at [956, 228] on icon "close" at bounding box center [959, 225] width 9 height 9
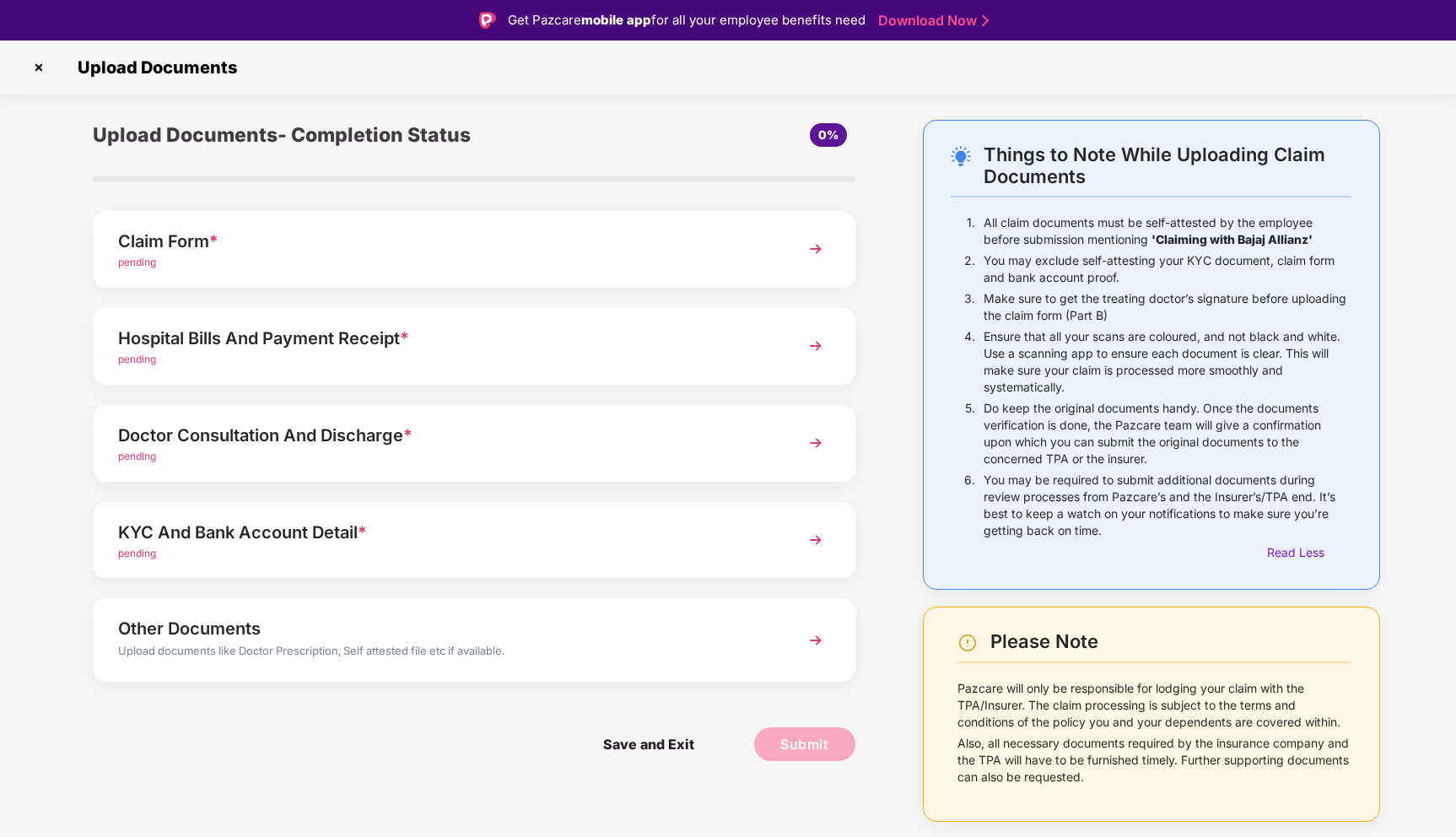
click at [821, 254] on img at bounding box center [815, 249] width 31 height 31
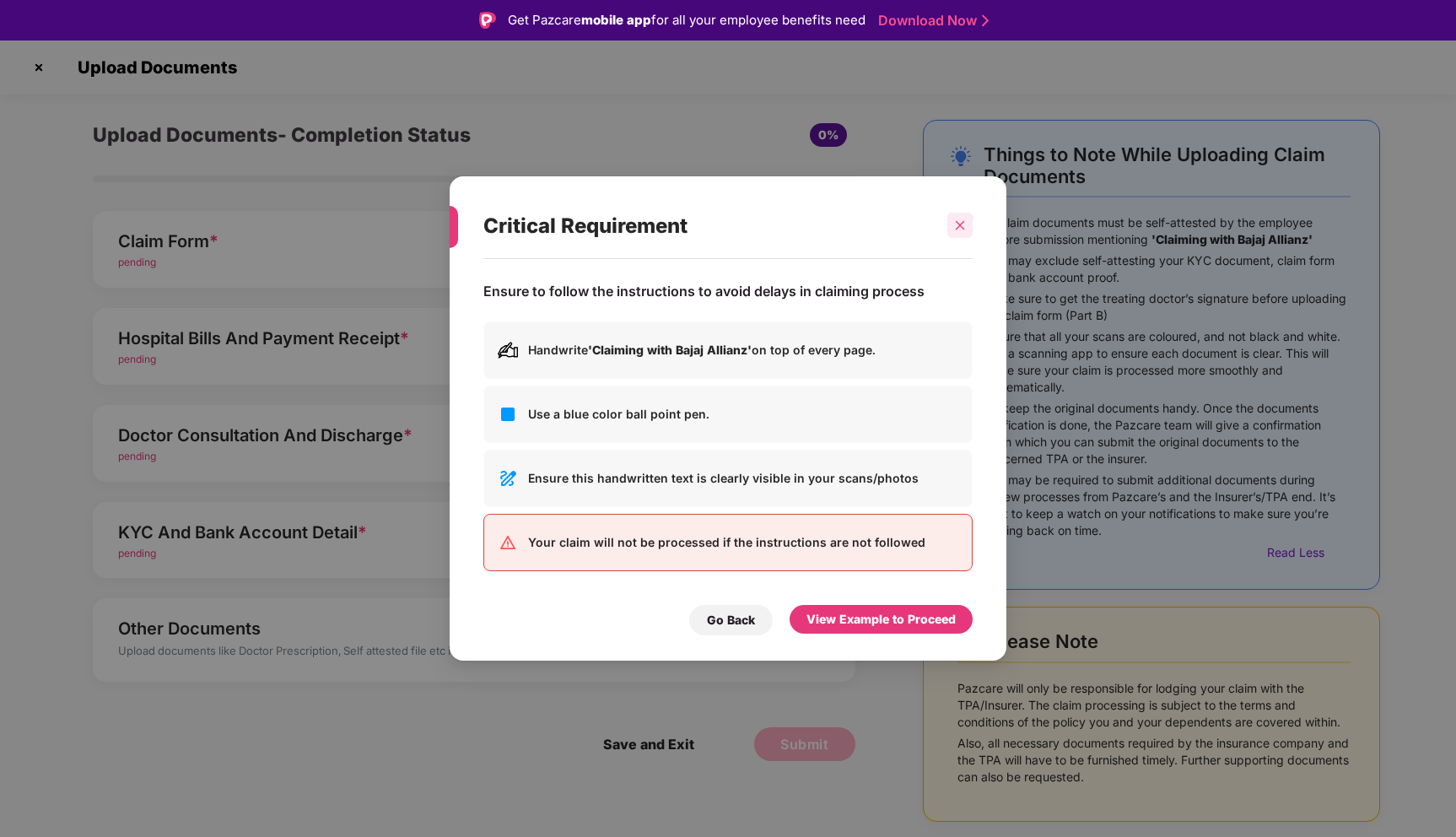
click at [962, 225] on icon "close" at bounding box center [960, 225] width 12 height 12
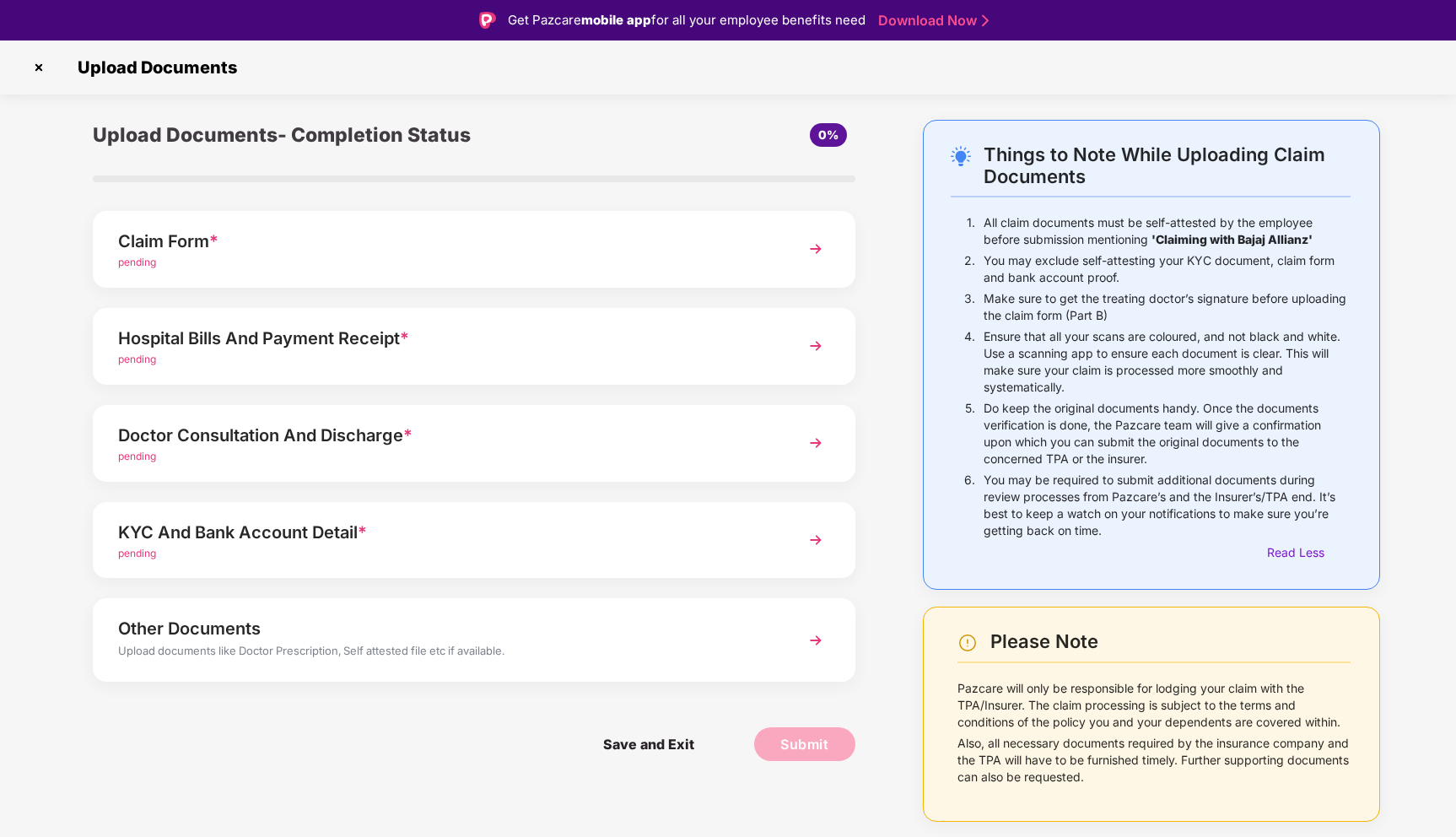
drag, startPoint x: 975, startPoint y: 294, endPoint x: 1197, endPoint y: 306, distance: 222.3
click at [1197, 306] on div "3. Make sure to get the treating doctor’s signature before uploading the claim …" at bounding box center [1150, 309] width 400 height 38
click at [1214, 303] on p "Make sure to get the treating doctor’s signature before uploading the claim for…" at bounding box center [1167, 307] width 367 height 34
drag, startPoint x: 1126, startPoint y: 315, endPoint x: 983, endPoint y: 300, distance: 143.8
click at [983, 299] on div "3. Make sure to get the treating doctor’s signature before uploading the claim …" at bounding box center [1150, 309] width 400 height 38
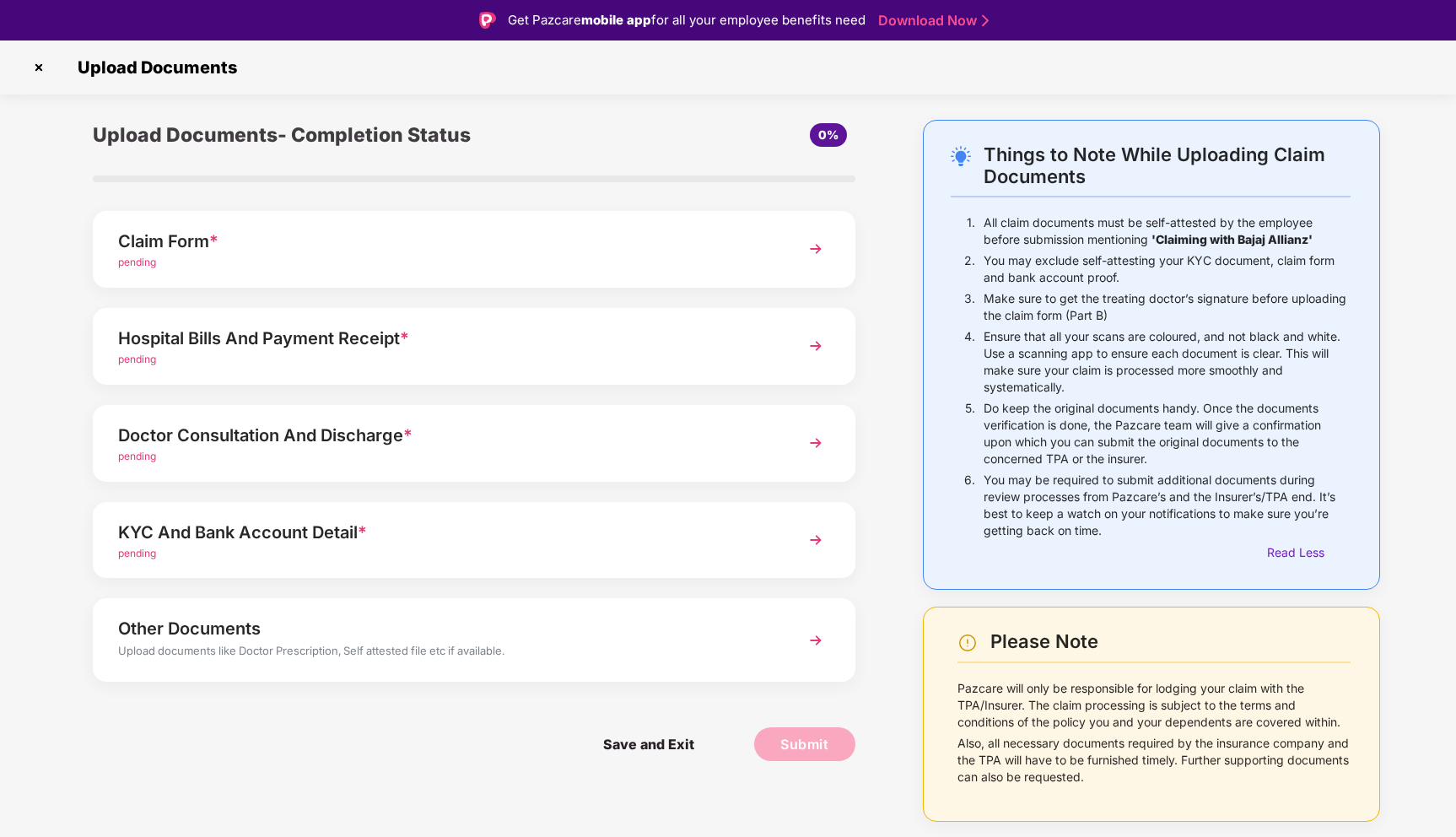
click at [1153, 305] on p "Make sure to get the treating doctor’s signature before uploading the claim for…" at bounding box center [1167, 307] width 367 height 34
drag, startPoint x: 994, startPoint y: 363, endPoint x: 1159, endPoint y: 384, distance: 166.3
click at [1159, 386] on p "Ensure that all your scans are coloured, and not black and white. Use a scannin…" at bounding box center [1167, 362] width 367 height 67
click at [1072, 308] on p "Make sure to get the treating doctor’s signature before uploading the claim for…" at bounding box center [1167, 307] width 367 height 34
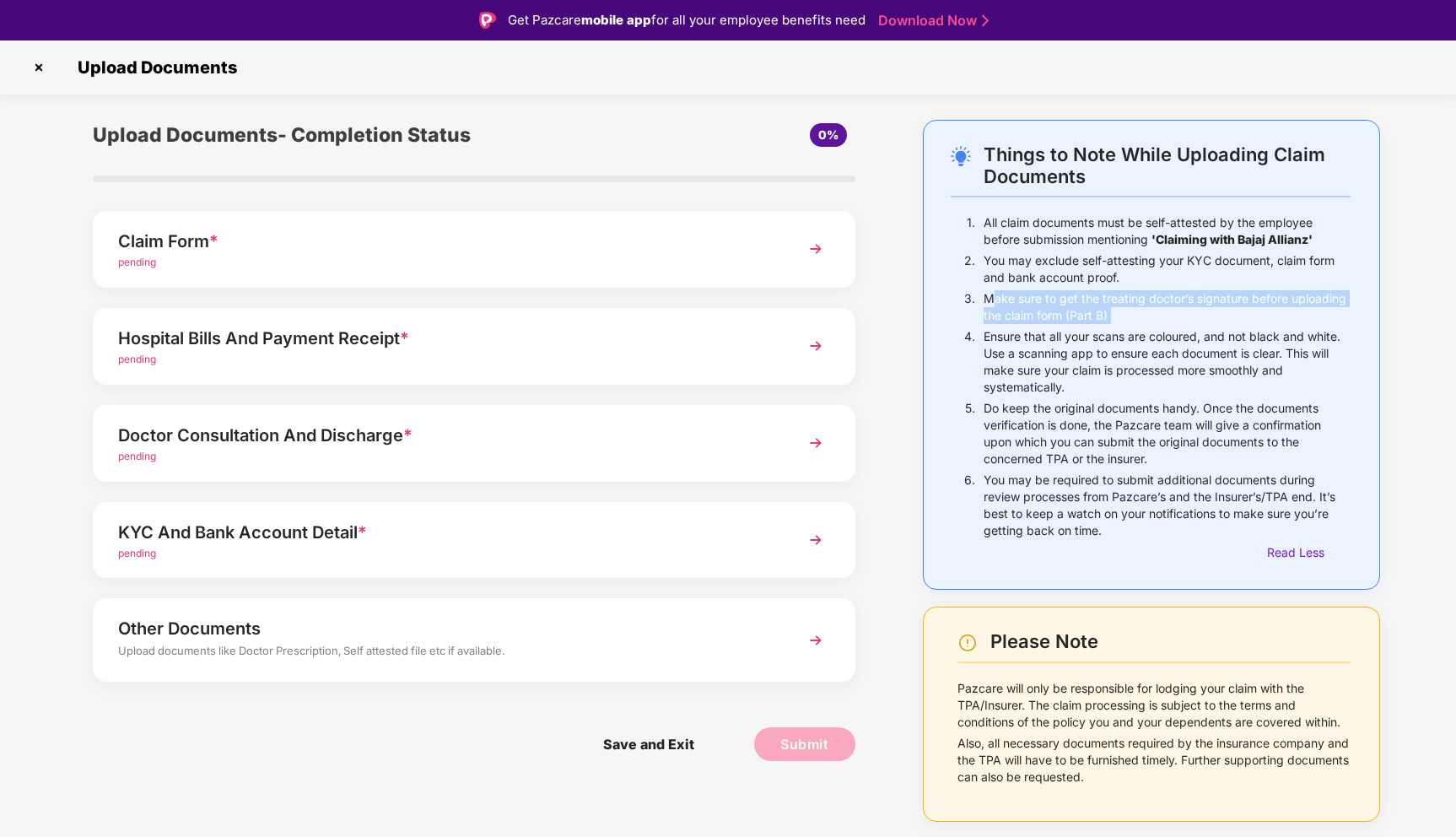
click at [1072, 308] on p "Make sure to get the treating doctor’s signature before uploading the claim for…" at bounding box center [1167, 307] width 367 height 34
click at [1144, 313] on p "Make sure to get the treating doctor’s signature before uploading the claim for…" at bounding box center [1167, 307] width 367 height 34
click at [149, 361] on span "pending" at bounding box center [137, 358] width 38 height 13
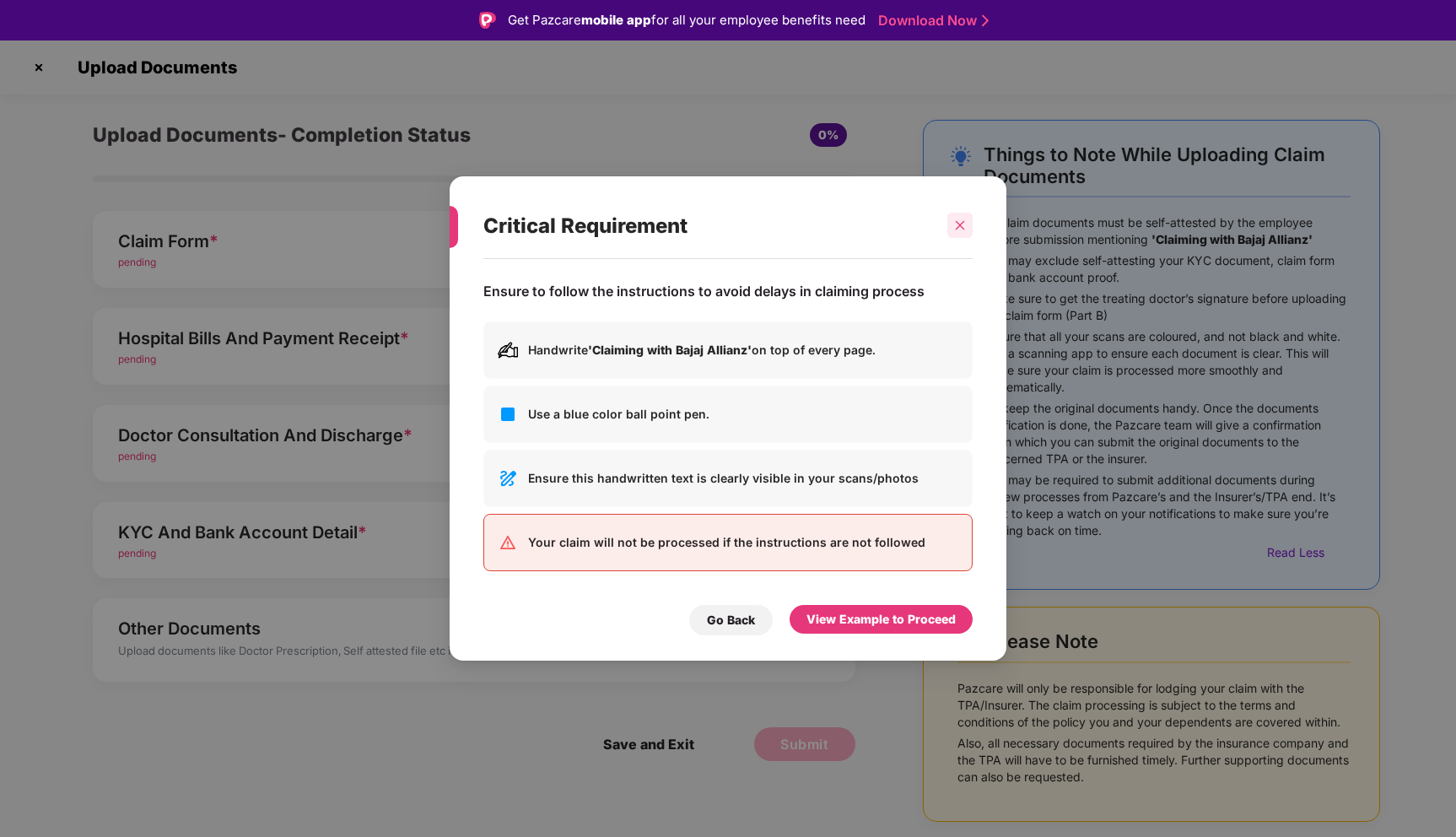
click at [964, 234] on div at bounding box center [960, 225] width 26 height 26
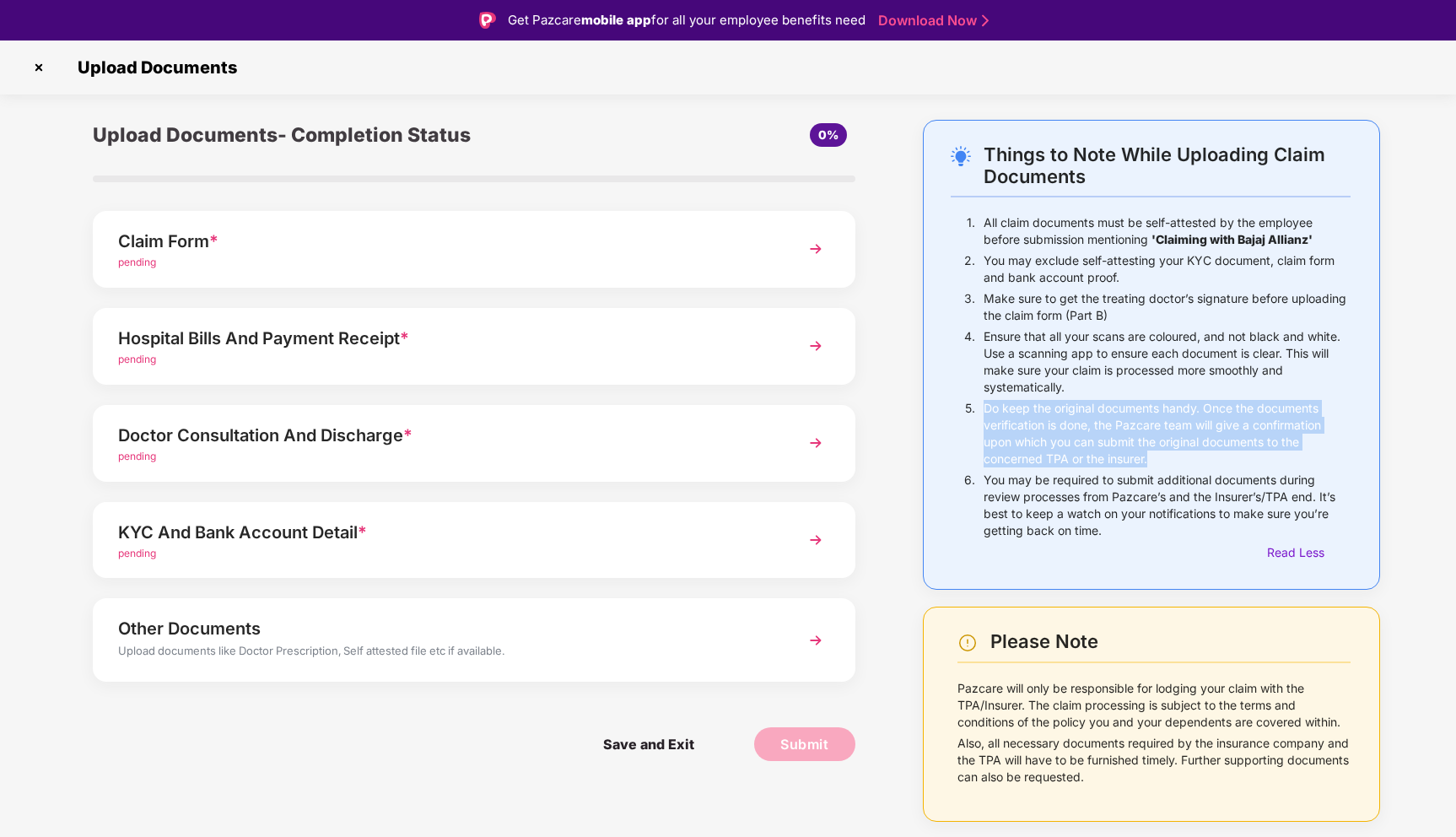
drag, startPoint x: 984, startPoint y: 409, endPoint x: 1156, endPoint y: 464, distance: 180.6
click at [1156, 465] on p "Do keep the original documents handy. Once the documents verification is done, …" at bounding box center [1167, 433] width 367 height 67
click at [1099, 427] on p "Do keep the original documents handy. Once the documents verification is done, …" at bounding box center [1167, 433] width 367 height 67
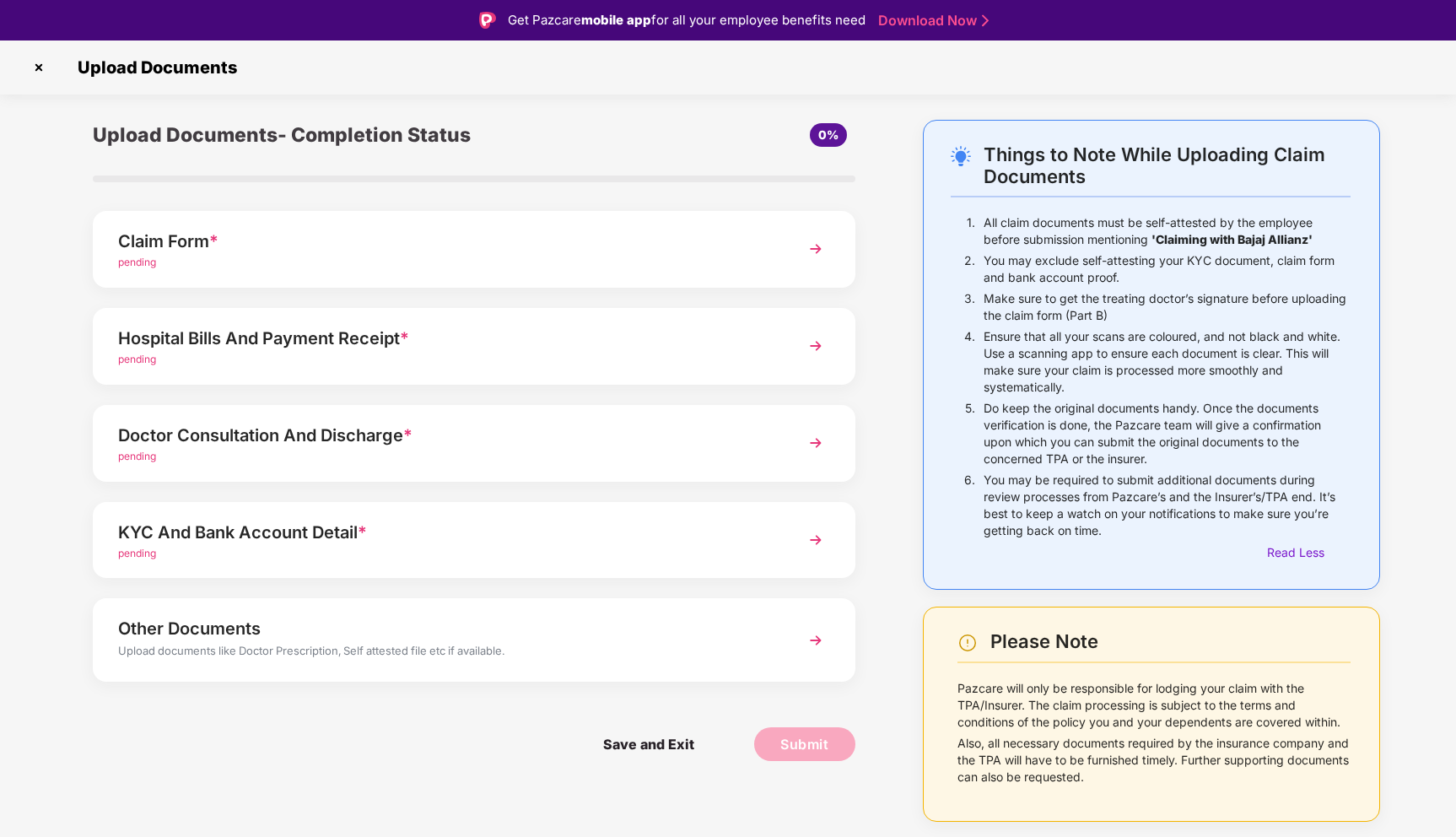
click at [154, 453] on span "pending" at bounding box center [137, 455] width 38 height 13
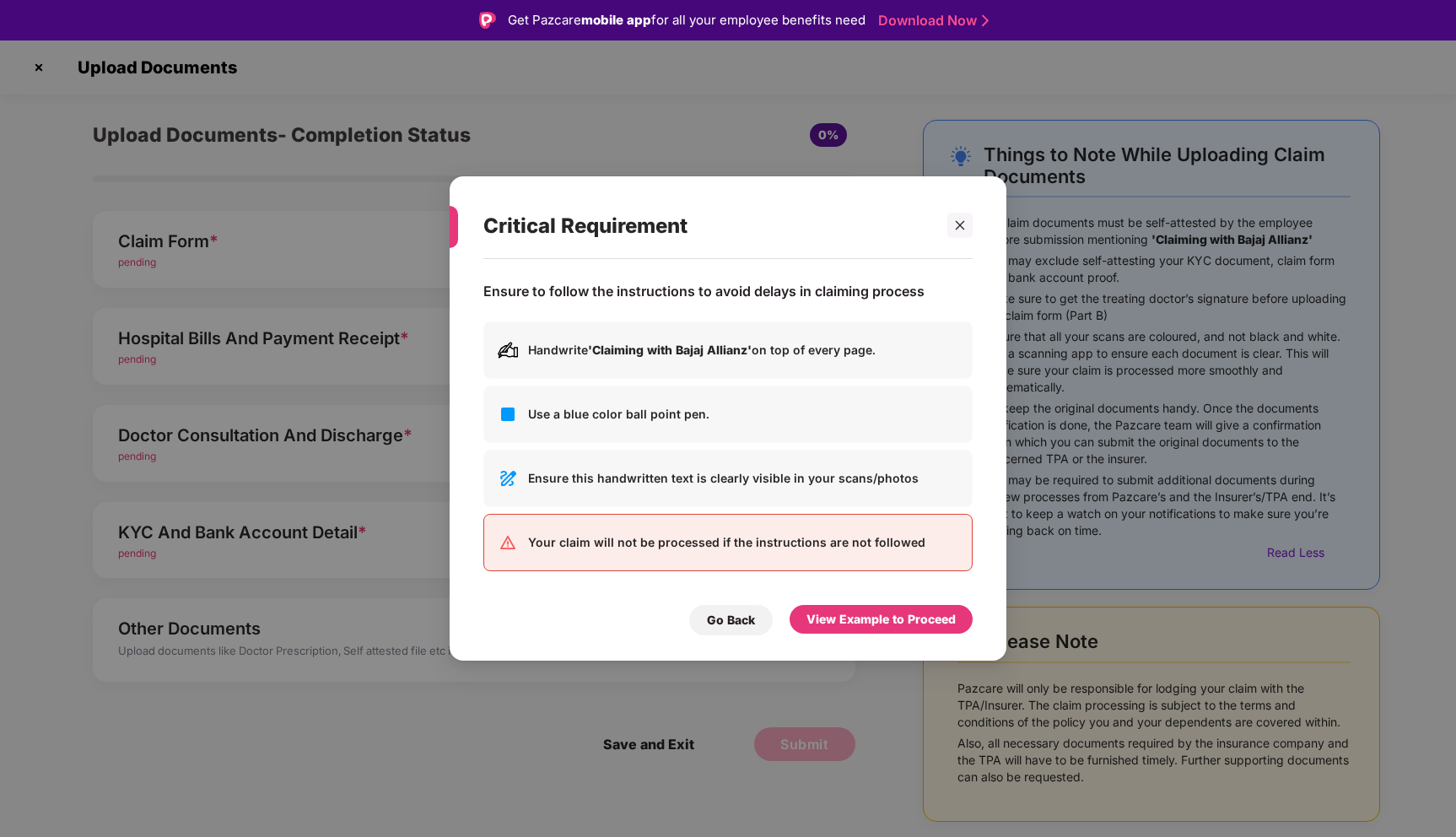
click at [202, 452] on div "Critical Requirement Ensure to follow the instructions to avoid delays in claim…" at bounding box center [728, 418] width 1456 height 837
click at [960, 228] on icon "close" at bounding box center [960, 225] width 12 height 12
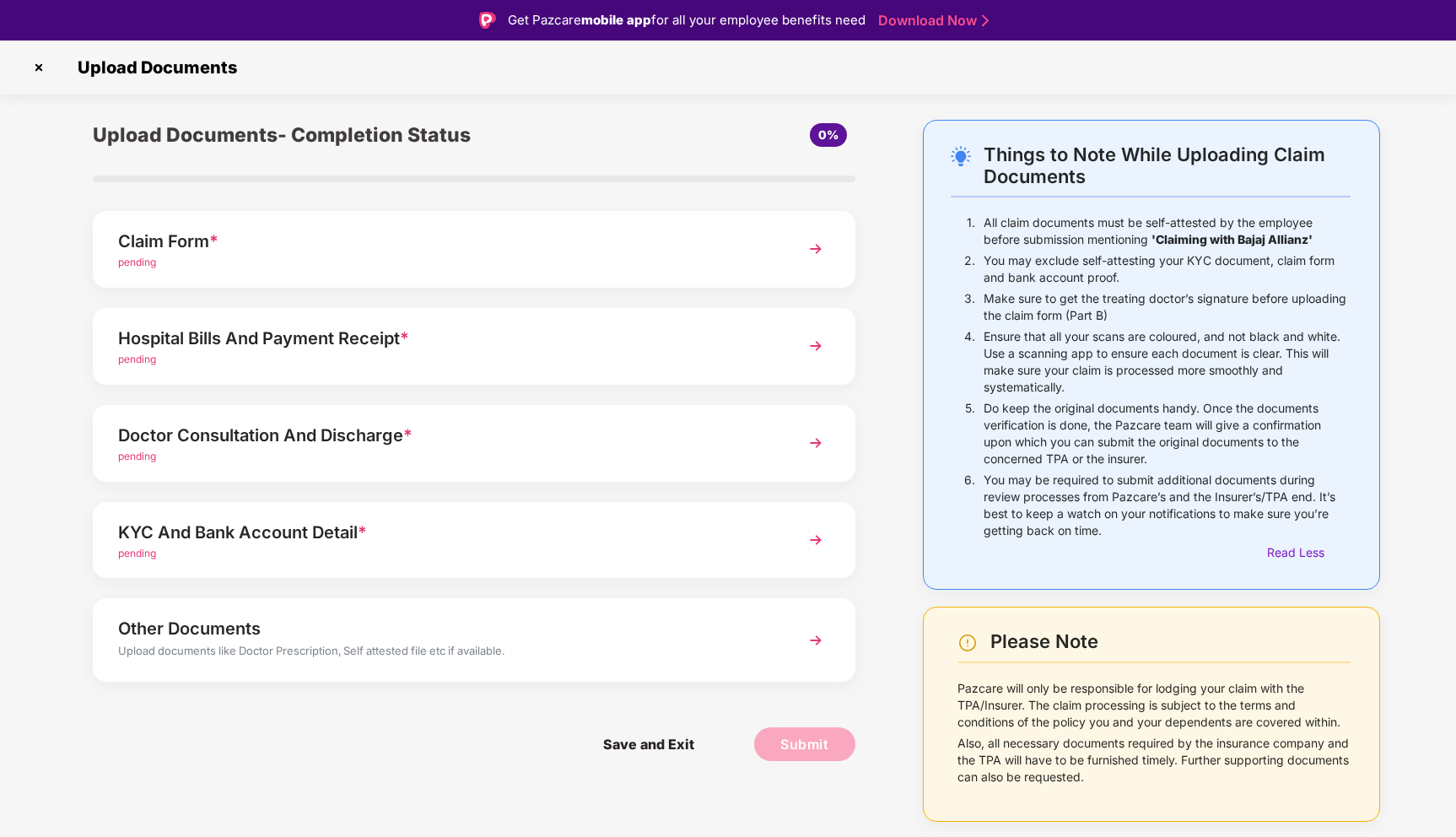
click at [818, 444] on img at bounding box center [815, 442] width 31 height 31
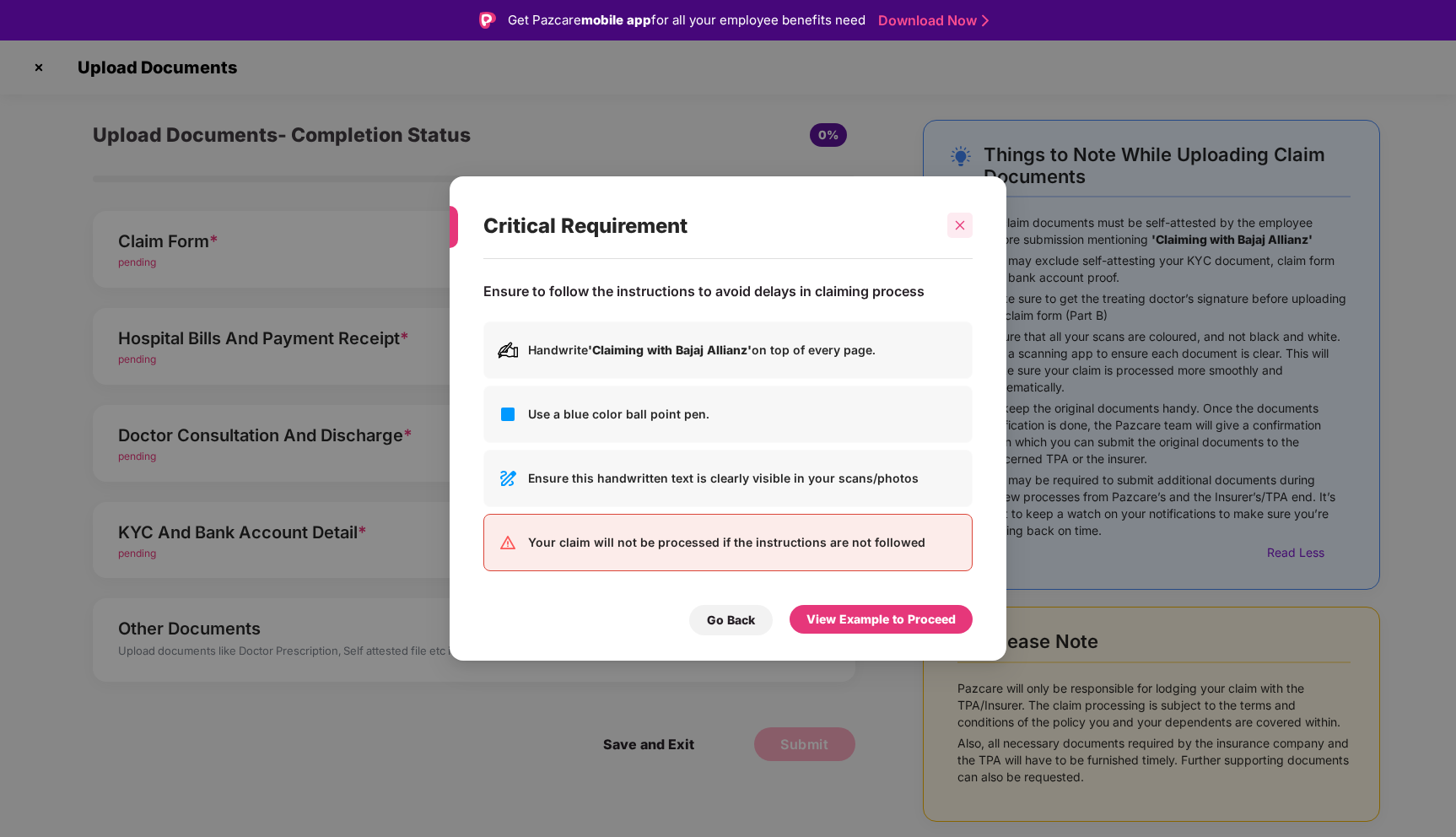
click at [953, 228] on div at bounding box center [960, 225] width 26 height 26
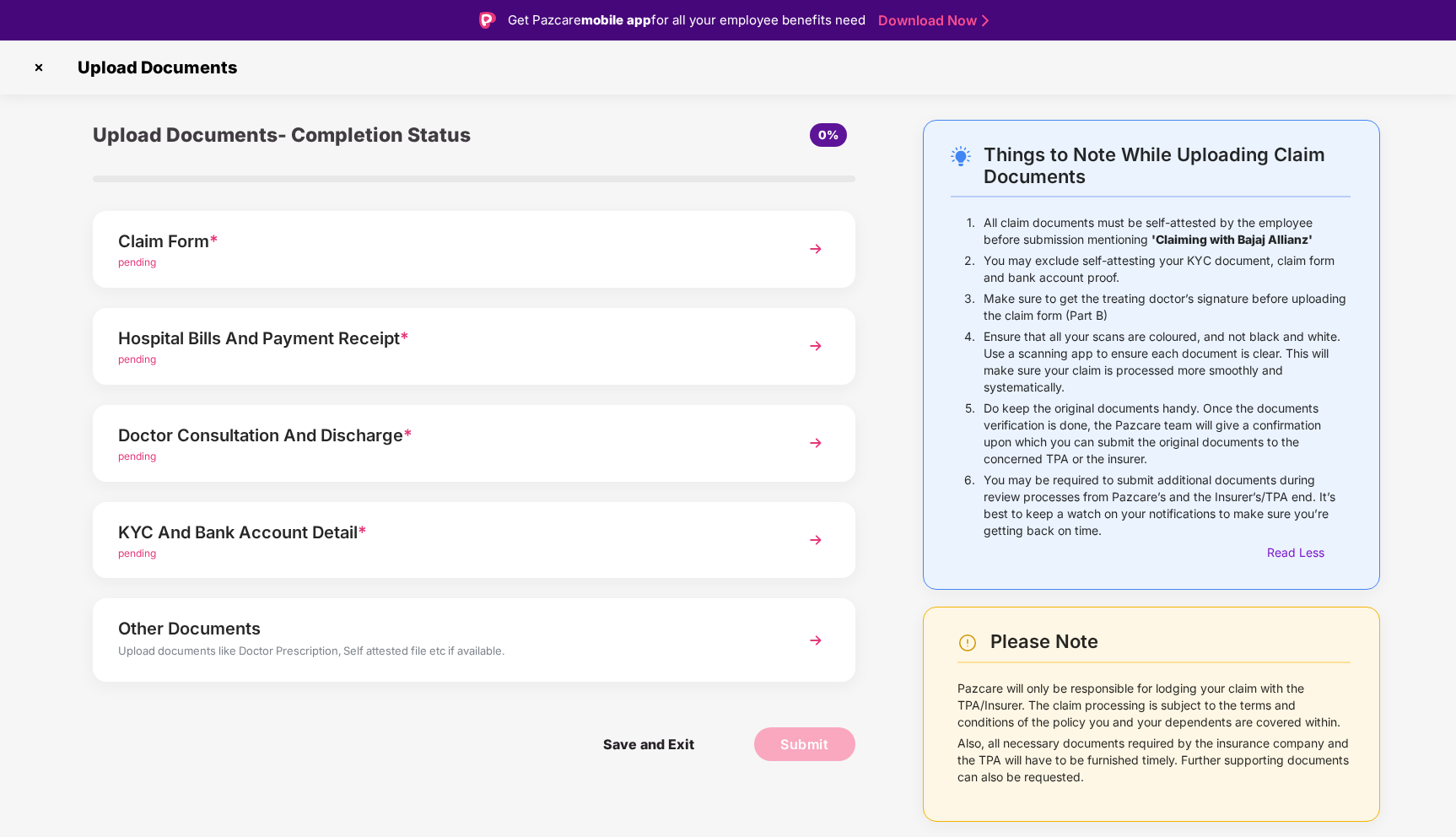
click at [811, 640] on img at bounding box center [815, 640] width 31 height 31
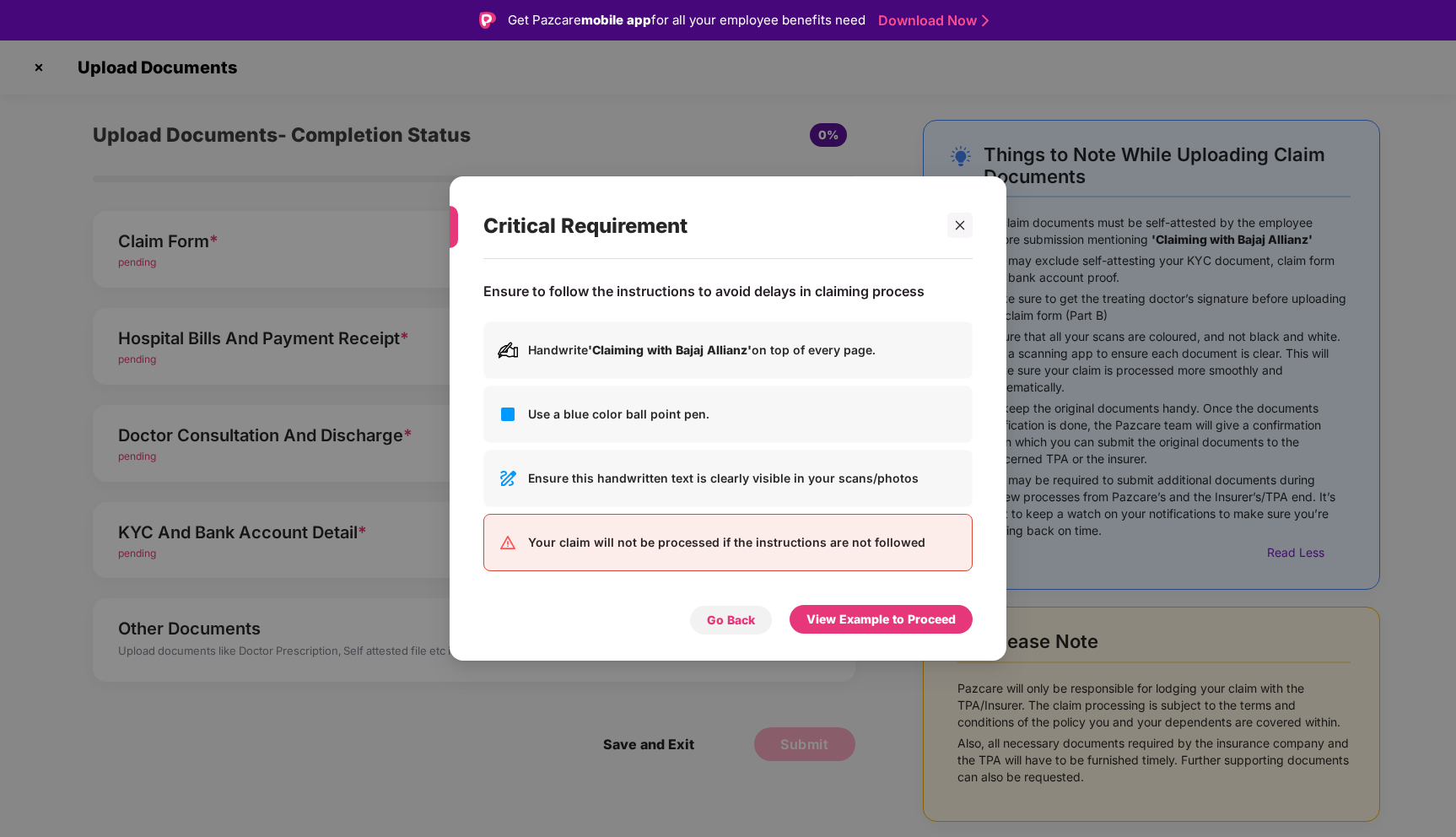
click at [758, 625] on div "Go Back" at bounding box center [731, 620] width 83 height 31
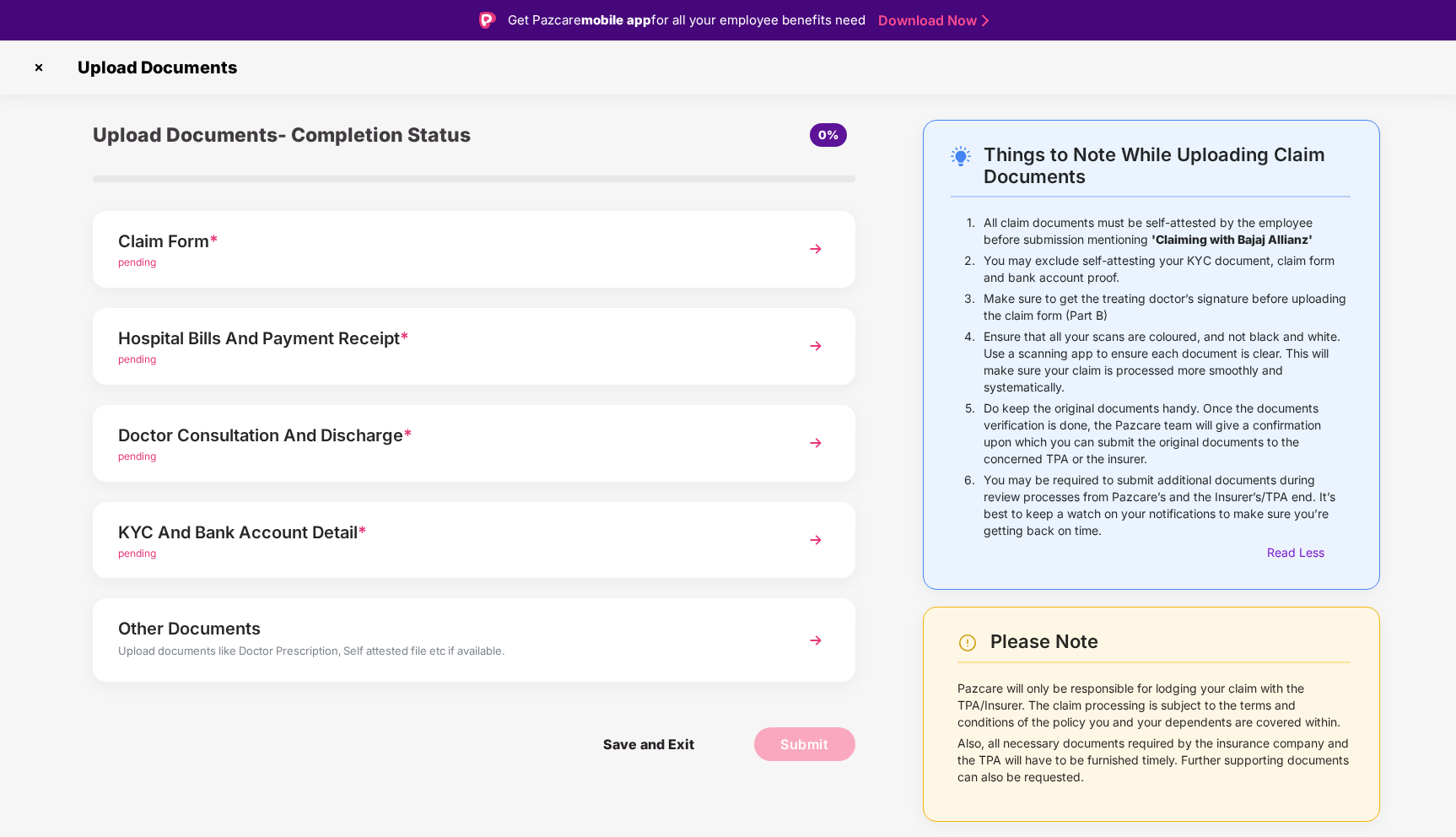
click at [127, 553] on span "pending" at bounding box center [137, 552] width 38 height 13
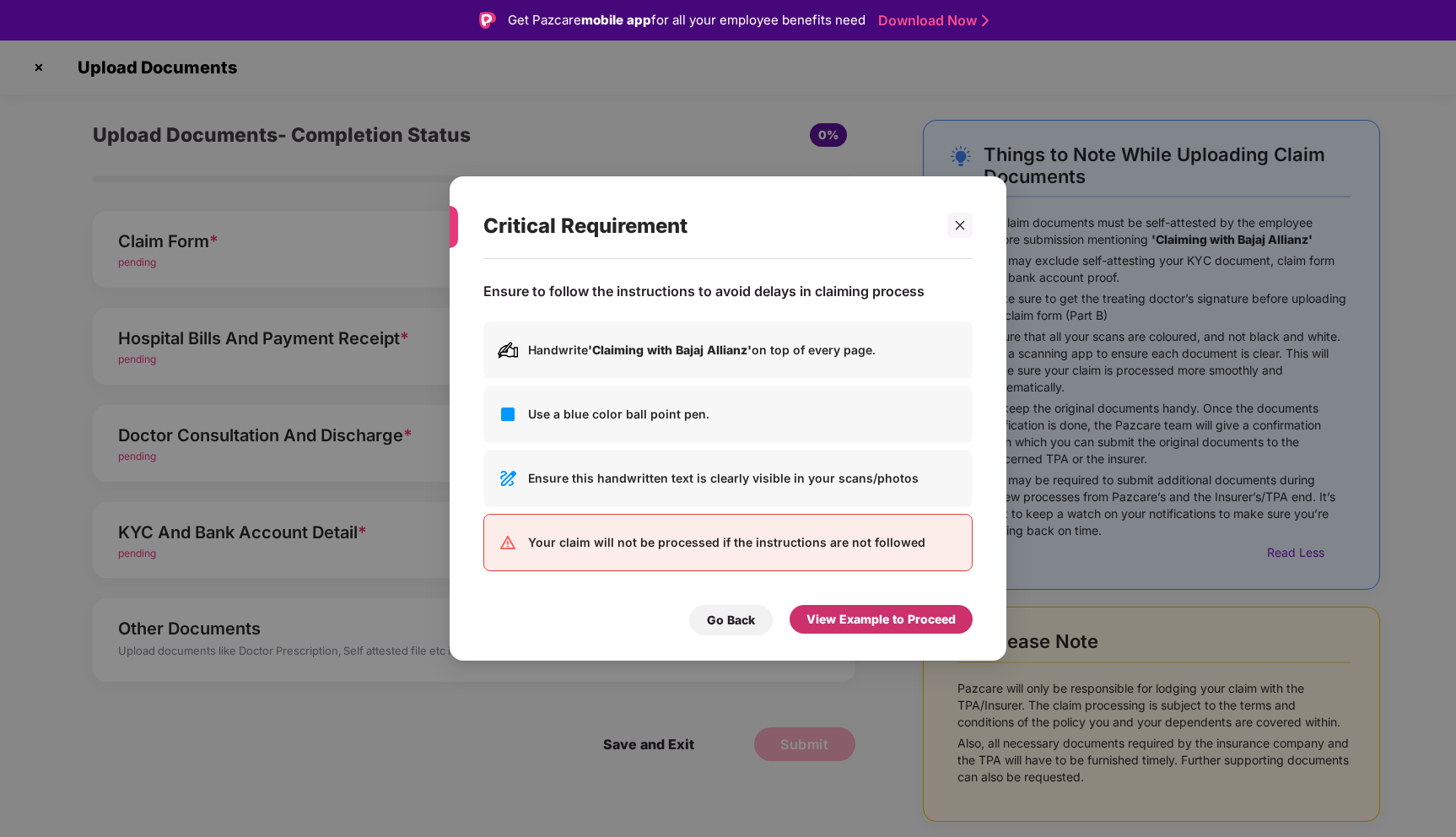
click at [859, 616] on div "View Example to Proceed" at bounding box center [881, 619] width 150 height 19
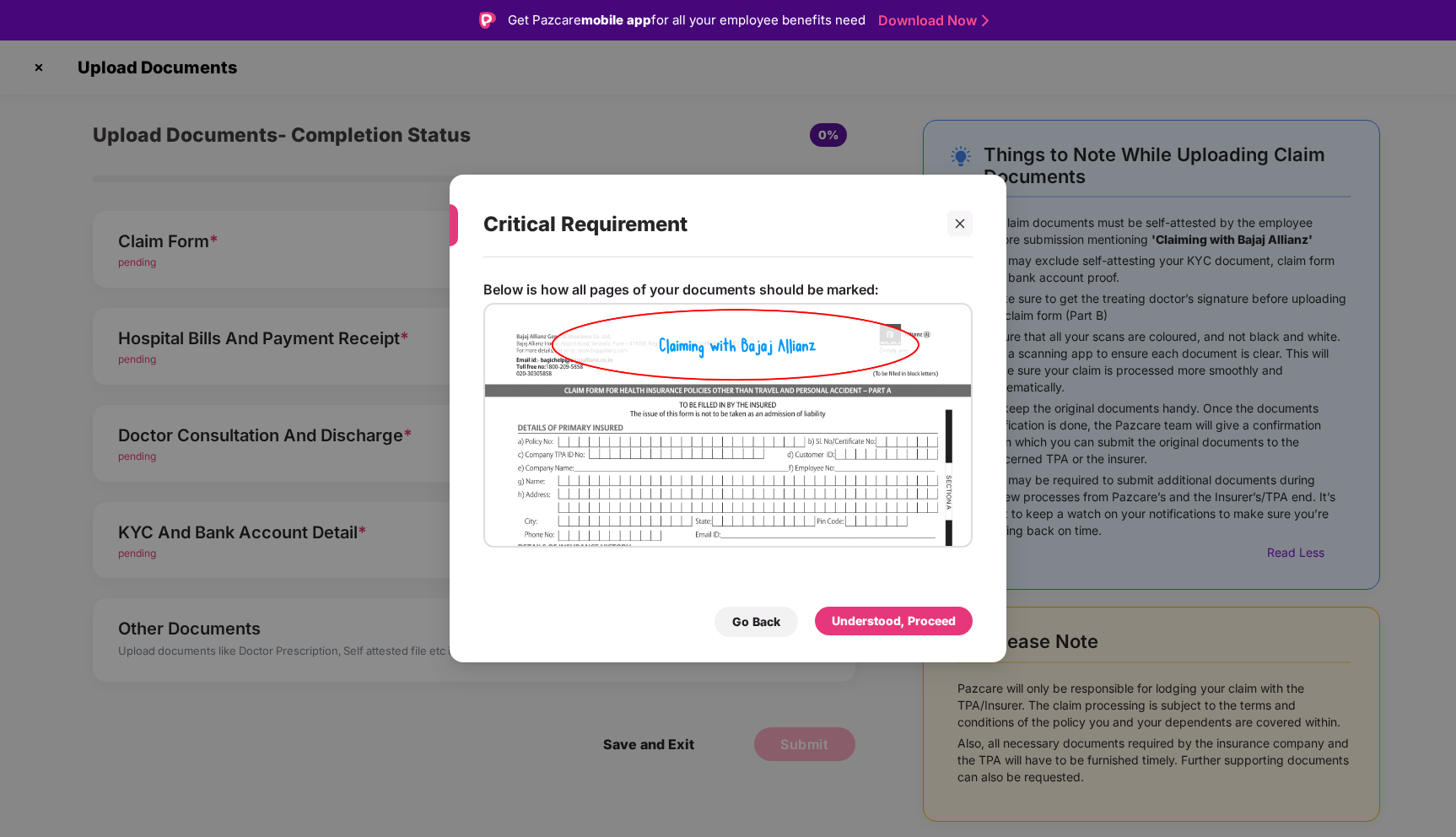
click at [976, 78] on div "Critical Requirement Below is how all pages of your documents should be marked:…" at bounding box center [728, 418] width 1456 height 837
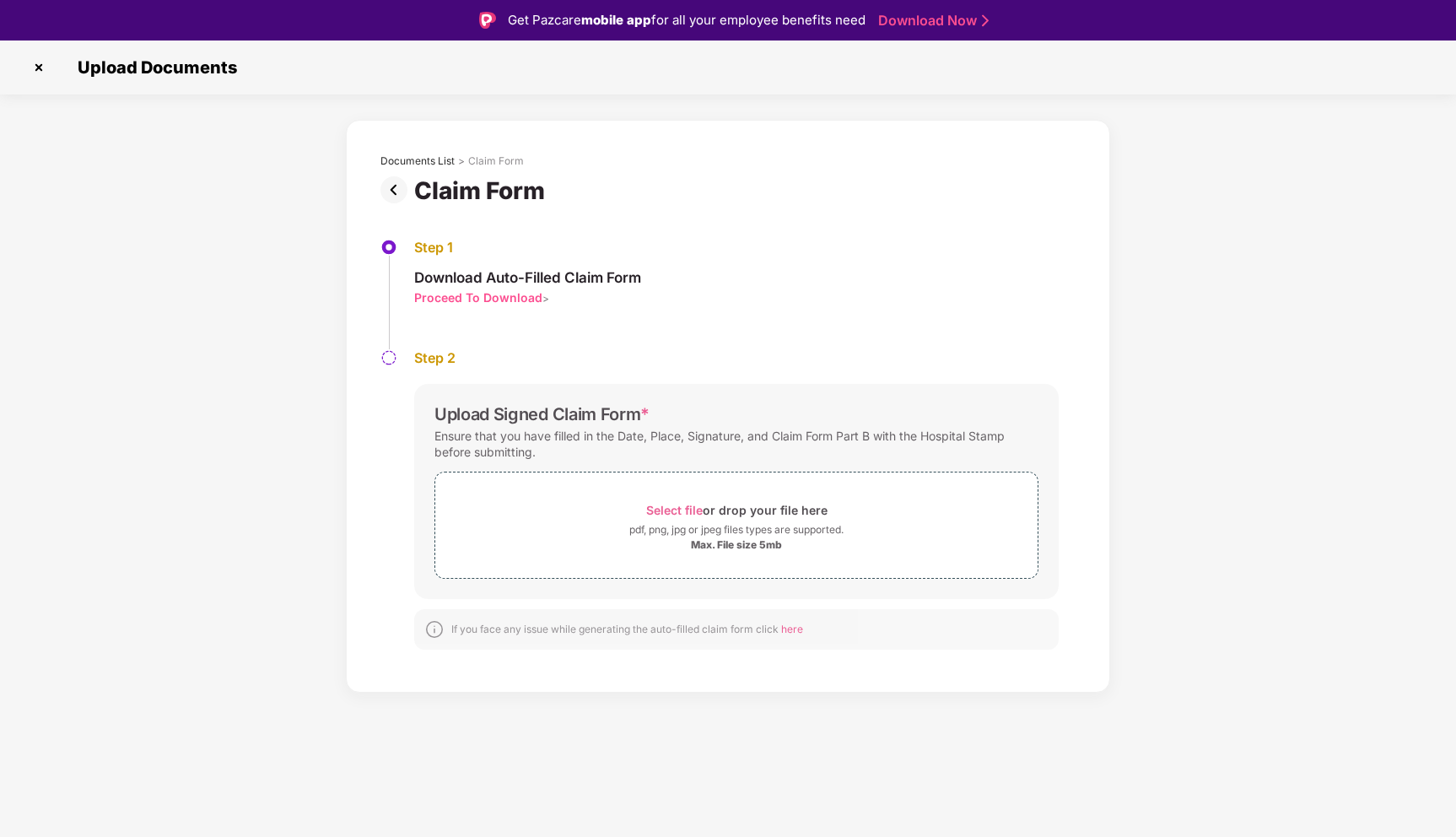
click at [45, 65] on img at bounding box center [39, 66] width 27 height 27
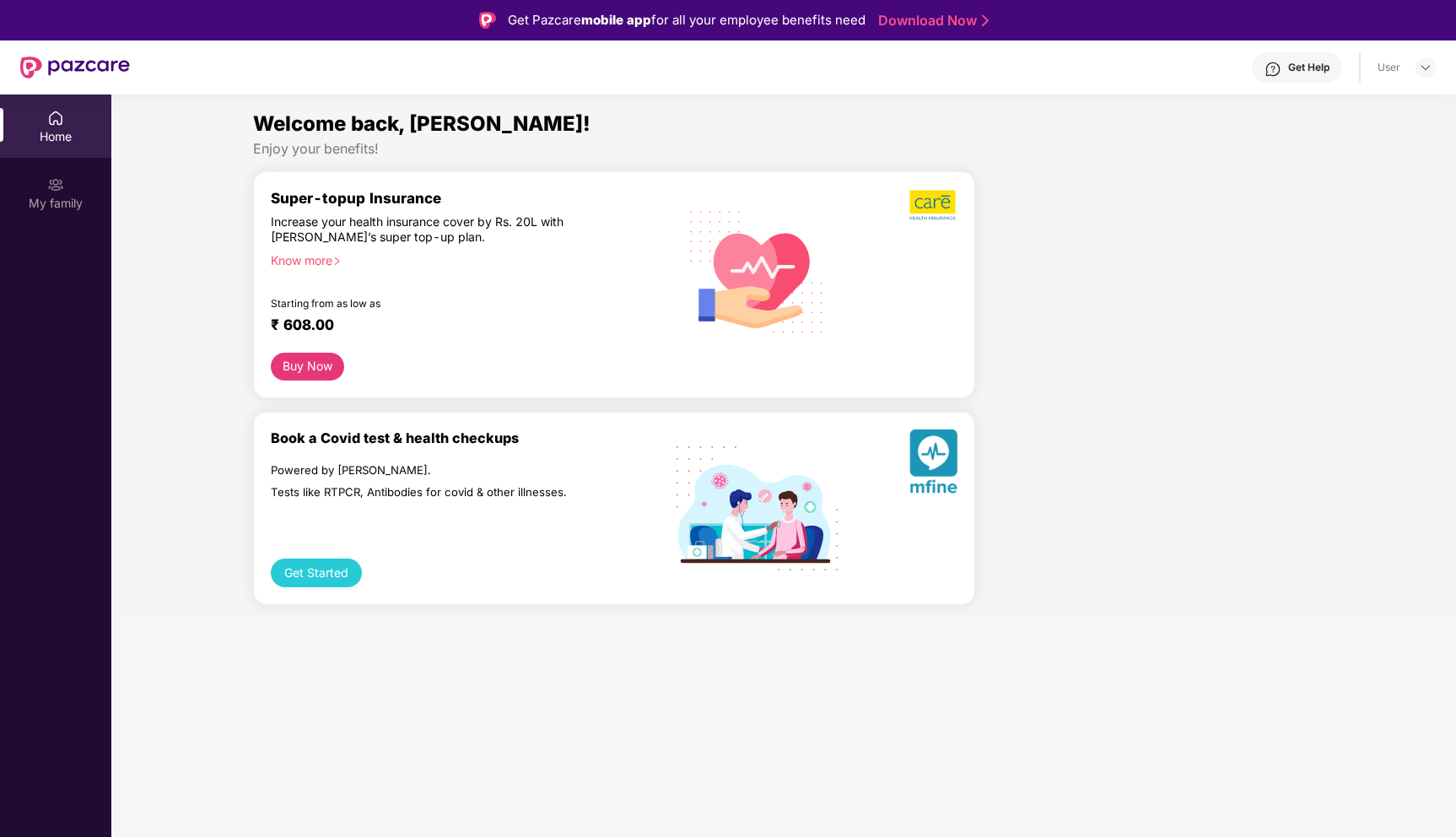
click at [62, 129] on div "Home" at bounding box center [56, 136] width 111 height 17
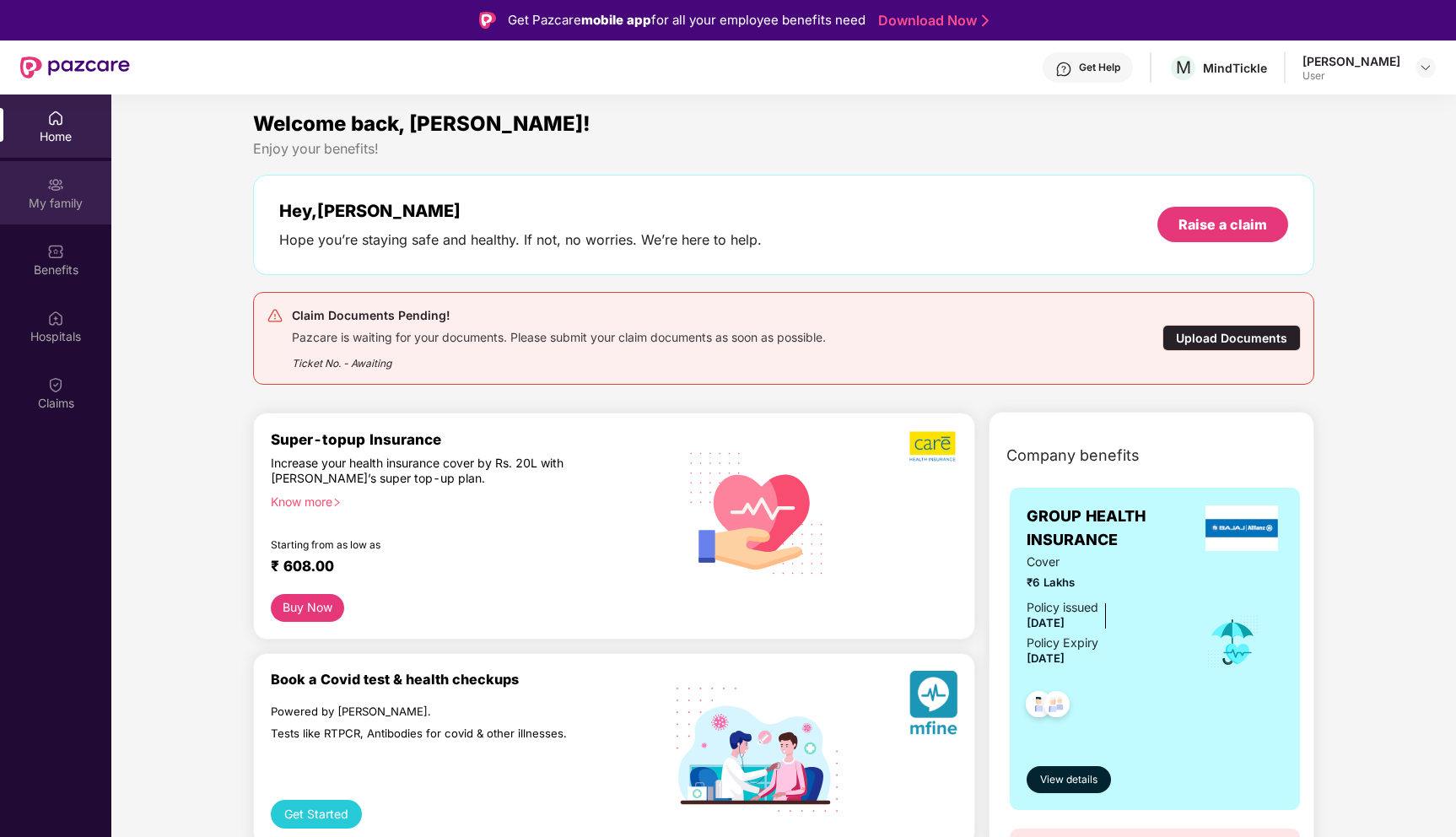
click at [61, 202] on div "My family" at bounding box center [56, 202] width 111 height 17
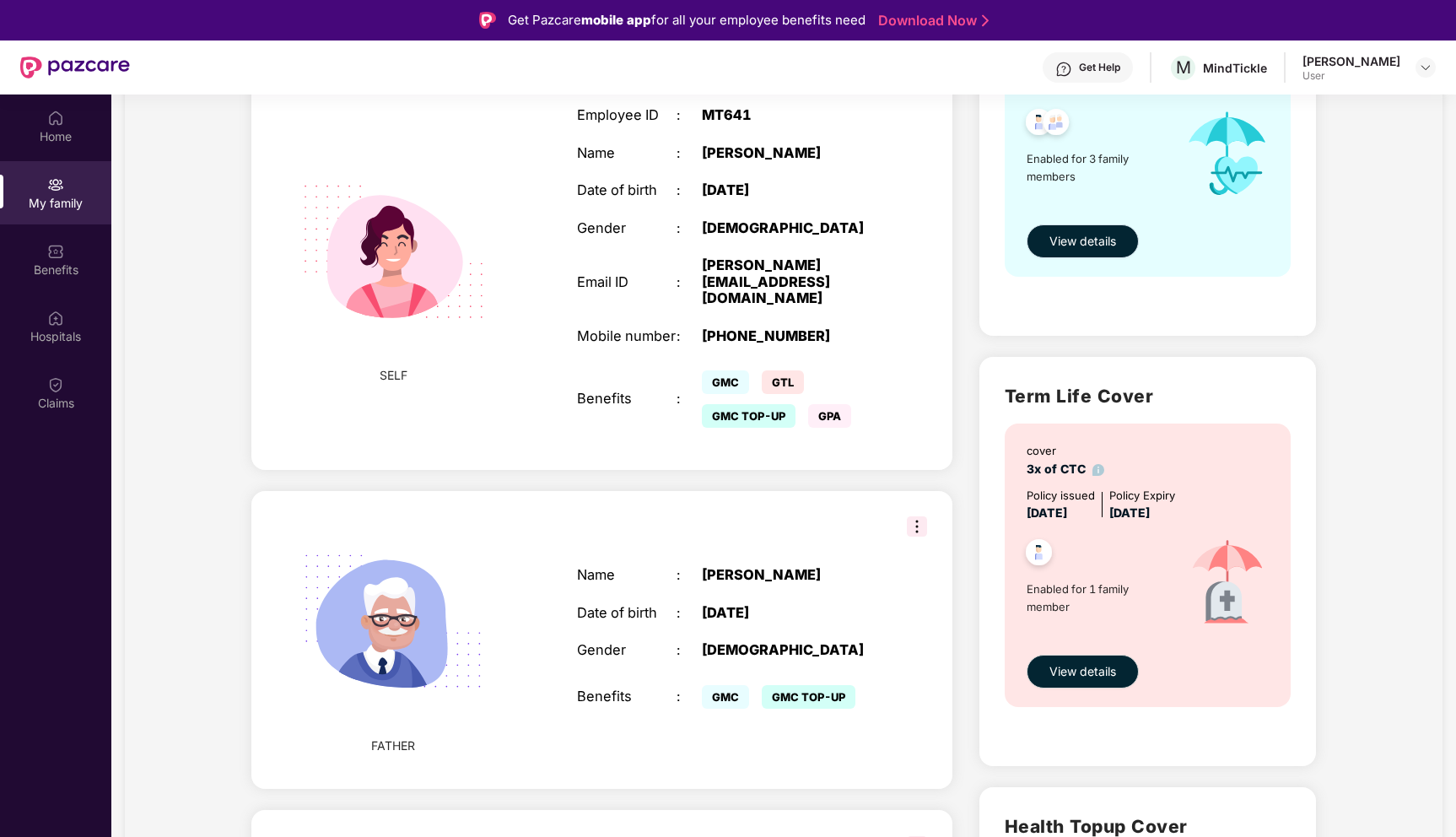
scroll to position [288, 0]
click at [69, 254] on div "Benefits" at bounding box center [56, 260] width 111 height 63
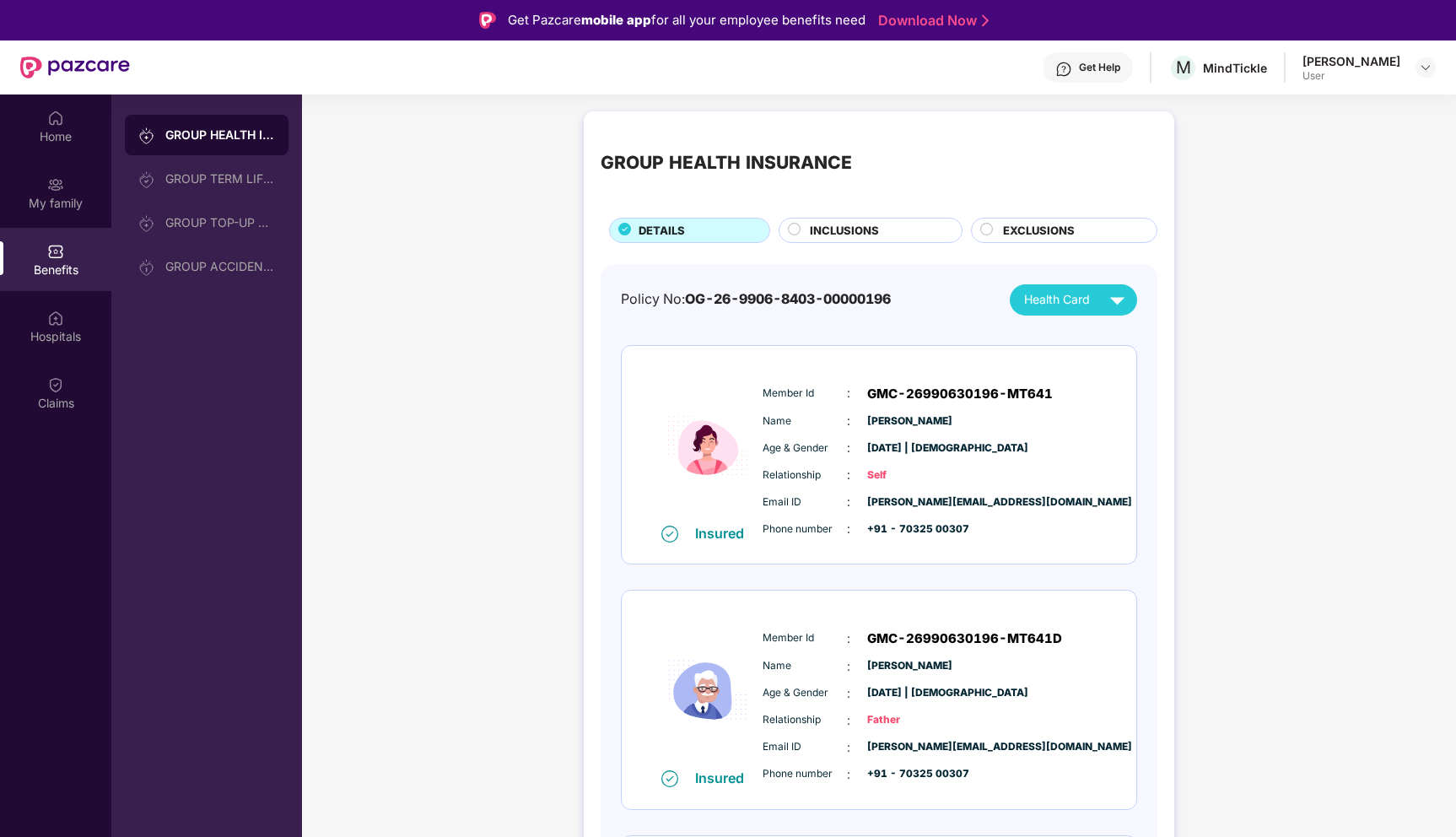
click at [868, 395] on span "GMC-26990630196-MT641" at bounding box center [959, 394] width 185 height 20
click at [1115, 296] on img at bounding box center [1117, 299] width 30 height 30
click at [1063, 375] on div "Suresh Kumar Chawla" at bounding box center [1059, 372] width 110 height 19
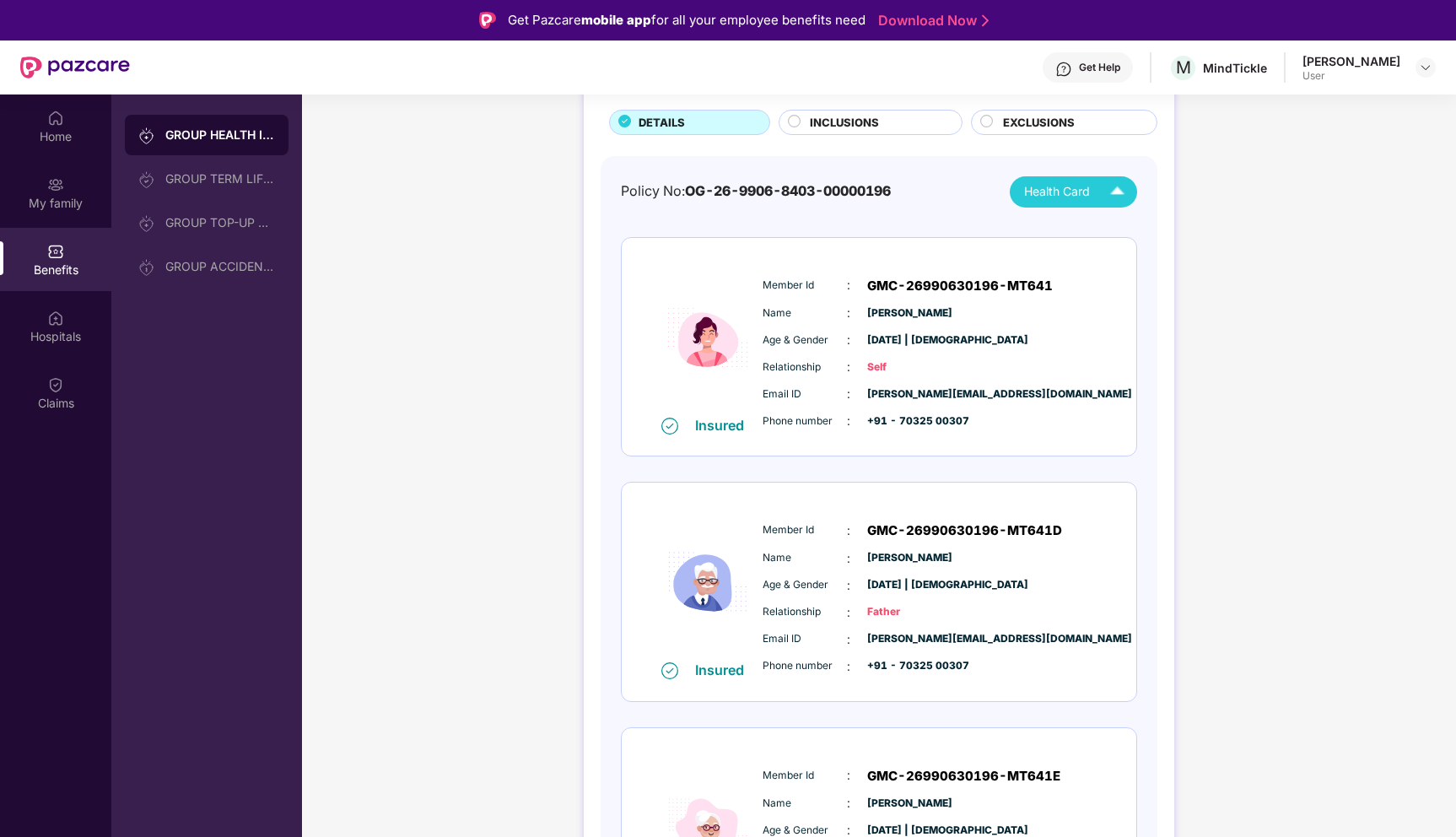
scroll to position [105, 0]
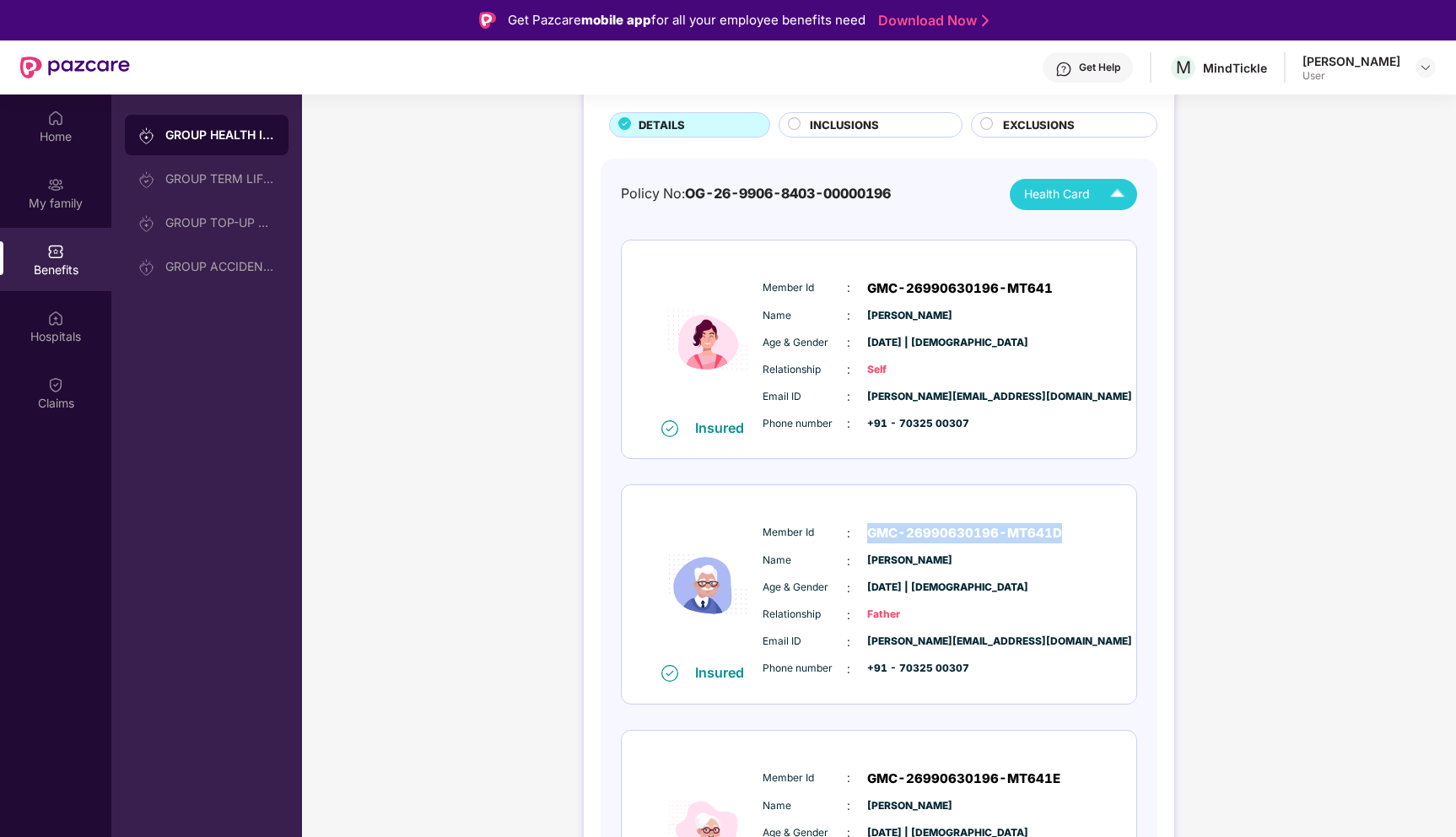
drag, startPoint x: 865, startPoint y: 537, endPoint x: 1186, endPoint y: 525, distance: 321.2
click at [1186, 525] on div "GROUP HEALTH INSURANCE DETAILS INCLUSIONS EXCLUSIONS Policy No: OG-26-9906-8403…" at bounding box center [878, 525] width 1153 height 1056
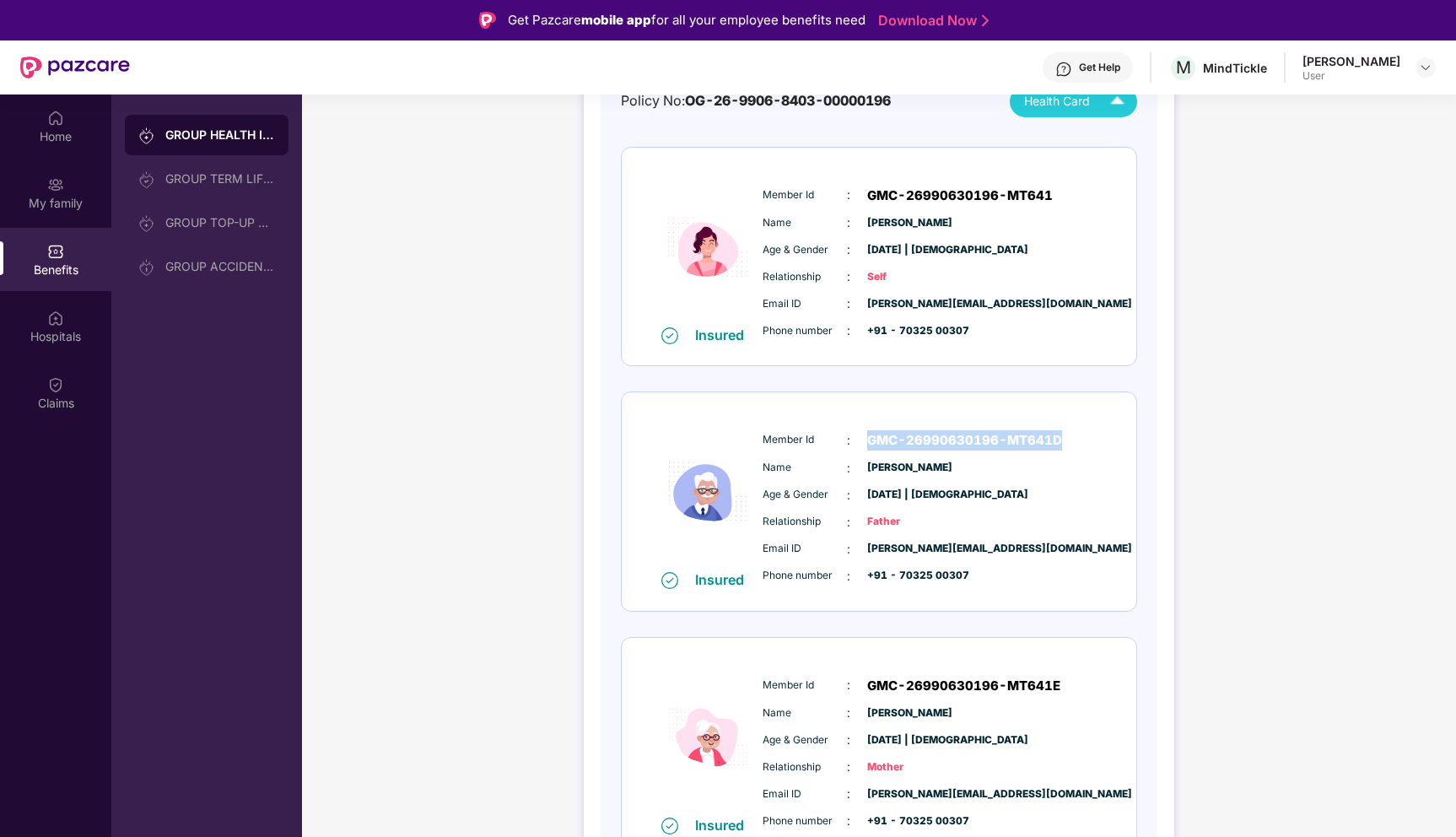
scroll to position [199, 0]
